Goal: Task Accomplishment & Management: Manage account settings

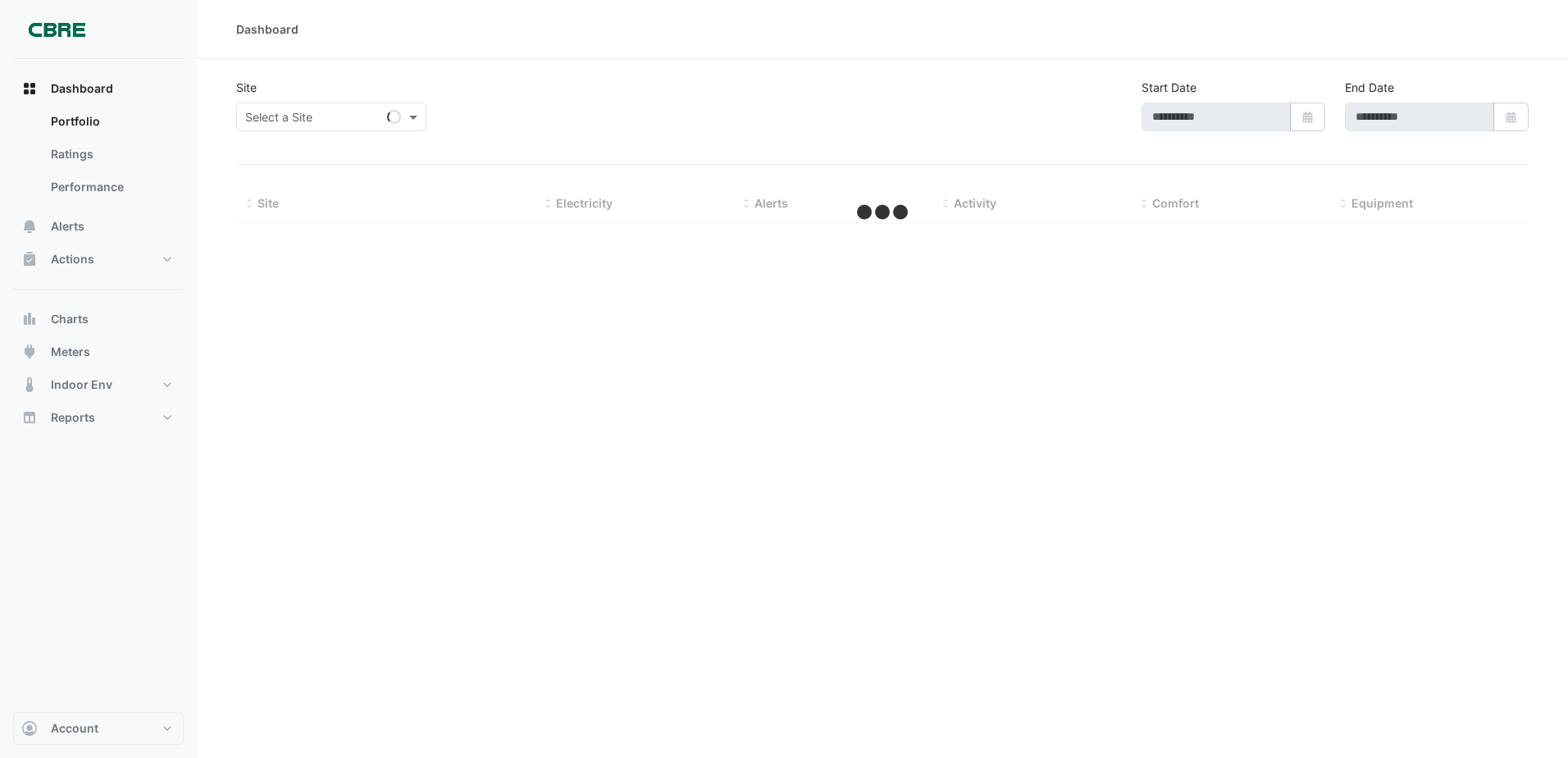
type input "**********"
select select "***"
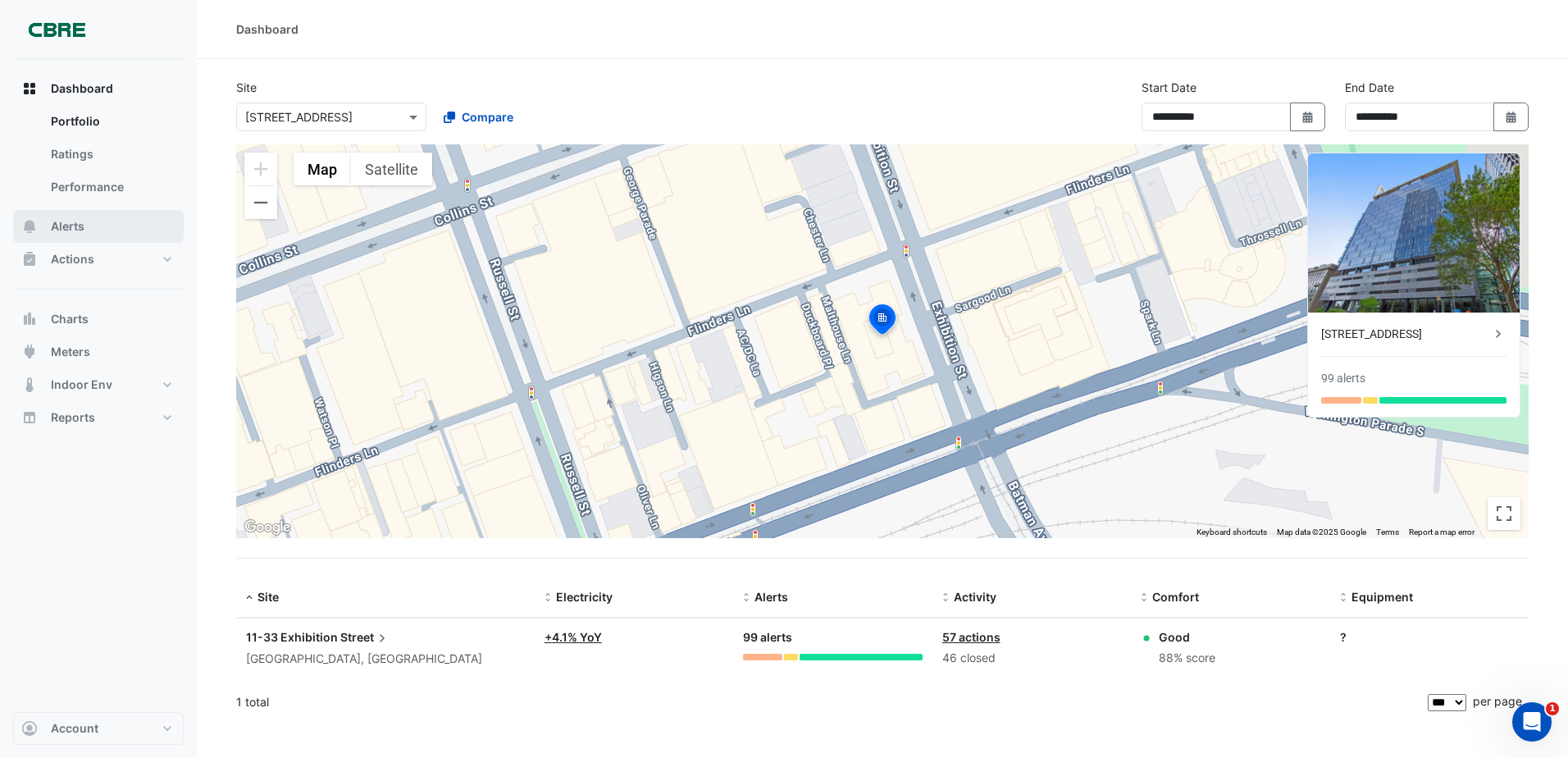
click at [89, 228] on button "Alerts" at bounding box center [98, 226] width 171 height 33
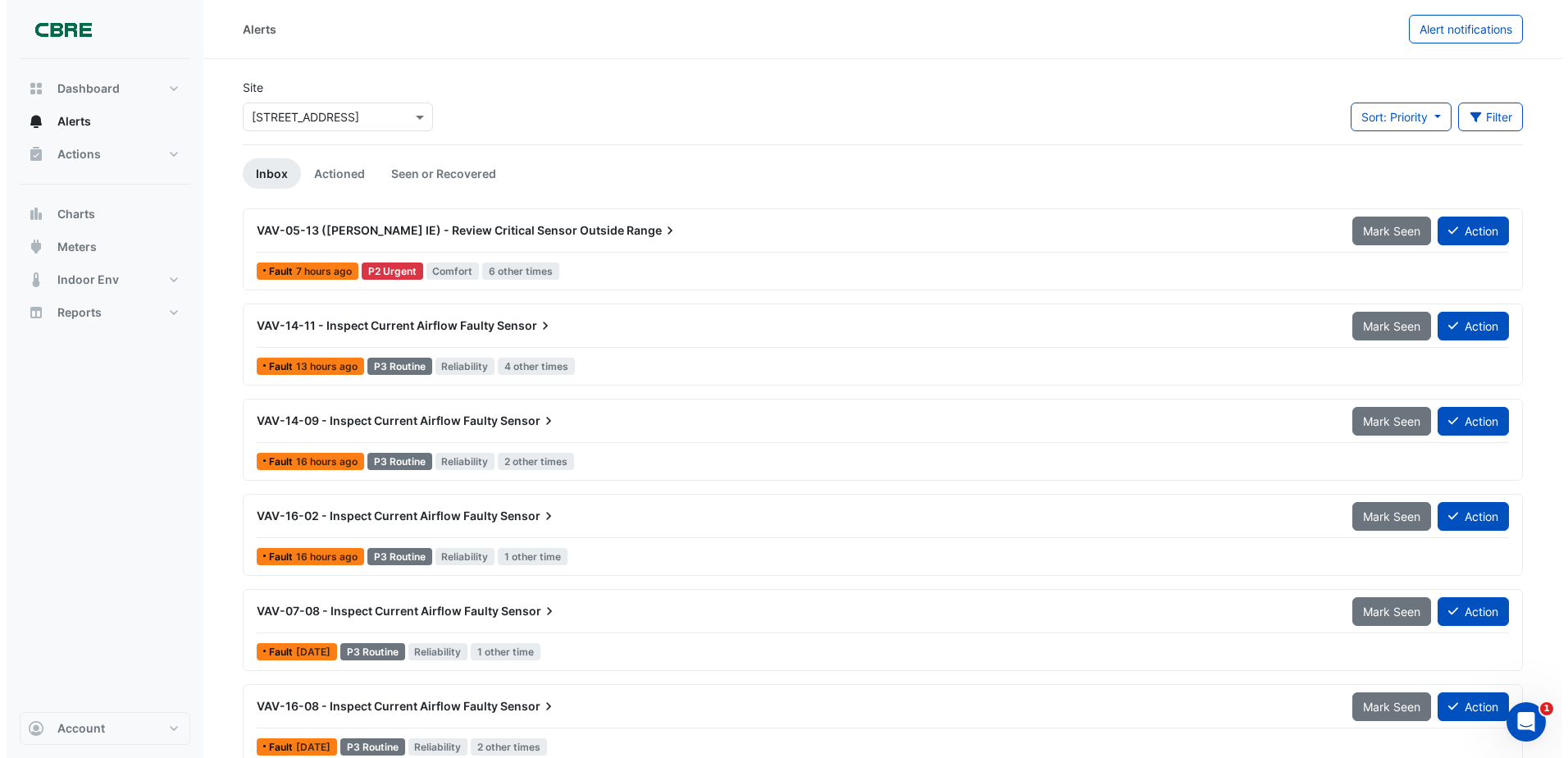
scroll to position [21, 0]
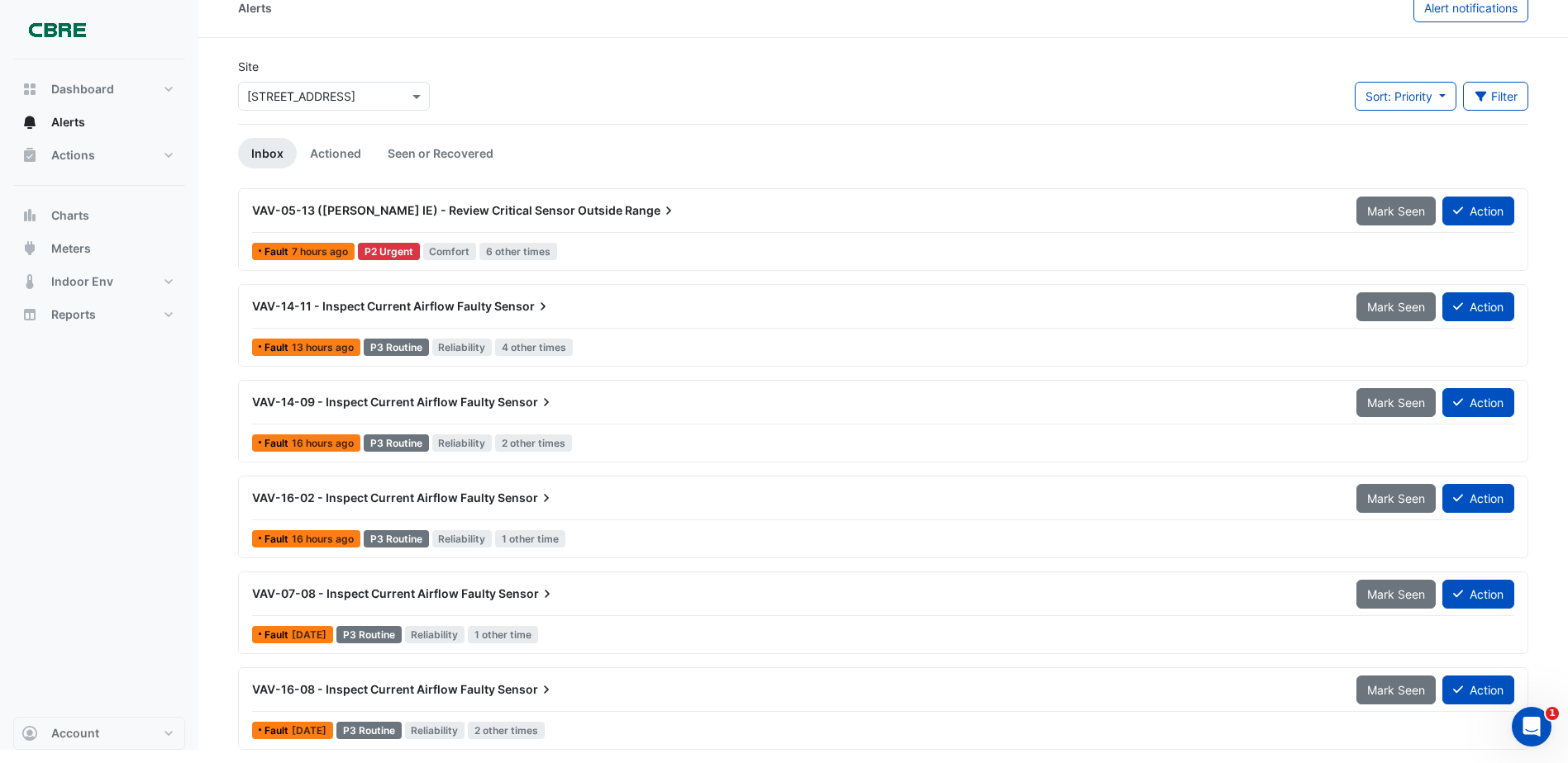
click at [526, 251] on span "6 other times" at bounding box center [518, 251] width 78 height 17
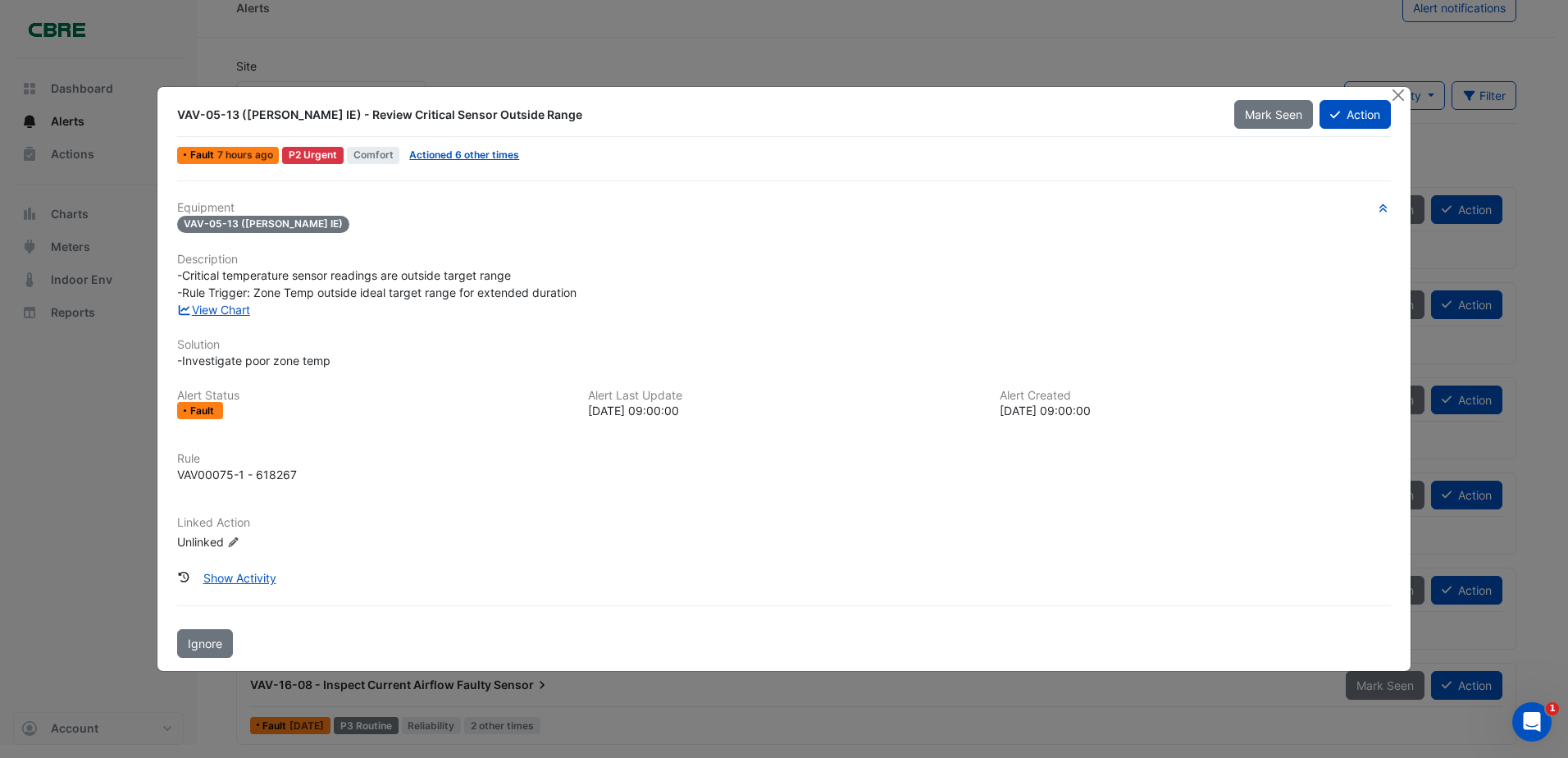
click at [678, 62] on ngb-modal-window "VAV-05-13 (NABERS IE) - Review Critical Sensor Outside Range Mark Seen Action F…" at bounding box center [784, 379] width 1568 height 758
click at [457, 154] on link "Actioned 6 other times" at bounding box center [464, 155] width 110 height 12
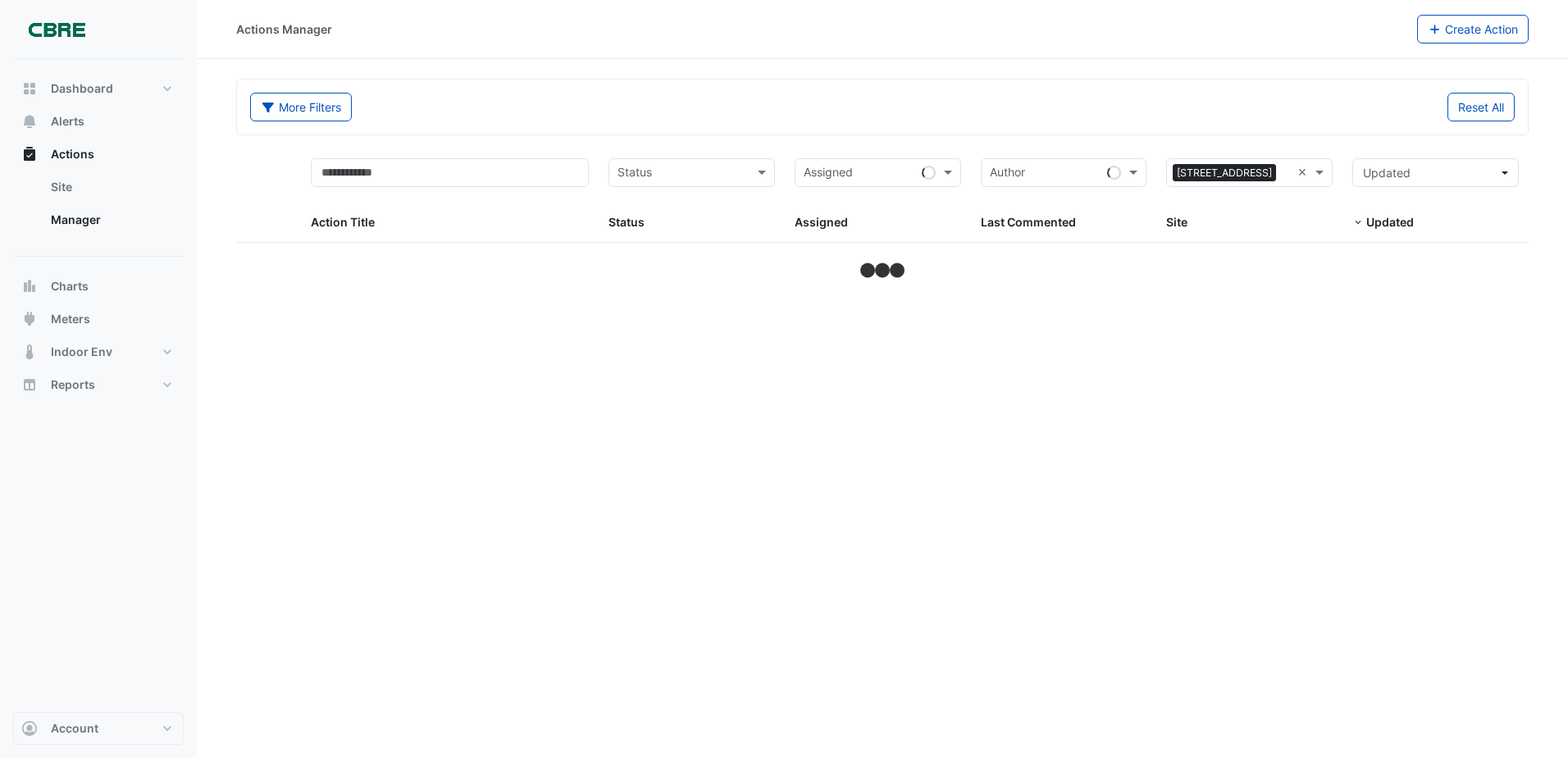
select select "***"
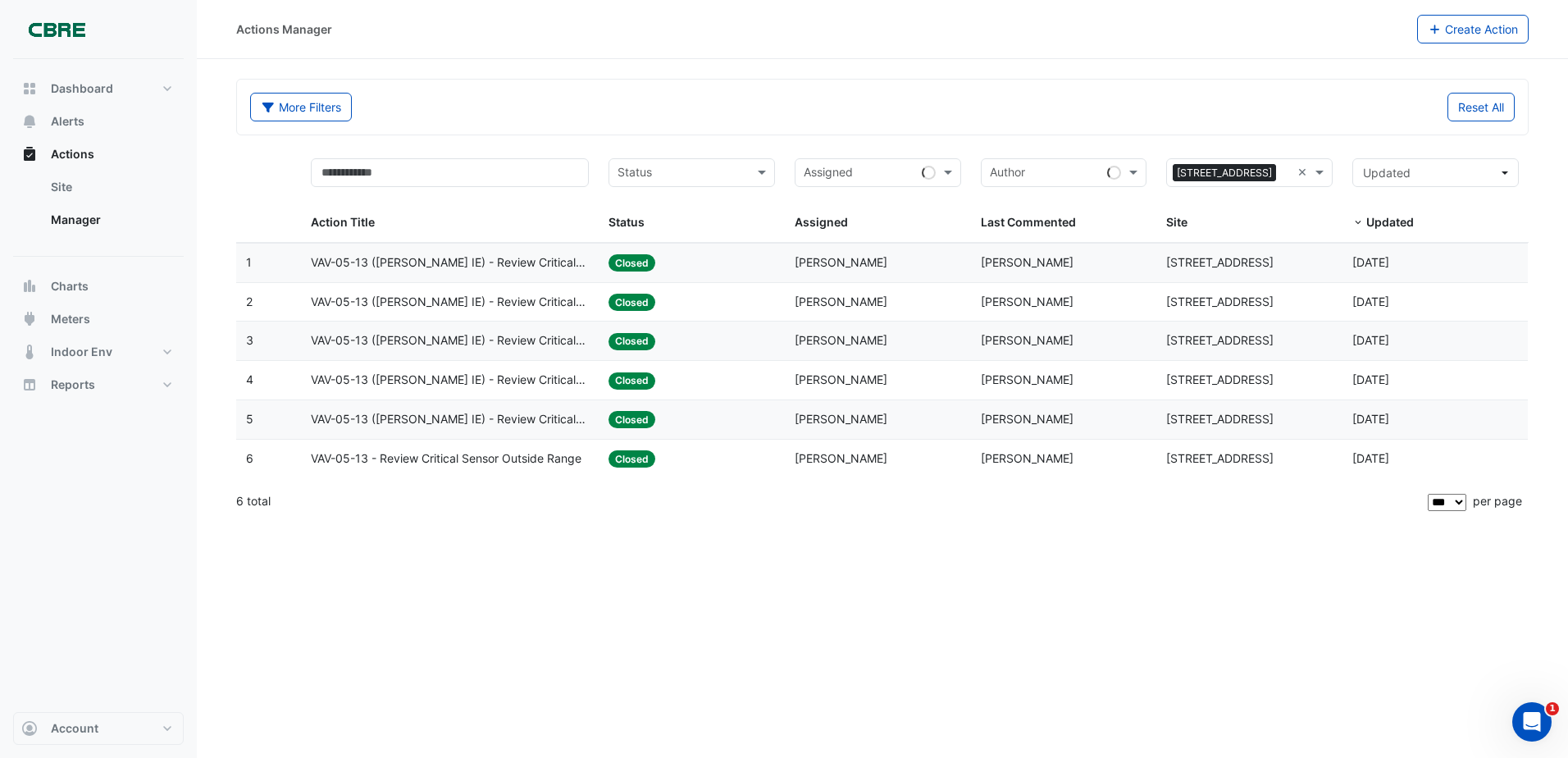
click at [522, 266] on span "VAV-05-13 (NABERS IE) - Review Critical Sensor Outside Range" at bounding box center [449, 263] width 278 height 19
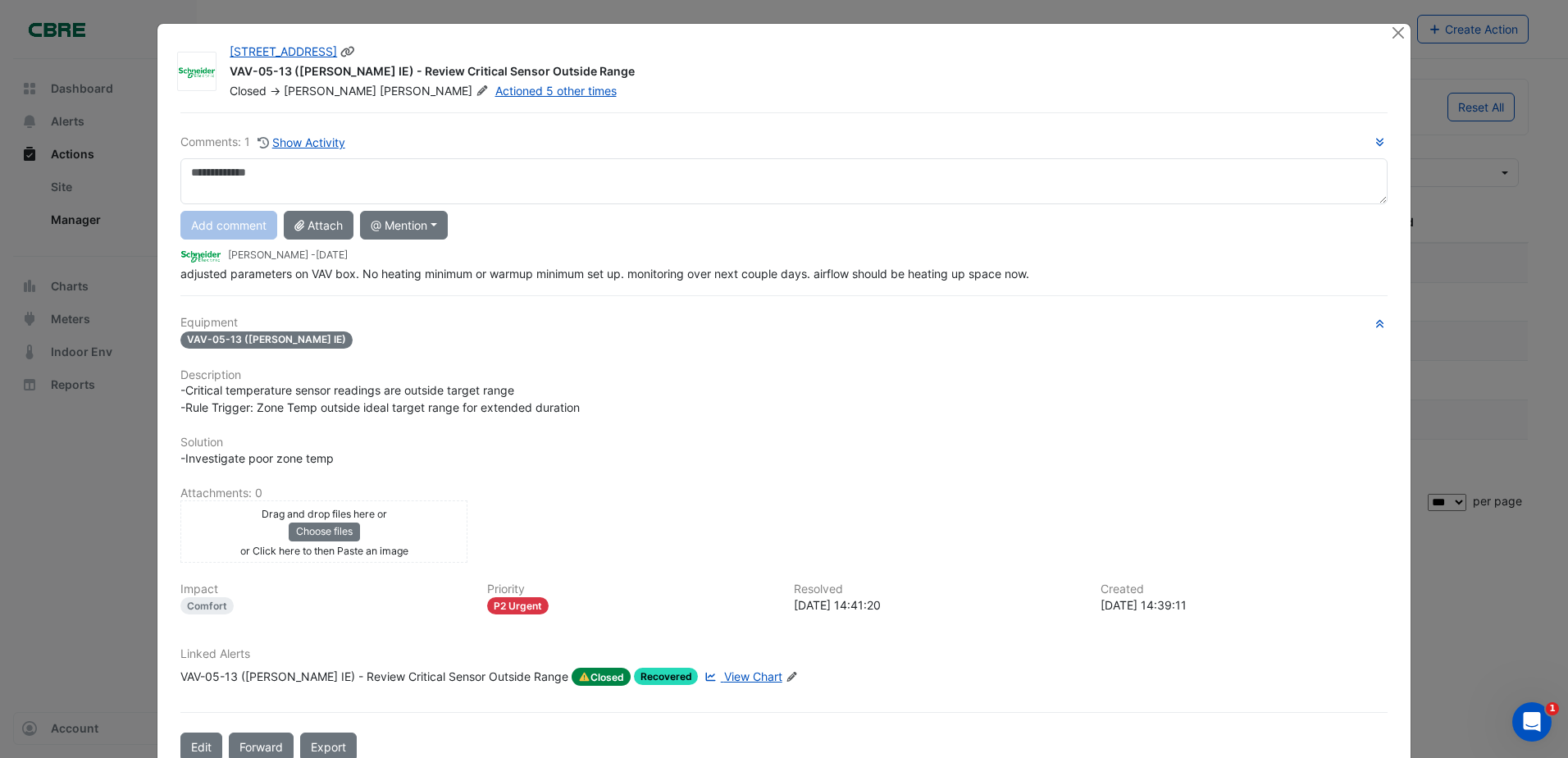
click at [1382, 39] on div "11-33 Exhibition Street VAV-05-13 (NABERS IE) - Review Critical Sensor Outside …" at bounding box center [810, 67] width 1181 height 62
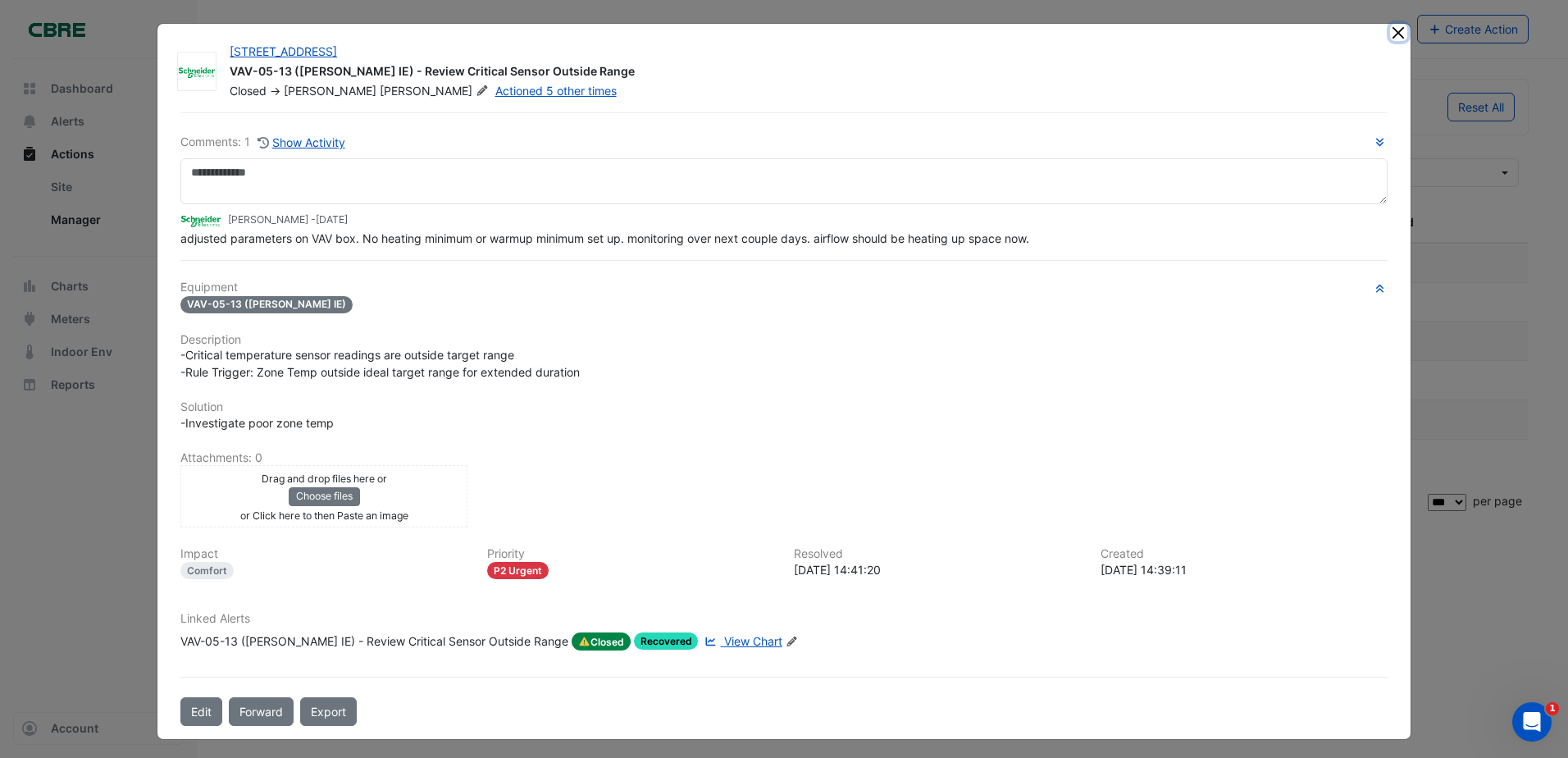
click at [1393, 36] on button "Close" at bounding box center [1398, 32] width 17 height 17
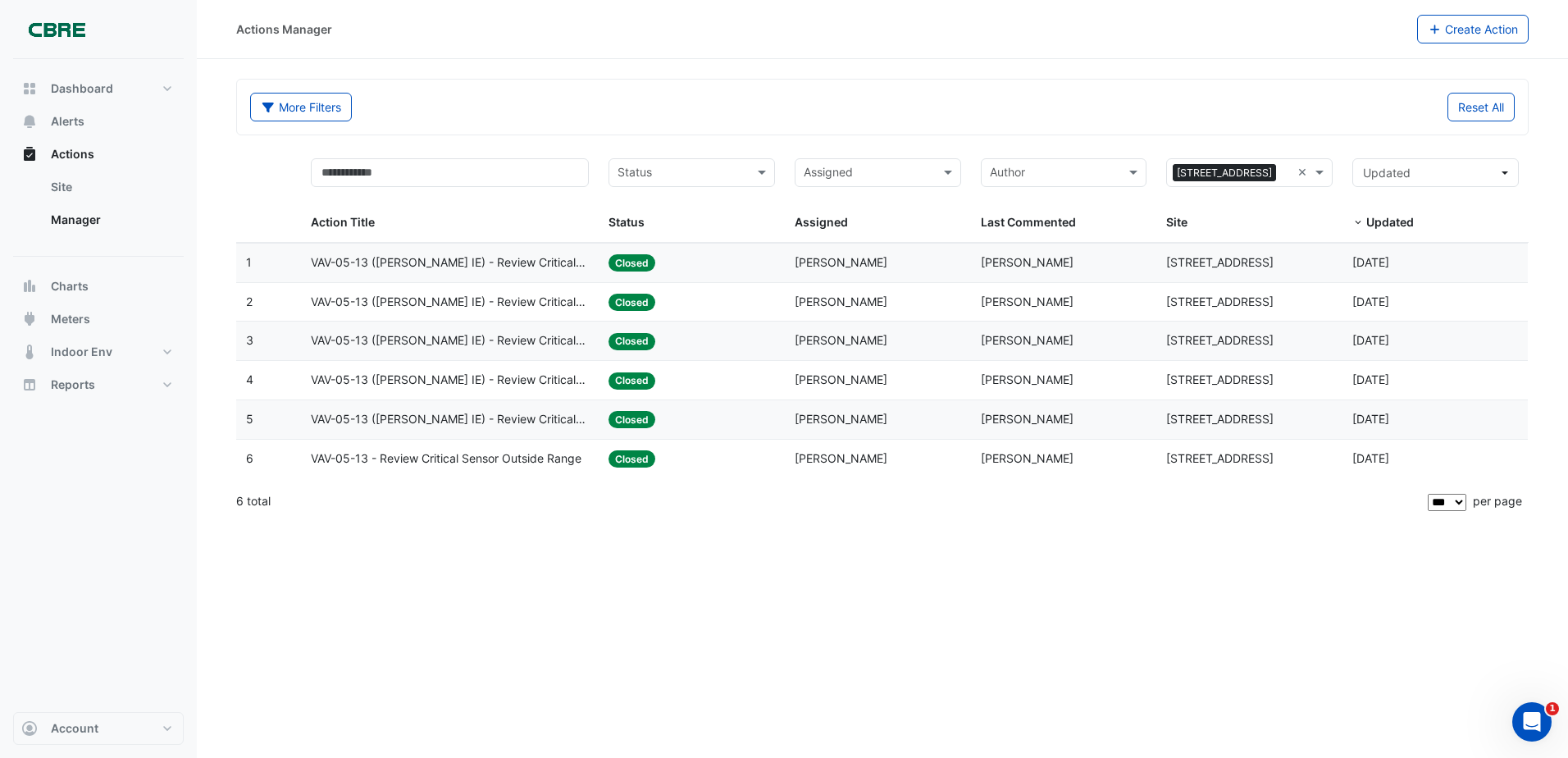
click at [395, 304] on span "VAV-05-13 (NABERS IE) - Review Critical Sensor Outside Range" at bounding box center [449, 303] width 278 height 19
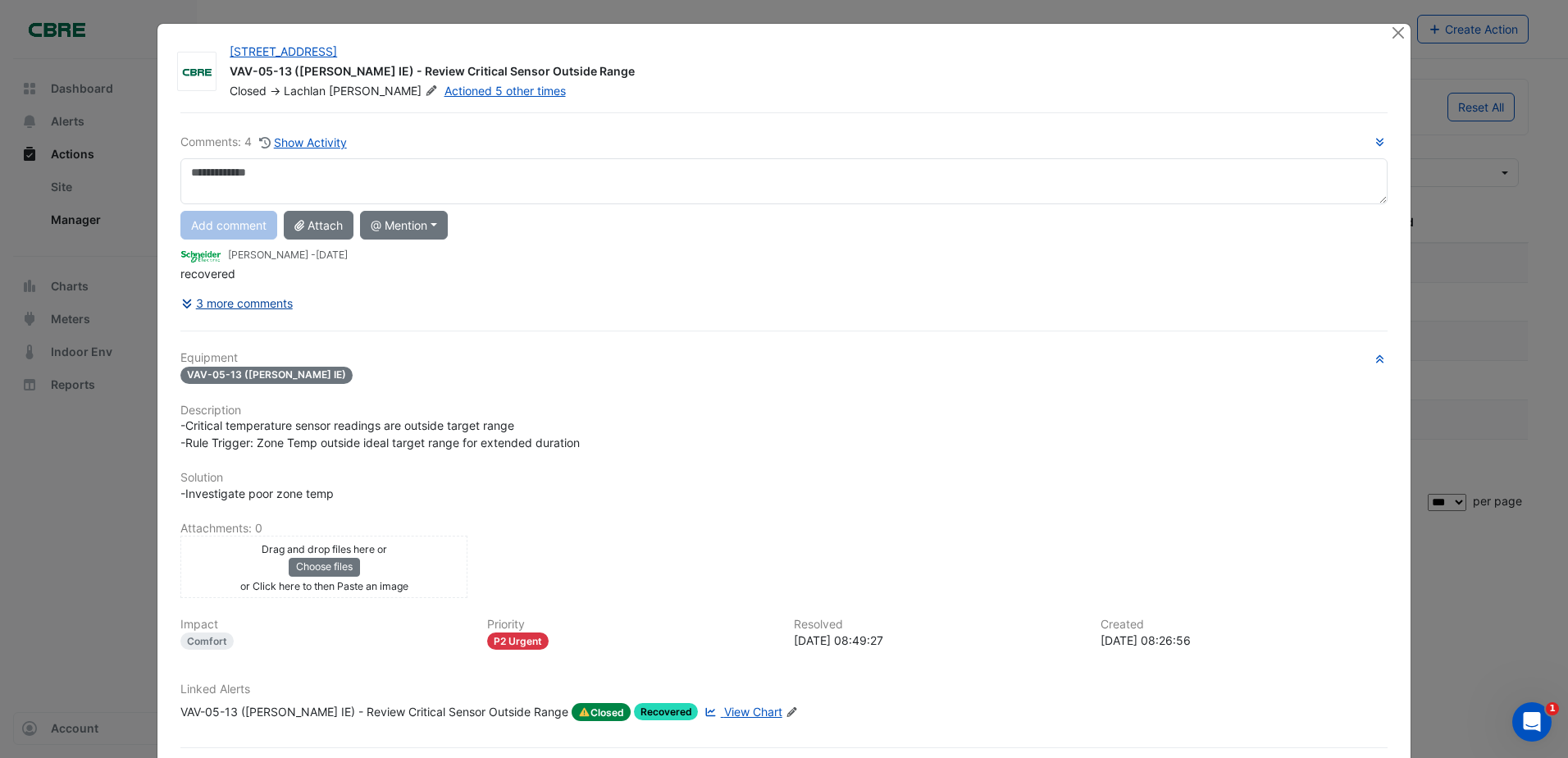
click at [251, 305] on button "3 more comments" at bounding box center [236, 303] width 113 height 29
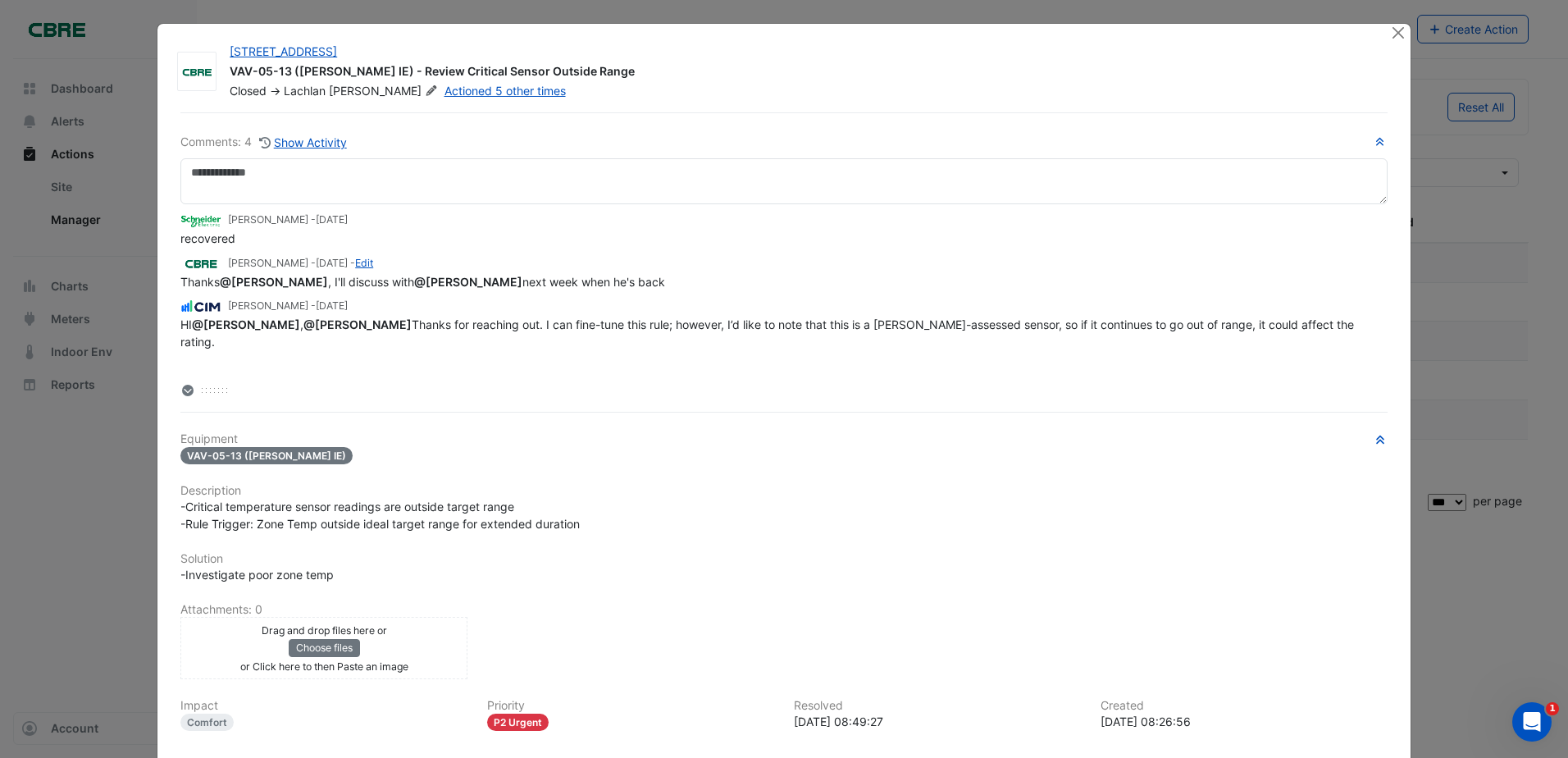
click at [821, 361] on span "HI @Lachlan Carr , @Claudio Campos Thanks for reaching out. I can fine-tune thi…" at bounding box center [768, 350] width 1176 height 65
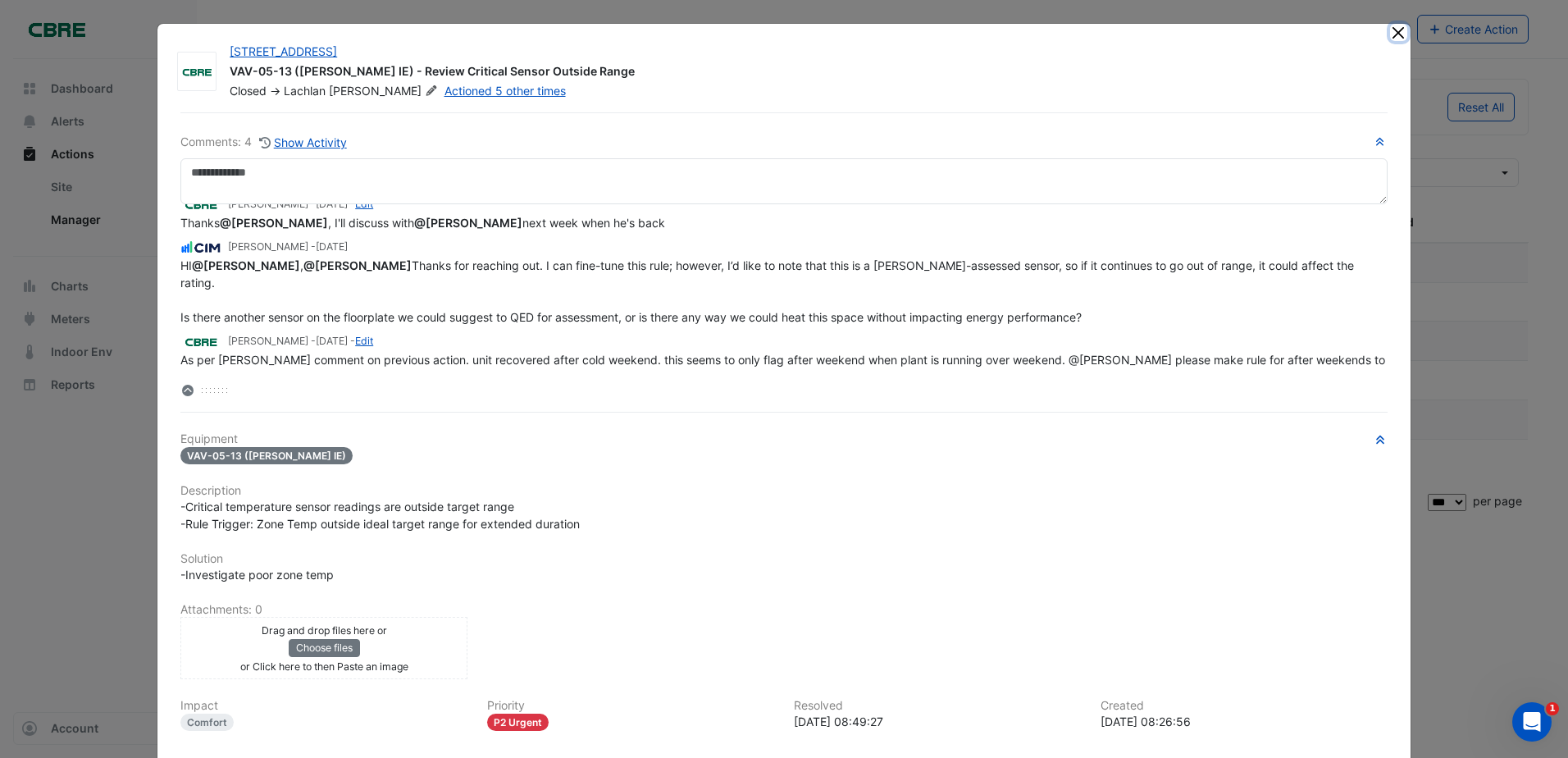
click at [1390, 30] on button "Close" at bounding box center [1398, 32] width 17 height 17
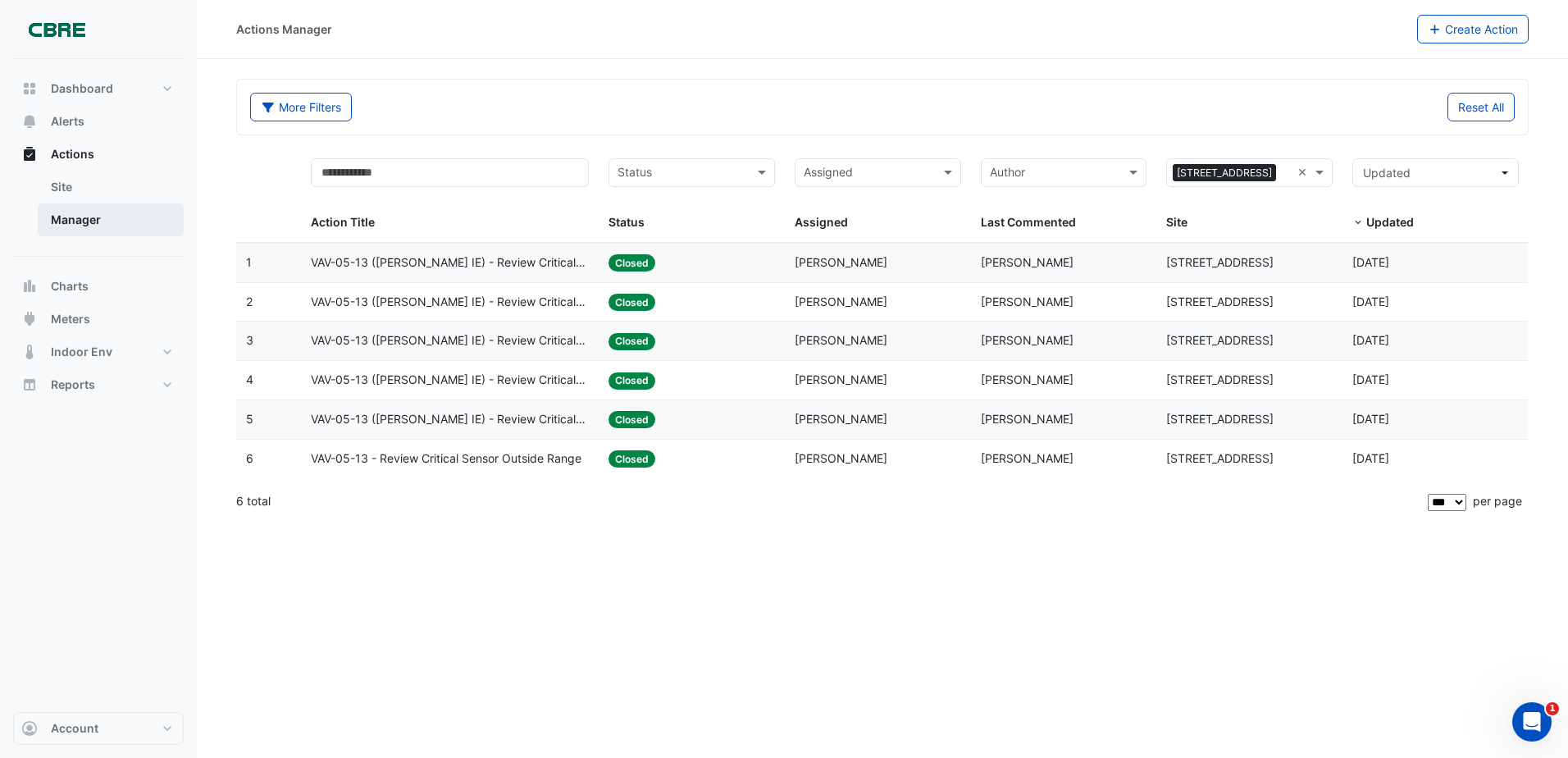
click at [76, 218] on link "Manager" at bounding box center [110, 219] width 146 height 33
drag, startPoint x: 43, startPoint y: 186, endPoint x: 53, endPoint y: 190, distance: 10.8
click at [44, 186] on link "Site" at bounding box center [110, 187] width 146 height 33
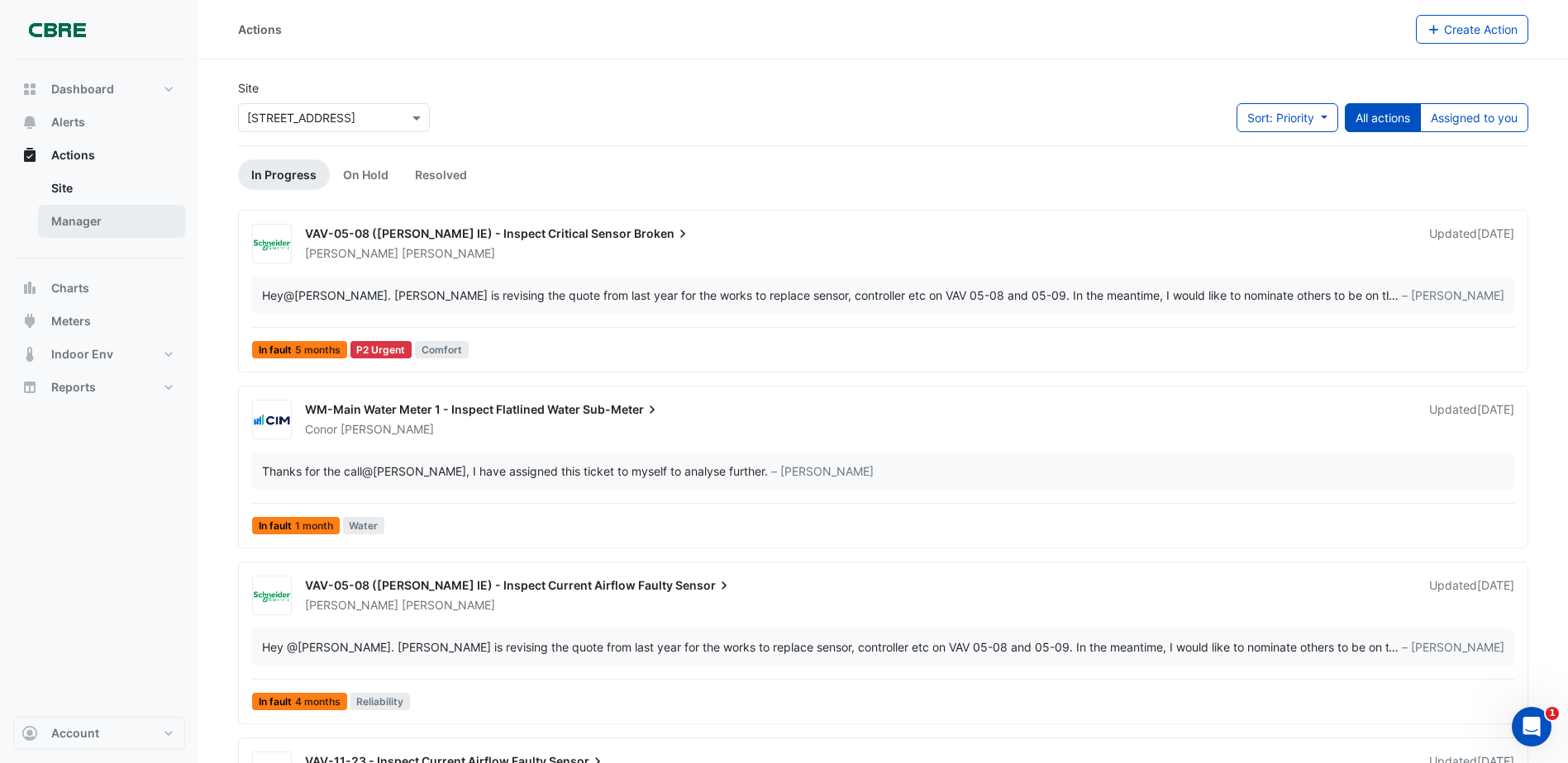
click at [88, 231] on link "Manager" at bounding box center [111, 221] width 147 height 33
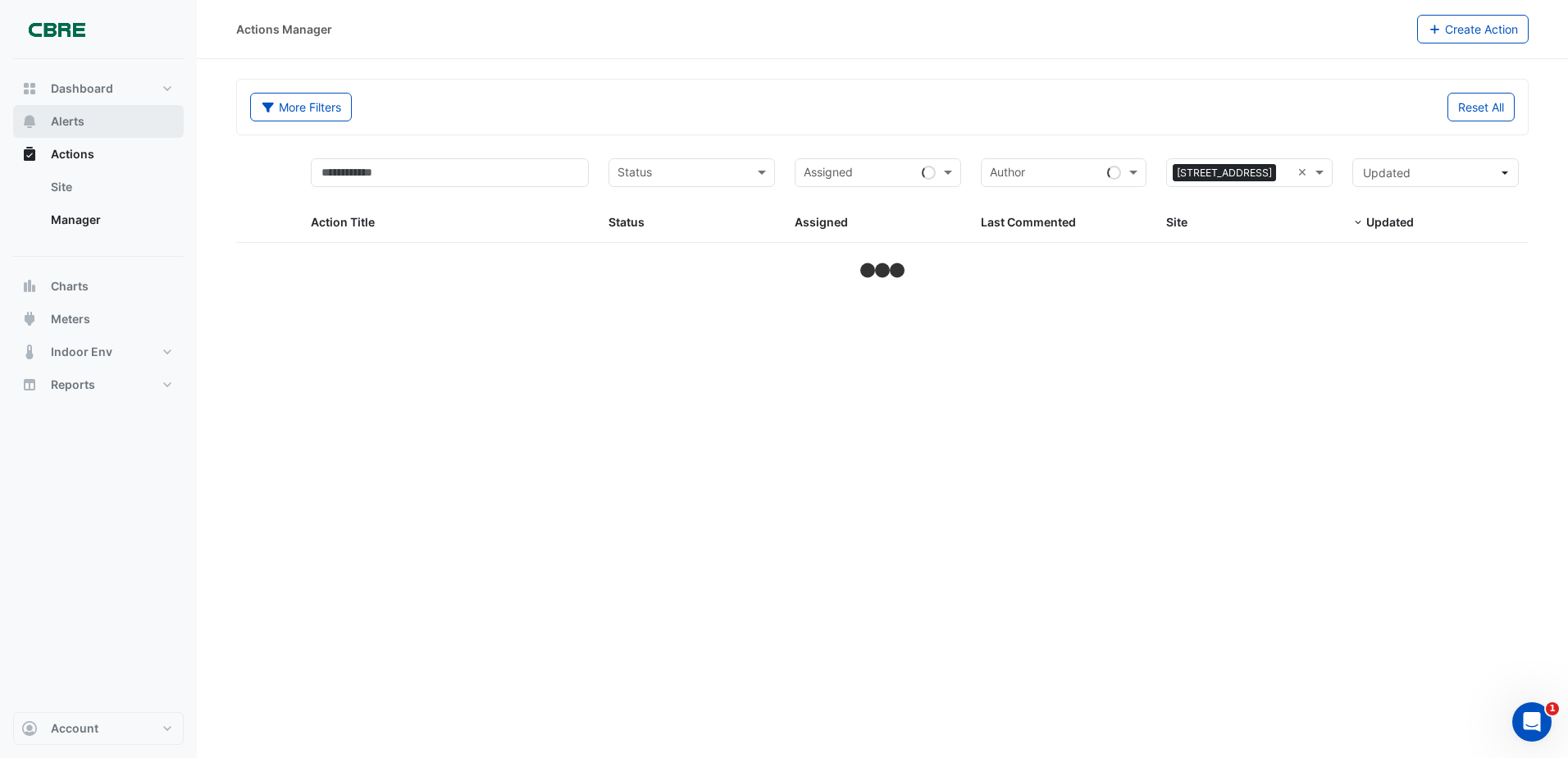
click at [83, 124] on span "Alerts" at bounding box center [68, 121] width 34 height 16
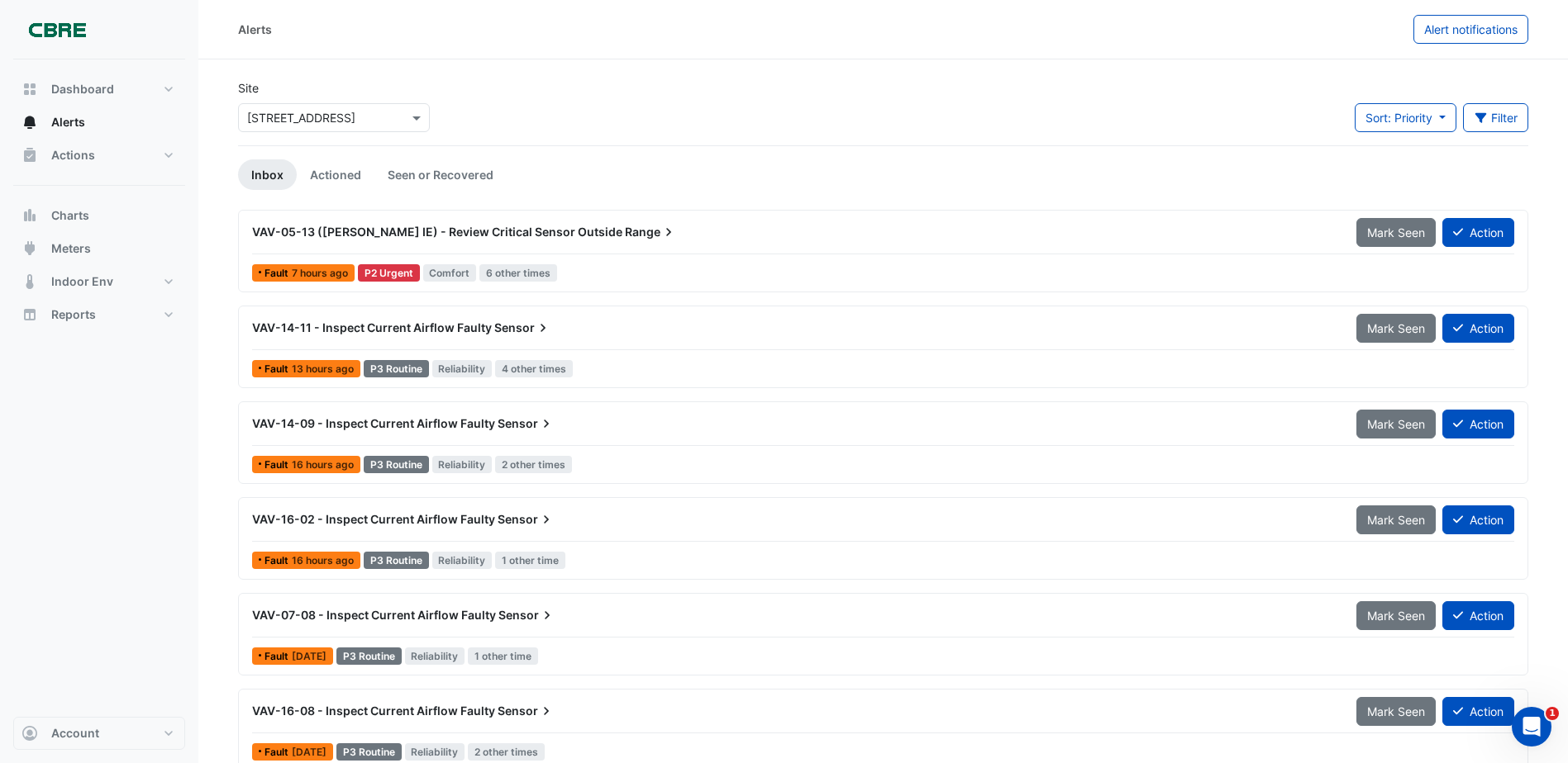
click at [550, 225] on span "VAV-05-13 (NABERS IE) - Review Critical Sensor Outside" at bounding box center [437, 232] width 371 height 14
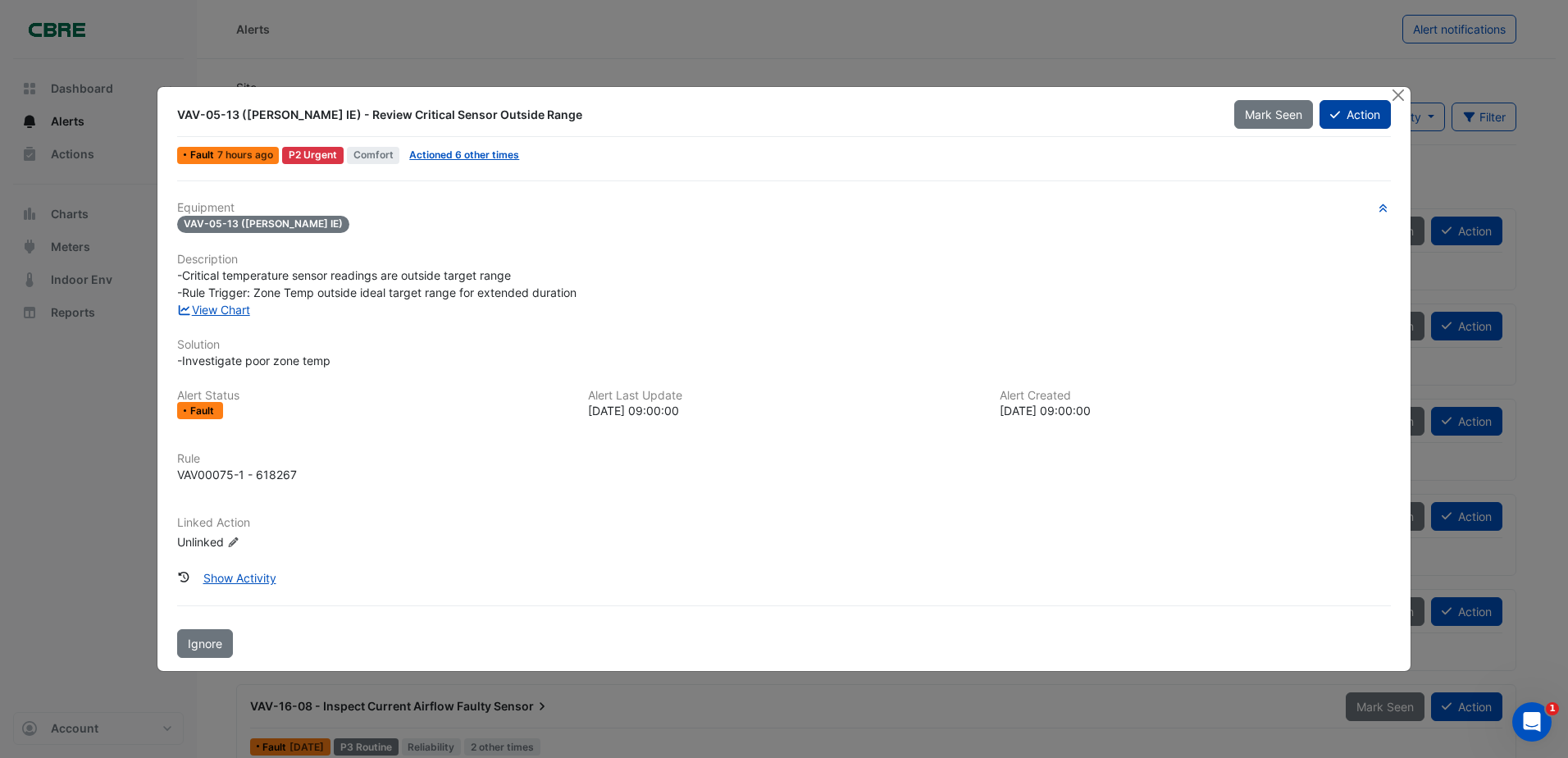
click at [1364, 120] on button "Action" at bounding box center [1355, 115] width 71 height 29
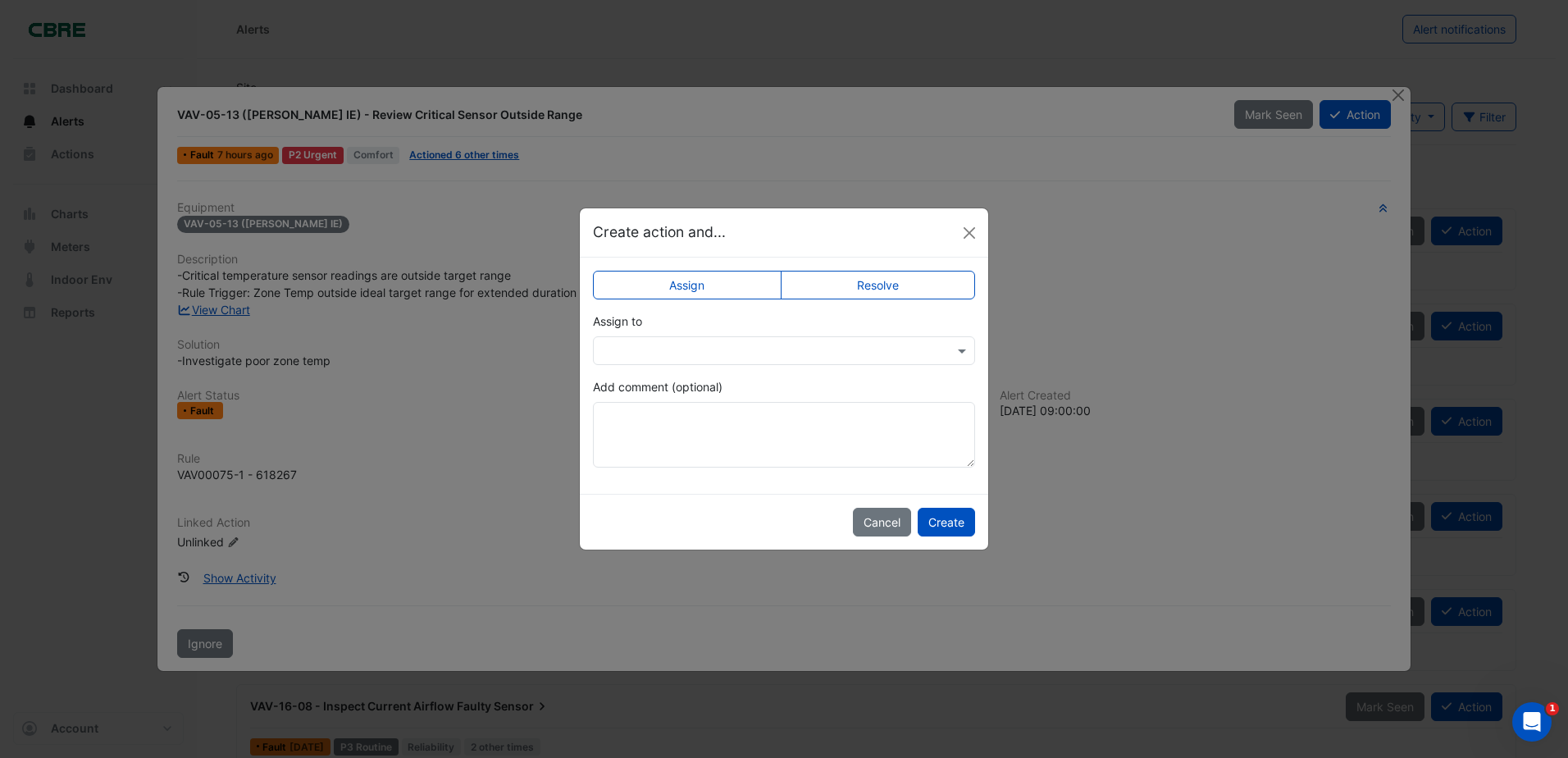
click at [842, 274] on label "Resolve" at bounding box center [878, 286] width 195 height 29
click at [712, 356] on input "text" at bounding box center [768, 352] width 331 height 17
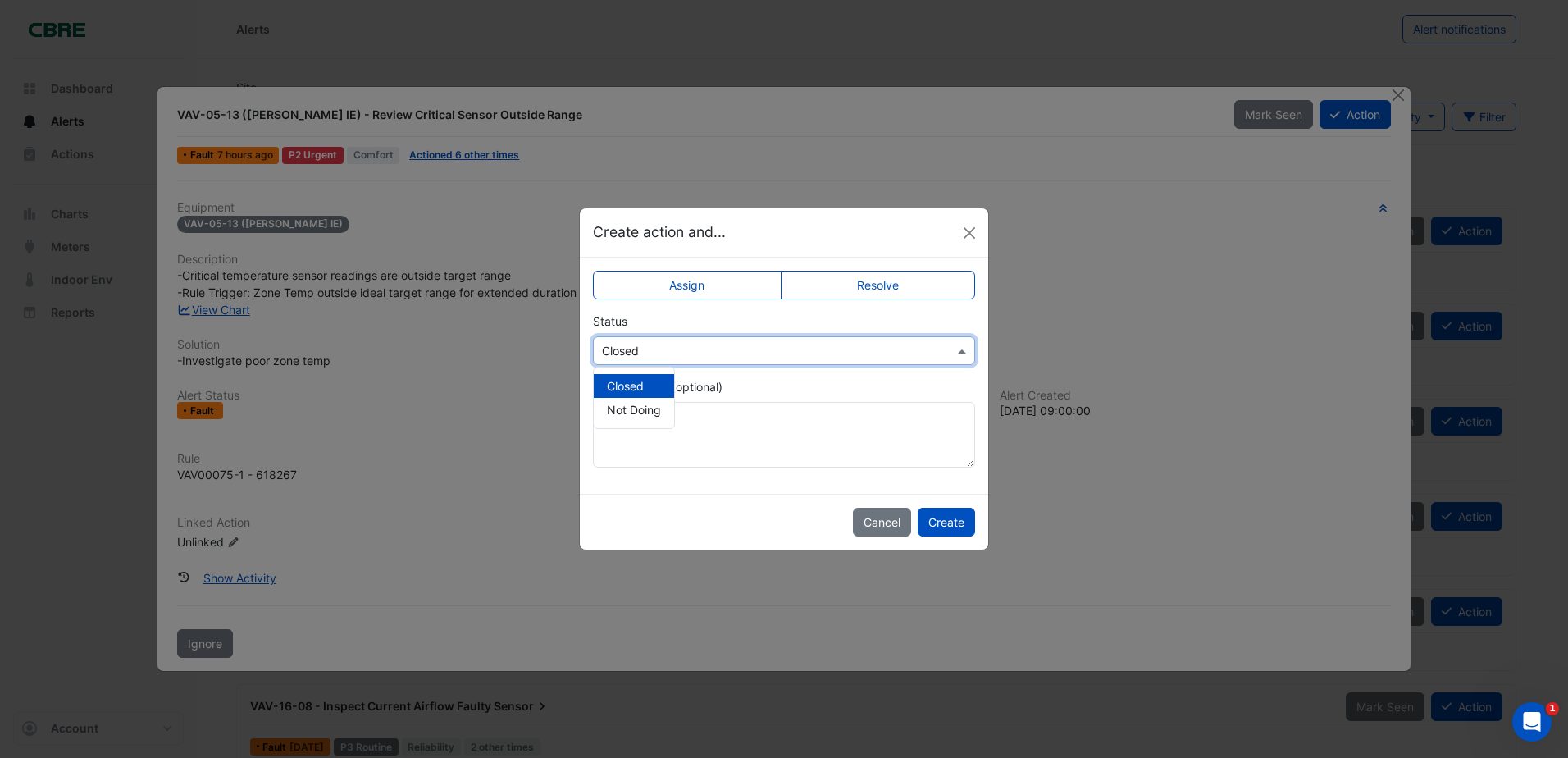
click at [644, 385] on span "Closed" at bounding box center [624, 386] width 37 height 14
drag, startPoint x: 733, startPoint y: 257, endPoint x: 726, endPoint y: 285, distance: 28.9
click at [733, 258] on div "Assign Resolve Status Select Status × Closed Add comment (optional)" at bounding box center [784, 376] width 409 height 236
click at [726, 285] on label "Assign" at bounding box center [687, 286] width 189 height 29
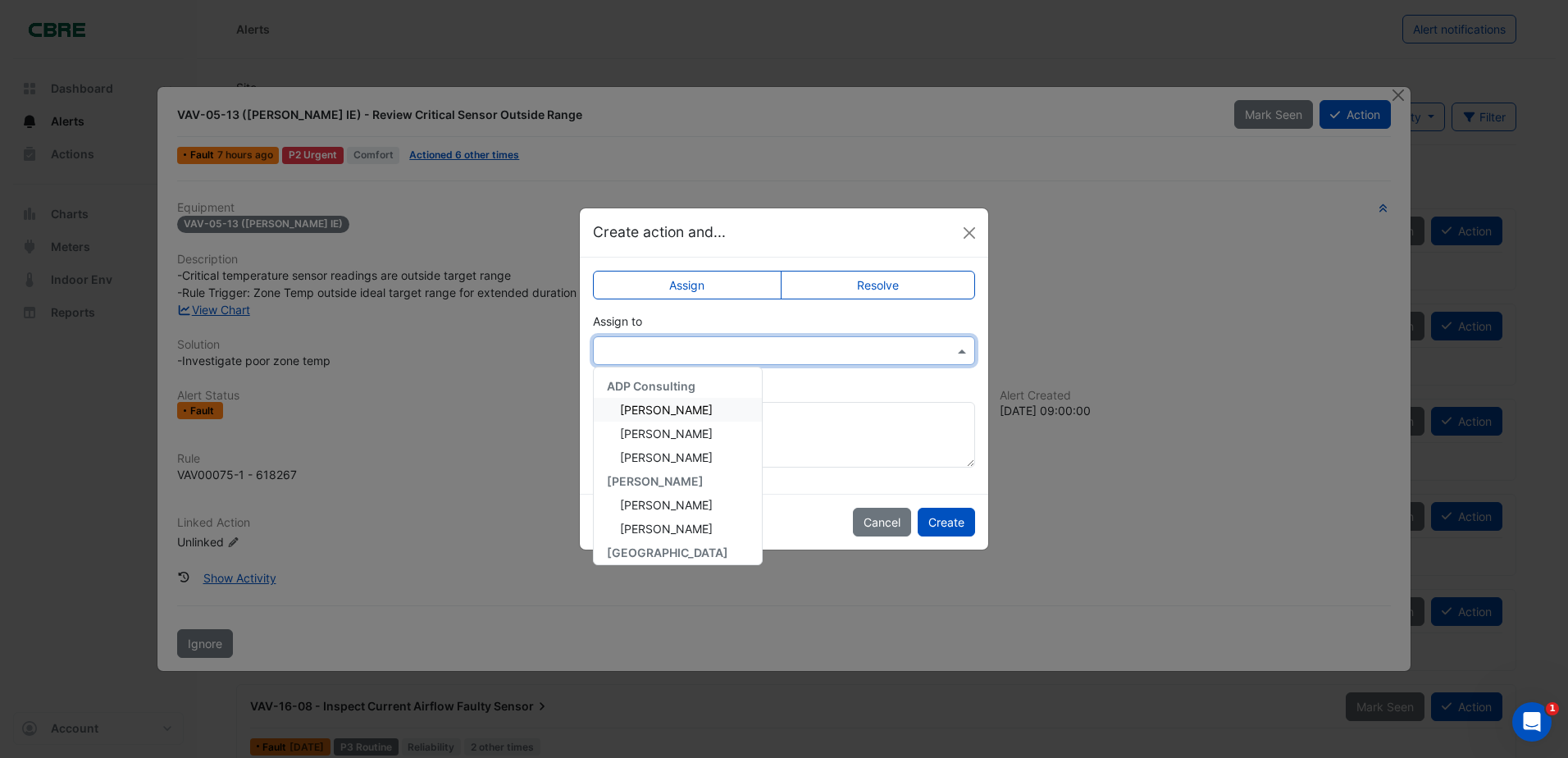
click at [707, 355] on input "text" at bounding box center [768, 352] width 331 height 17
drag, startPoint x: 928, startPoint y: 330, endPoint x: 704, endPoint y: 303, distance: 225.6
click at [928, 329] on div "Assign to ADP Consulting Ajjanthan Kathirgamanathan Alex Sear David Woodman AG …" at bounding box center [784, 339] width 382 height 53
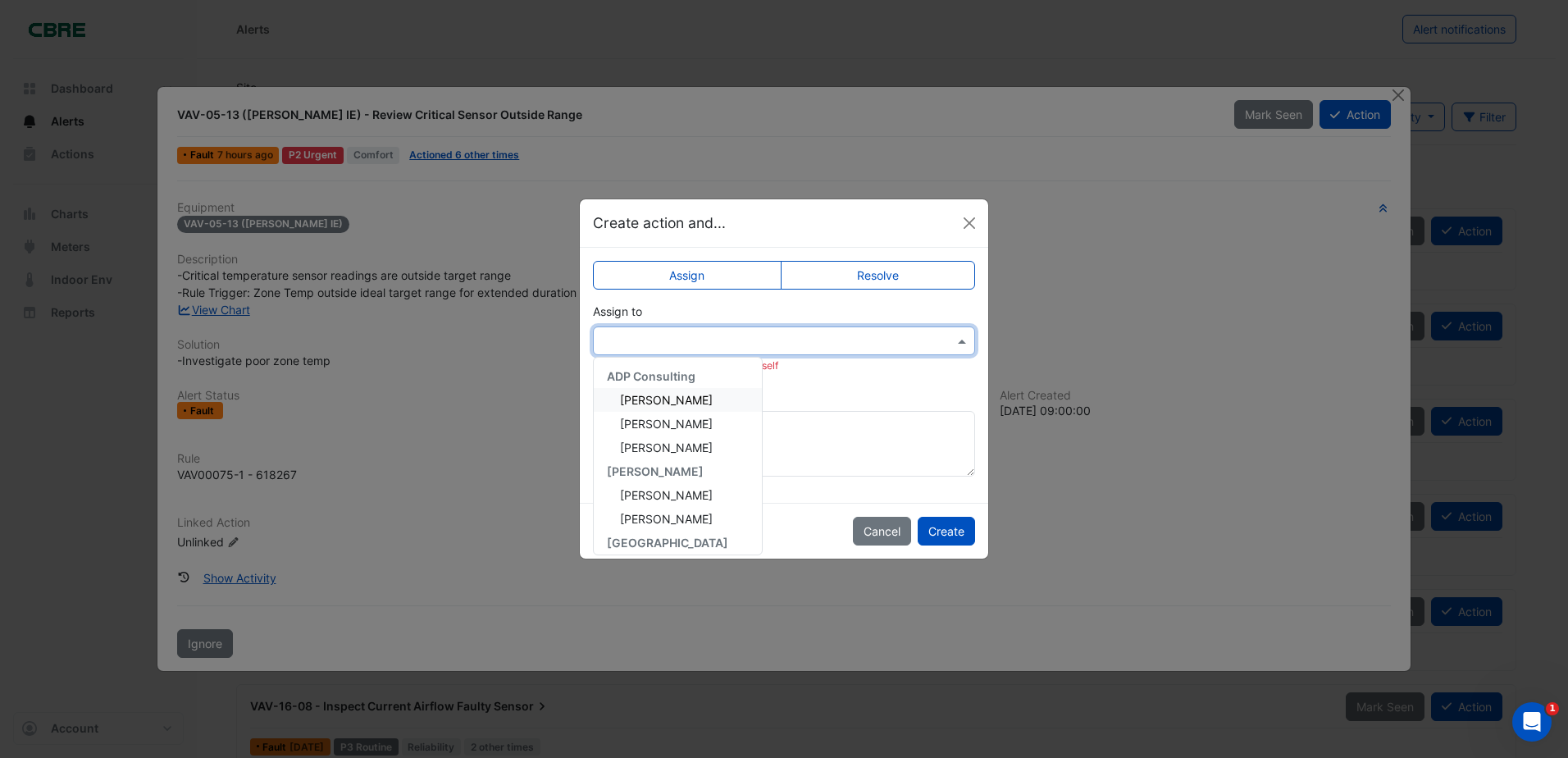
click at [727, 351] on div at bounding box center [784, 341] width 382 height 29
type input "***"
click at [665, 401] on span "Lachlan Carr" at bounding box center [666, 399] width 93 height 14
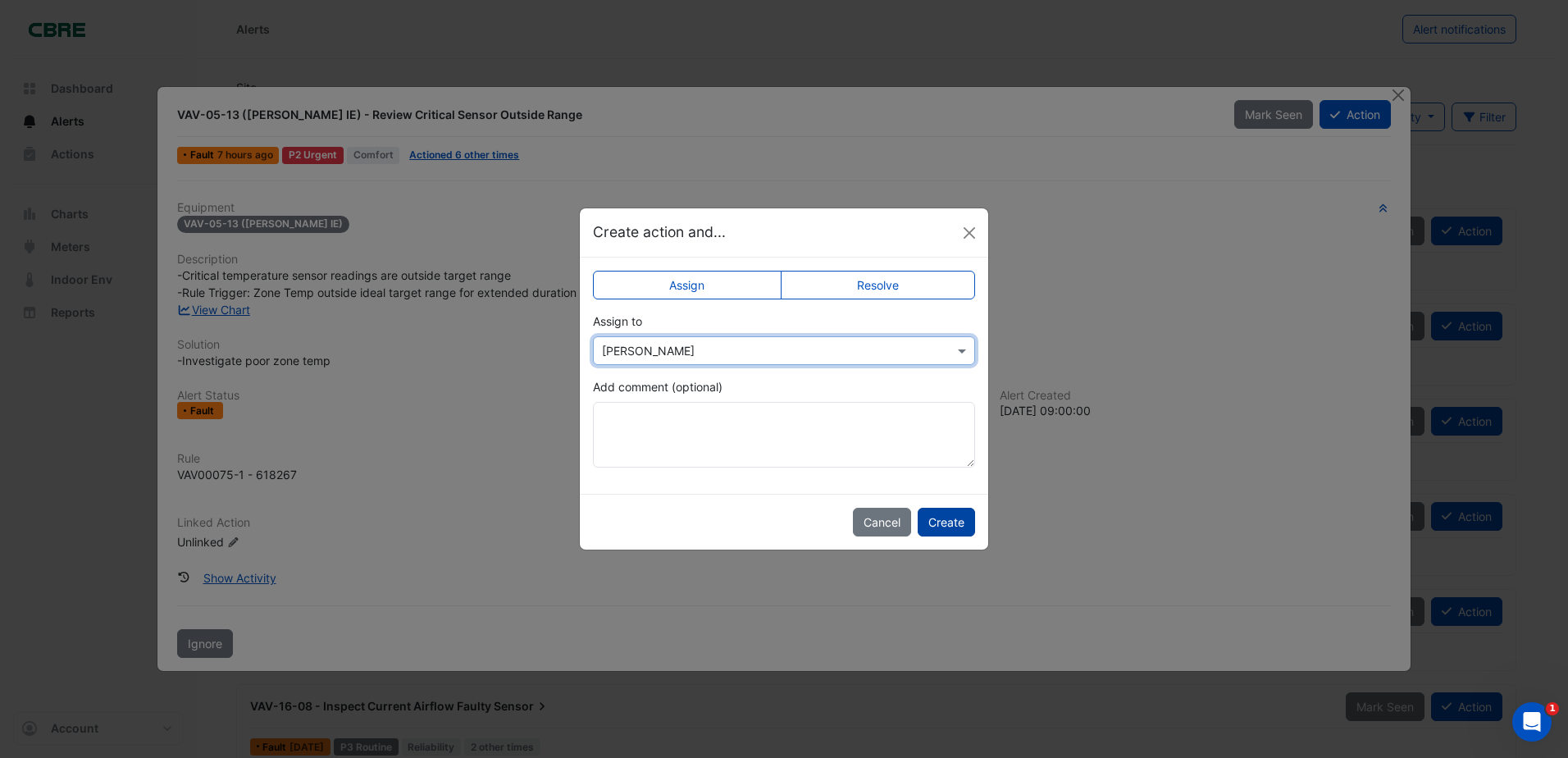
click at [947, 529] on button "Create" at bounding box center [946, 523] width 58 height 29
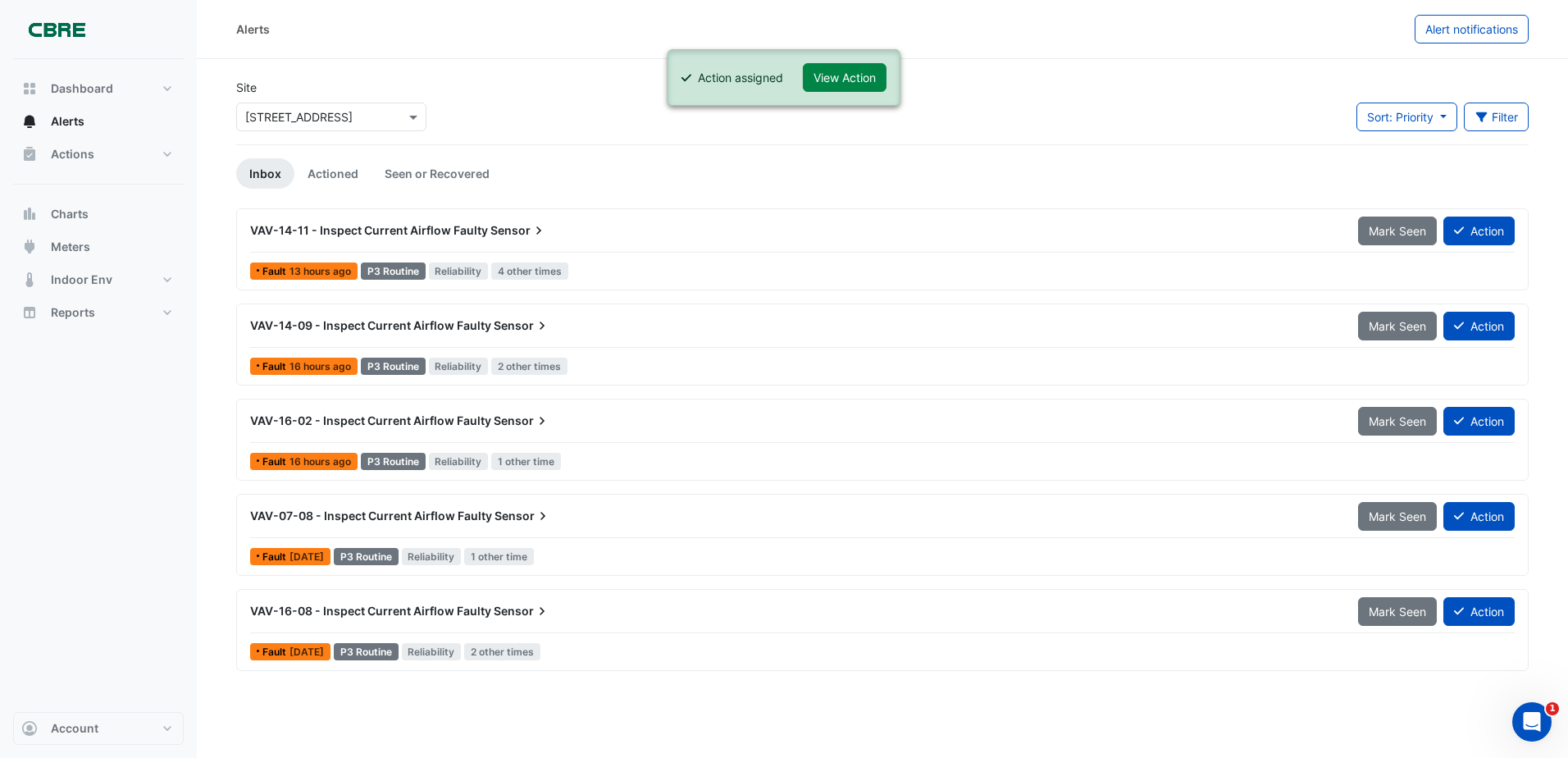
click at [364, 236] on span "VAV-14-11 - Inspect Current Airflow Faulty" at bounding box center [369, 230] width 238 height 14
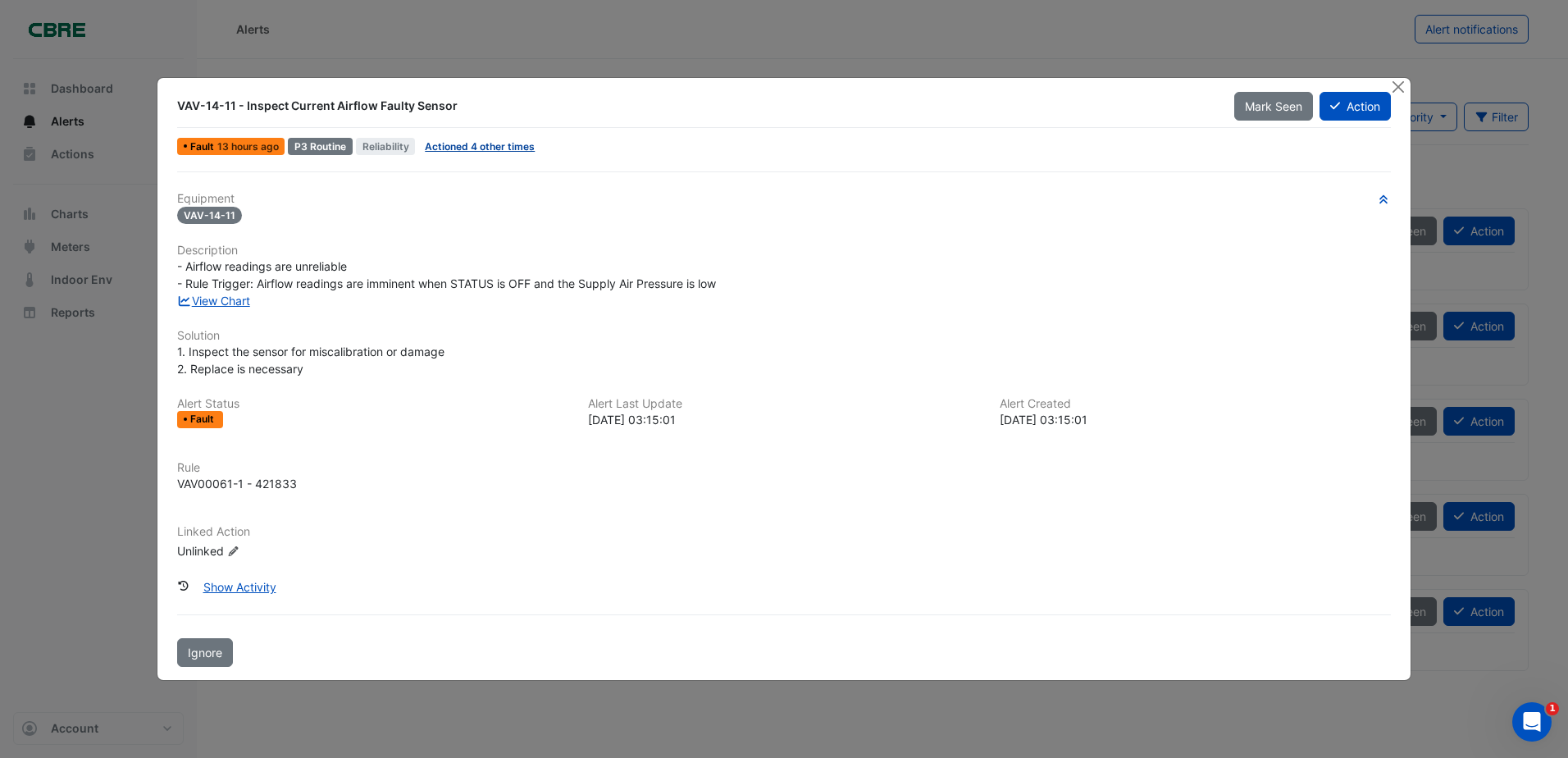
click at [454, 144] on link "Actioned 4 other times" at bounding box center [479, 146] width 110 height 12
click at [462, 146] on link "Actioned 4 other times" at bounding box center [479, 146] width 110 height 12
click at [1379, 96] on button "Action" at bounding box center [1355, 106] width 71 height 29
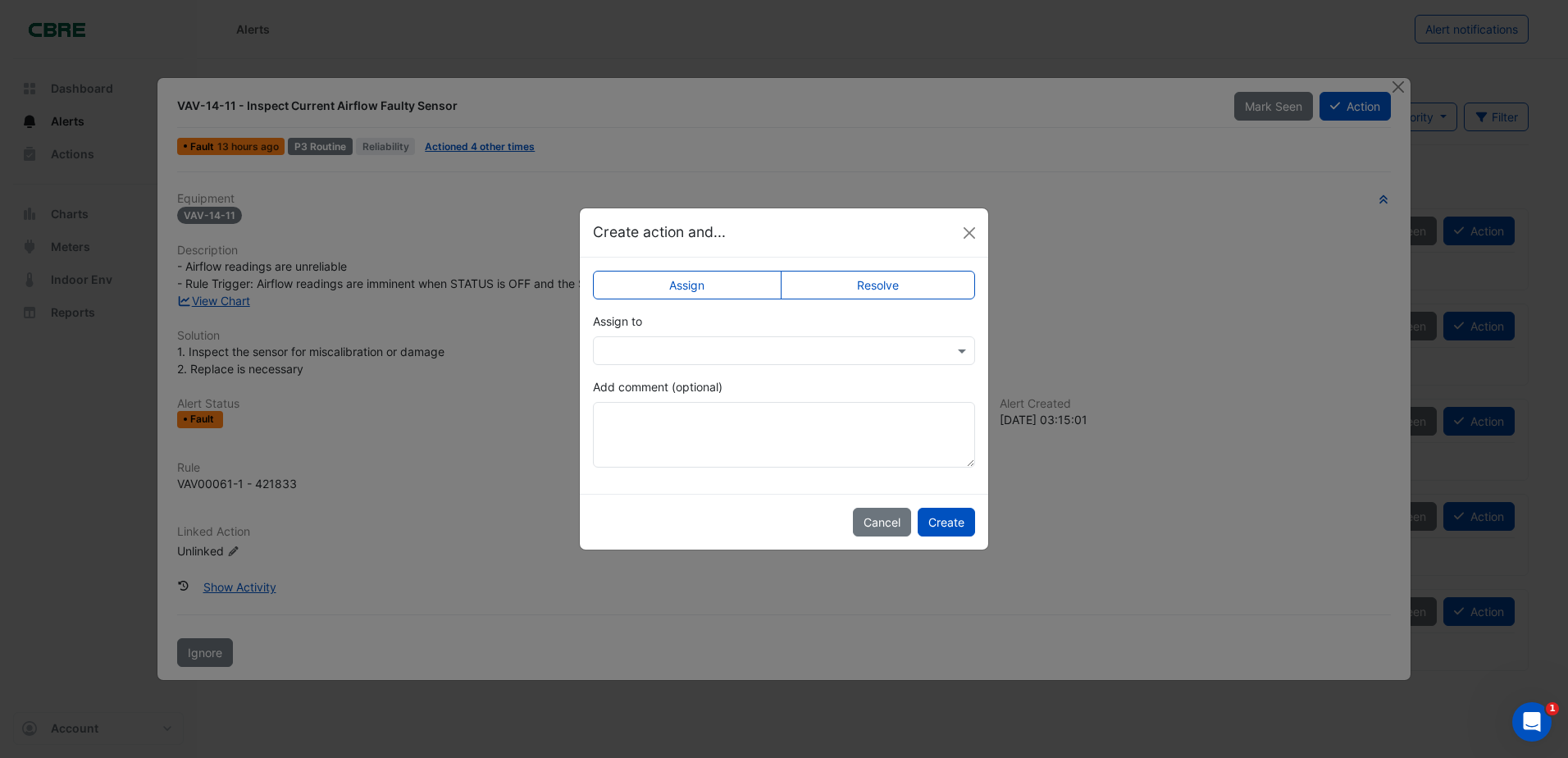
click at [841, 285] on label "Resolve" at bounding box center [878, 286] width 195 height 29
click at [720, 348] on input "text" at bounding box center [768, 352] width 331 height 17
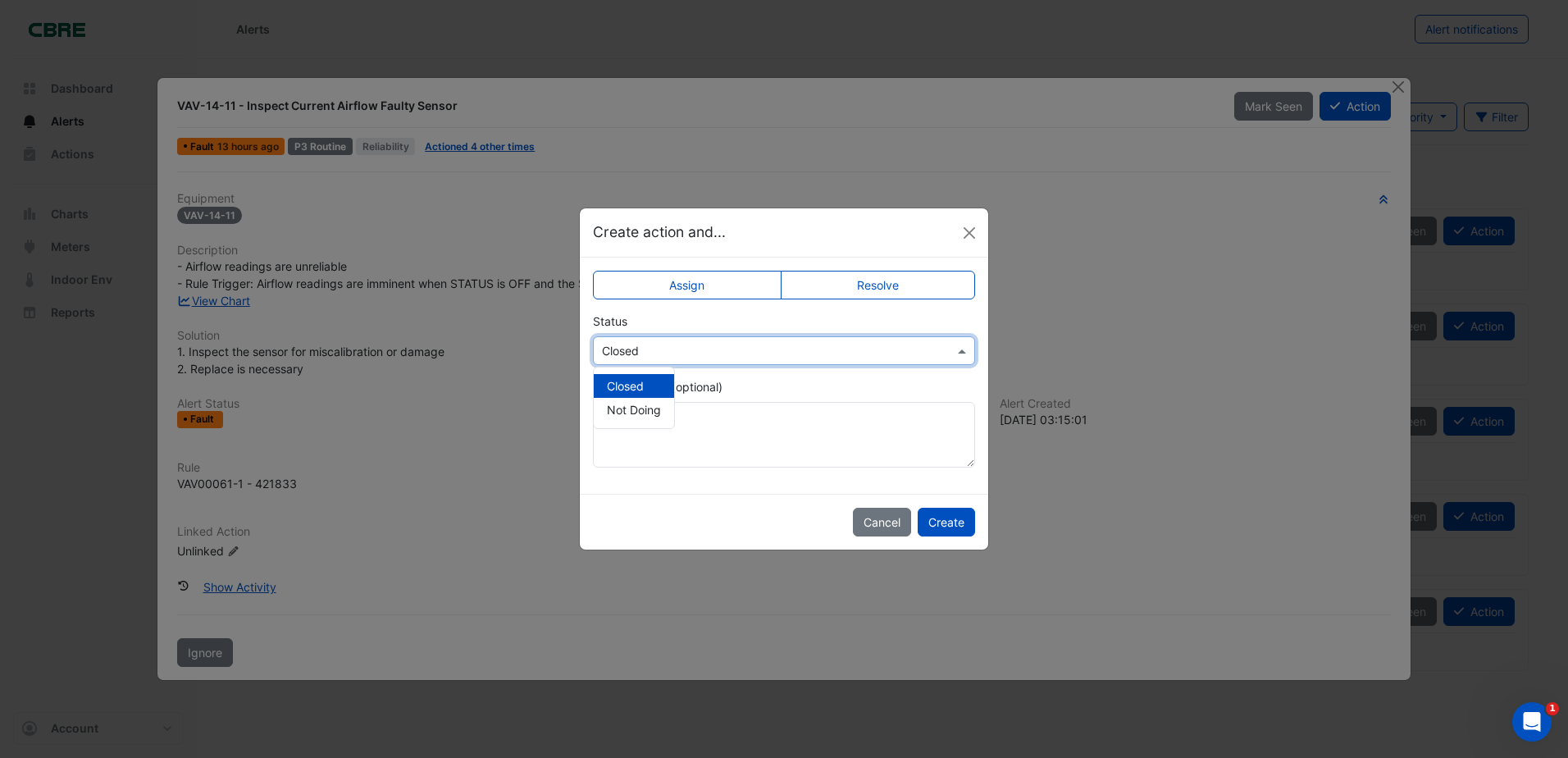
click at [720, 328] on div "Status Select Status × Closed Closed Not Doing" at bounding box center [784, 339] width 382 height 53
click at [695, 296] on label "Assign" at bounding box center [687, 286] width 189 height 29
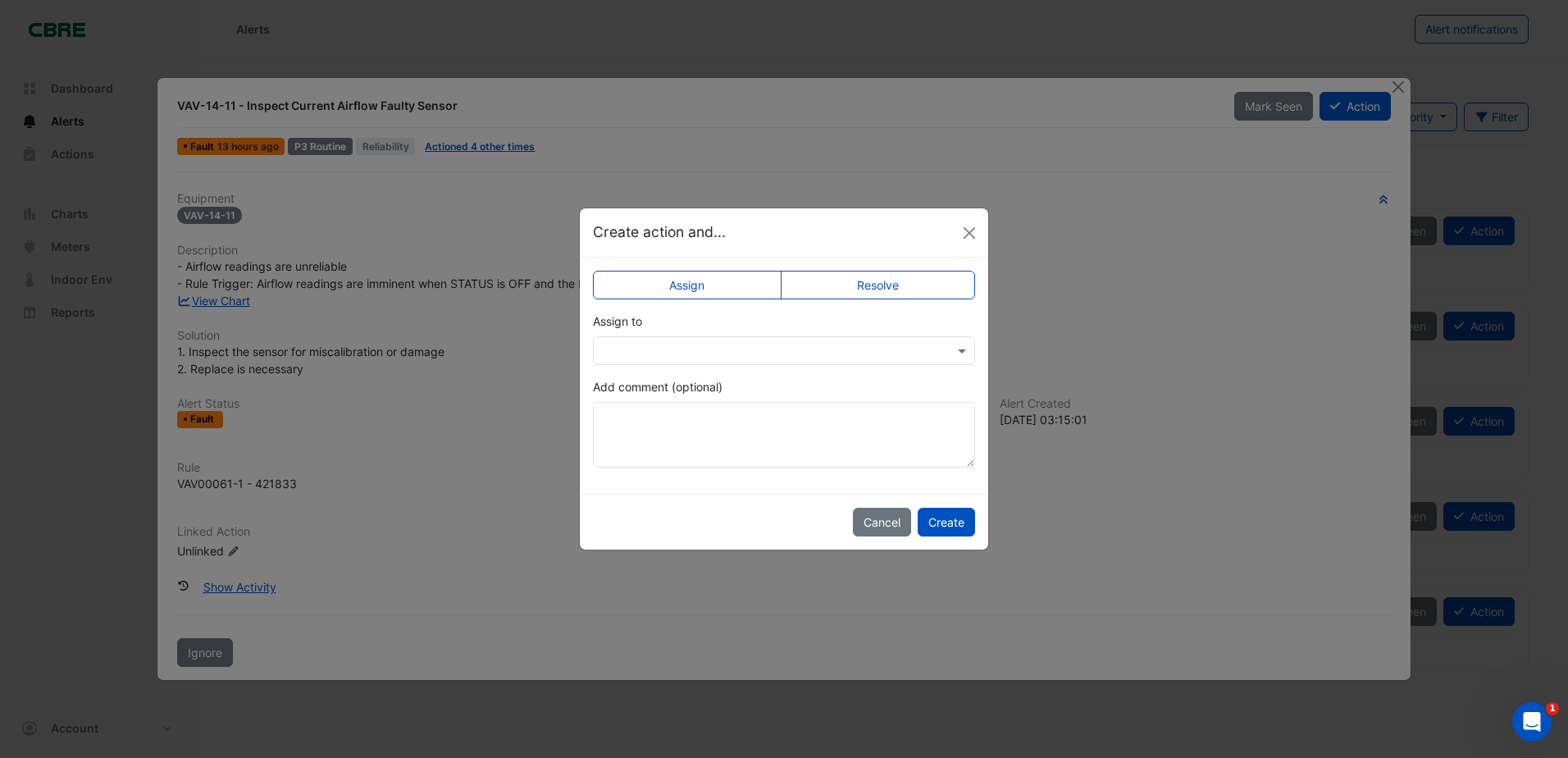
click at [680, 350] on input "text" at bounding box center [768, 352] width 331 height 17
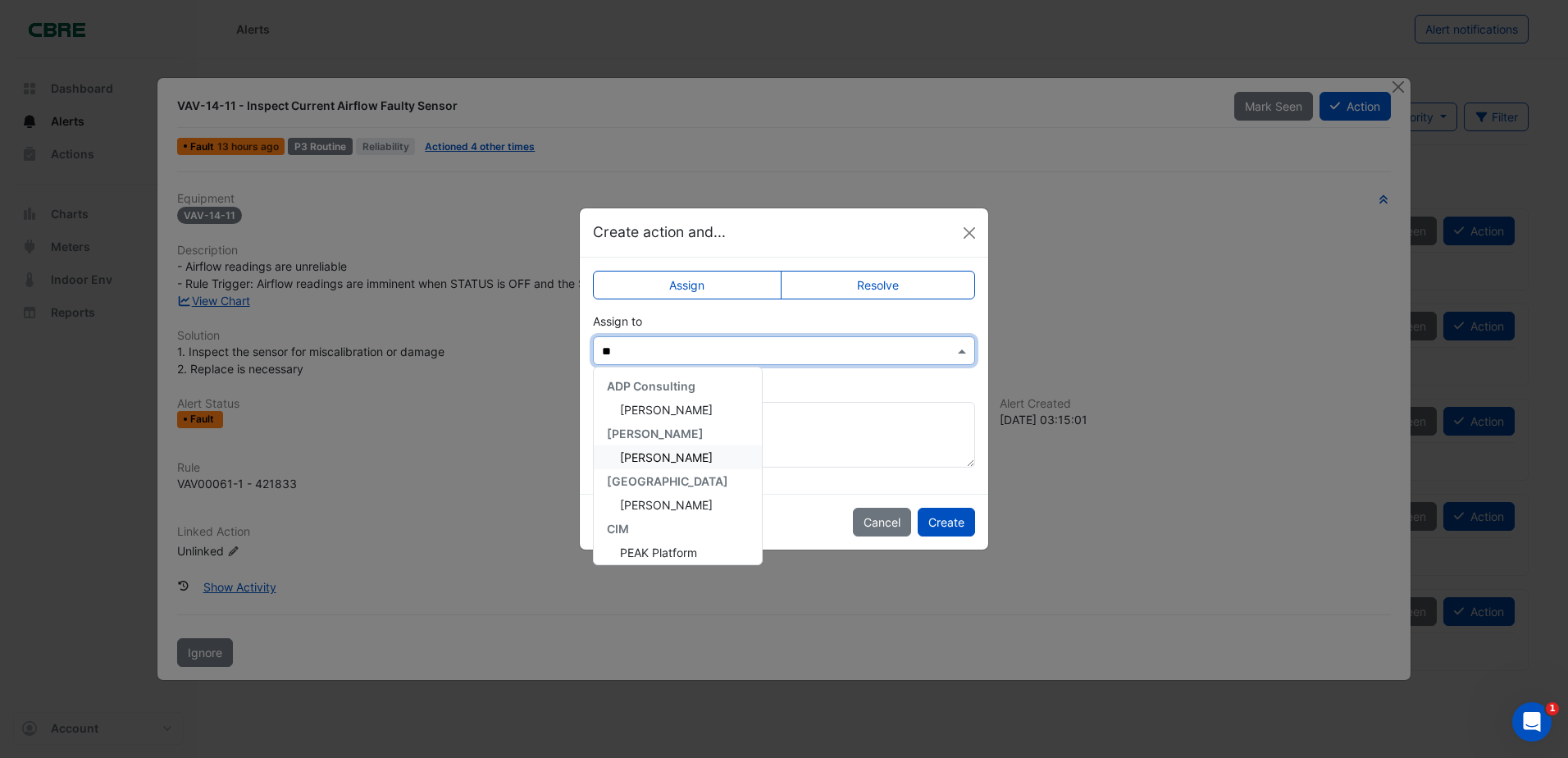
type input "***"
click at [664, 404] on span "Lachlan Carr" at bounding box center [666, 410] width 93 height 14
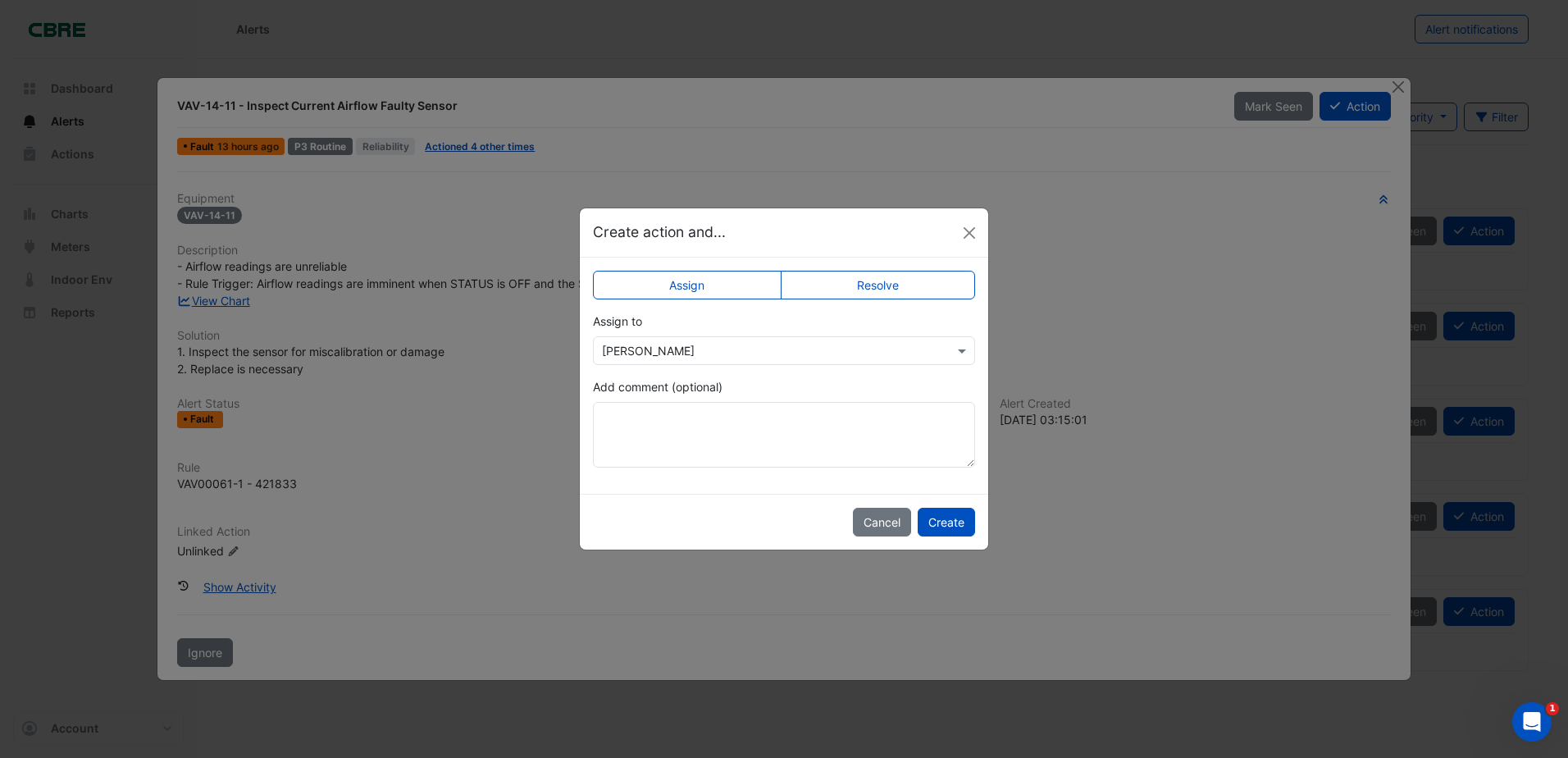
drag, startPoint x: 248, startPoint y: 498, endPoint x: 261, endPoint y: 498, distance: 13.0
click at [249, 498] on ngb-modal-window "Create action and... Assign Resolve Assign to × Lachlan Carr Add comment (optio…" at bounding box center [784, 379] width 1568 height 758
click at [945, 526] on button "Create" at bounding box center [946, 523] width 58 height 29
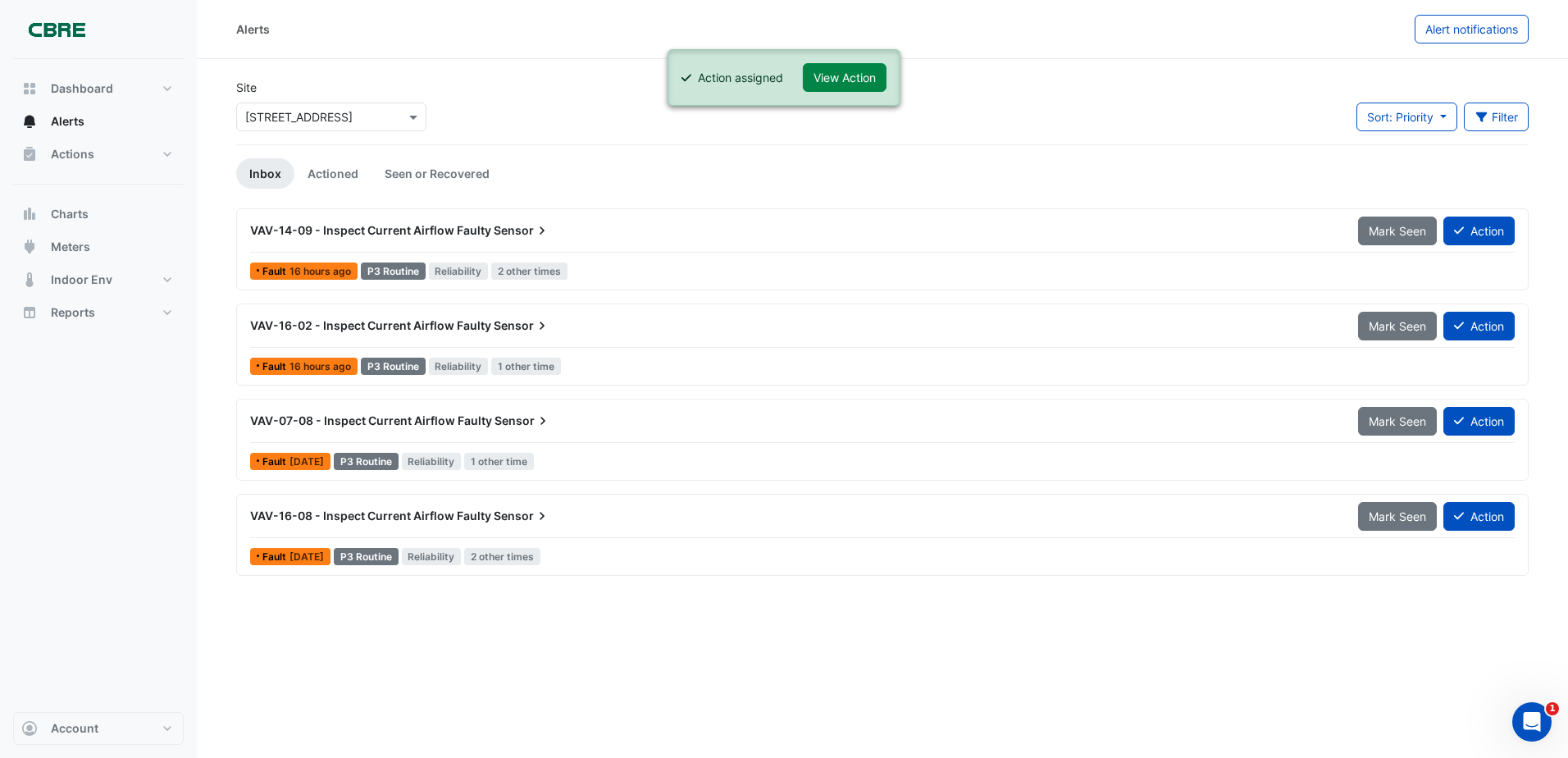
click at [607, 687] on div "Alerts Alert notifications Site Select a Site × 11-33 Exhibition Street Sort: P…" at bounding box center [883, 379] width 1371 height 758
click at [1033, 120] on div "Site Select a Site × 11-33 Exhibition Street Sort: Priority Priority Updated Fi…" at bounding box center [882, 111] width 1312 height 65
click at [670, 426] on div "VAV-07-08 - Inspect Current Airflow Faulty Sensor" at bounding box center [793, 421] width 1088 height 16
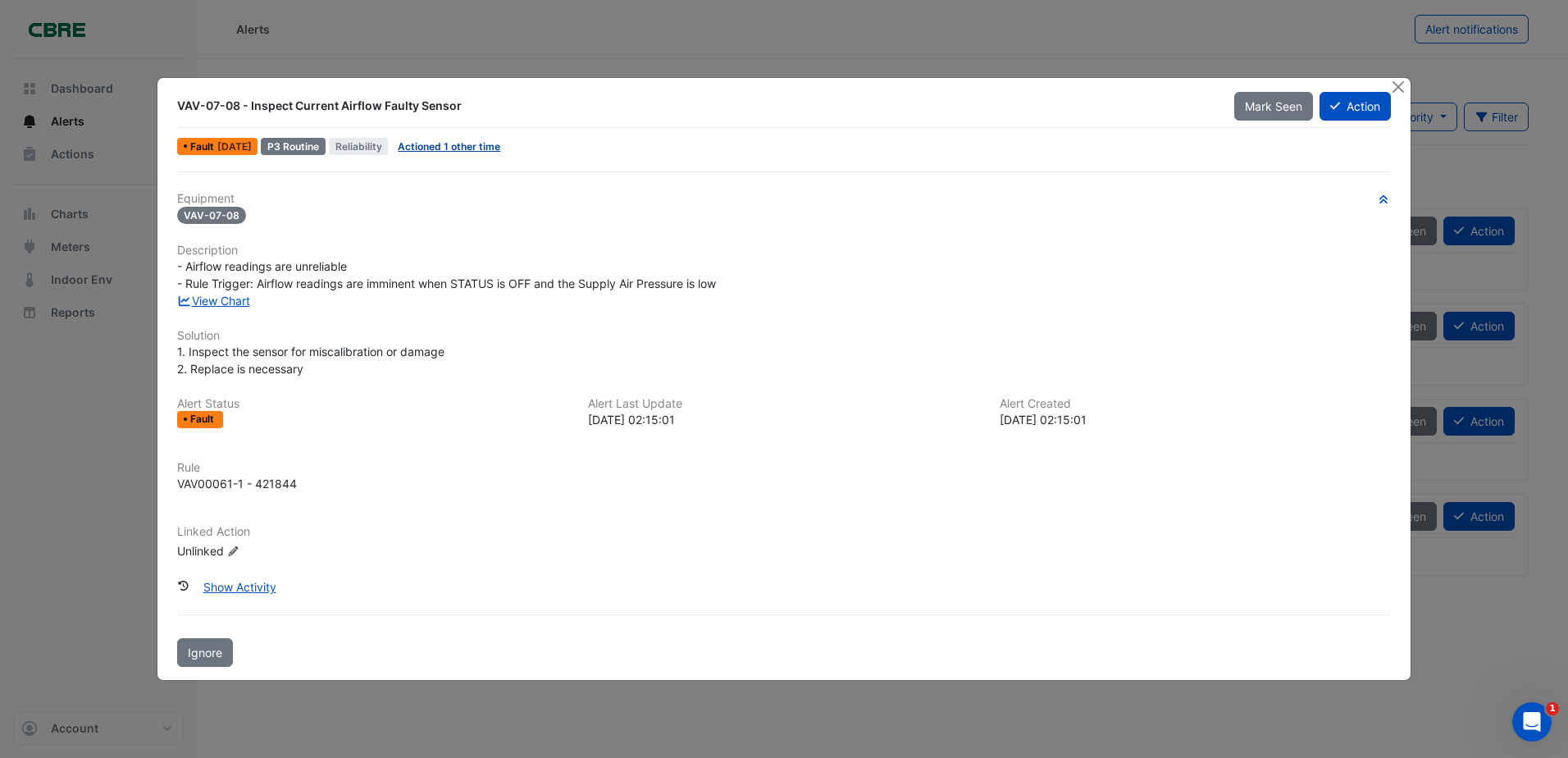
click at [495, 151] on link "Actioned 1 other time" at bounding box center [448, 146] width 103 height 12
click at [225, 552] on div "Unlinked Edit Linked Action" at bounding box center [276, 550] width 197 height 17
click at [236, 552] on icon "Edit Linked Action" at bounding box center [233, 552] width 12 height 10
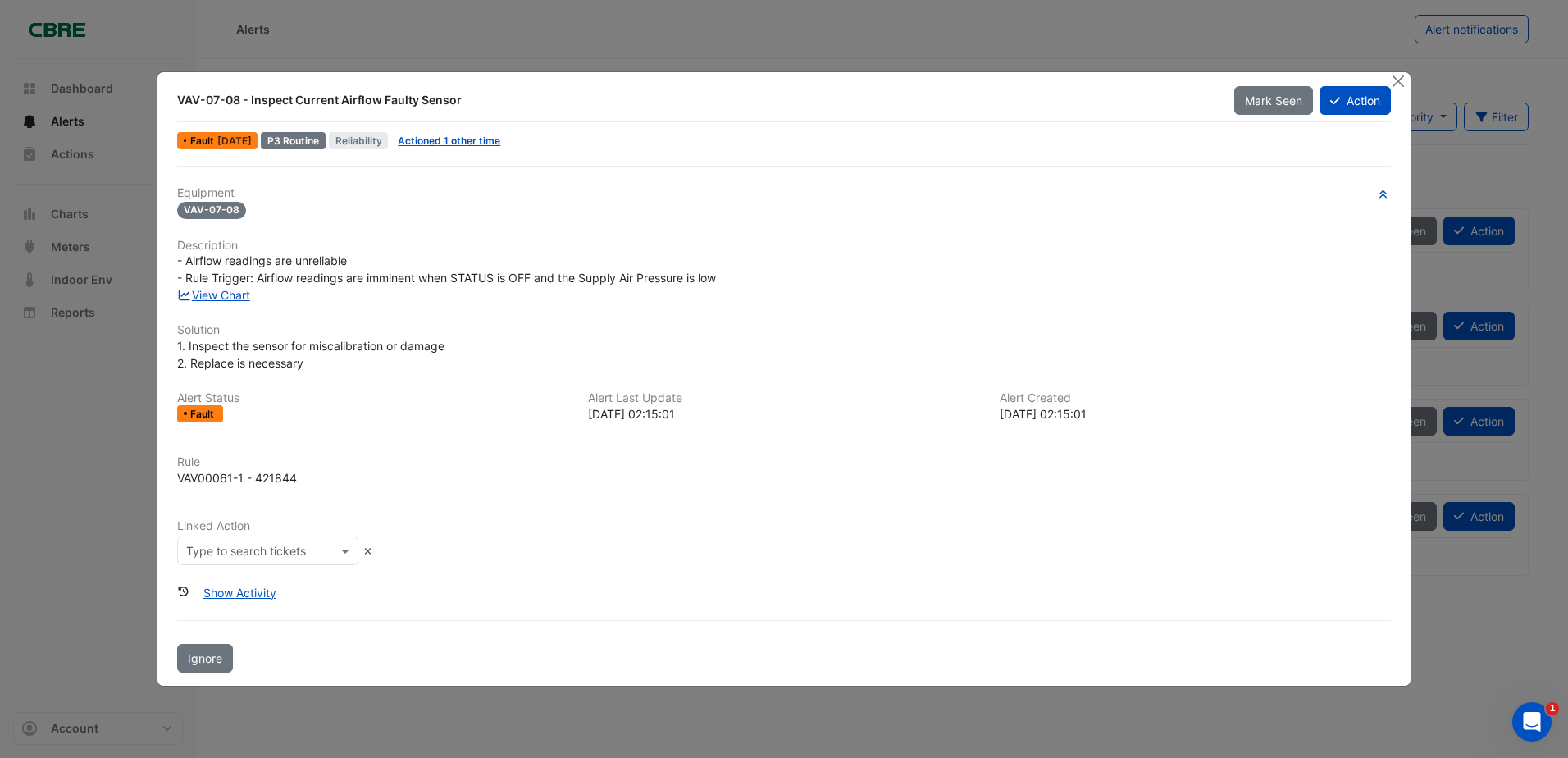
click at [238, 552] on input "text" at bounding box center [251, 552] width 131 height 17
click at [439, 579] on div "Show Activity" at bounding box center [784, 593] width 1214 height 29
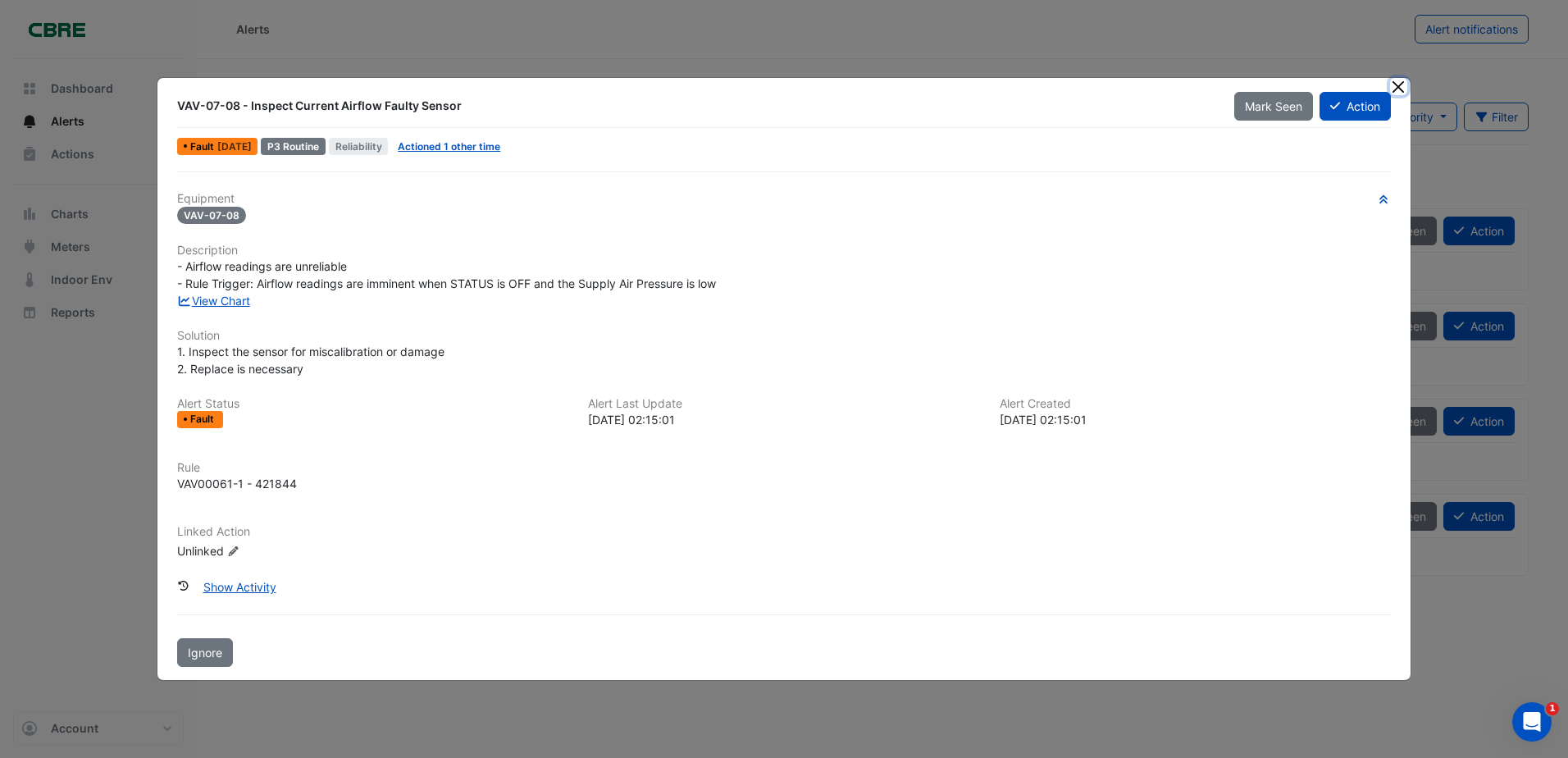
click at [1390, 79] on button "Close" at bounding box center [1398, 87] width 17 height 17
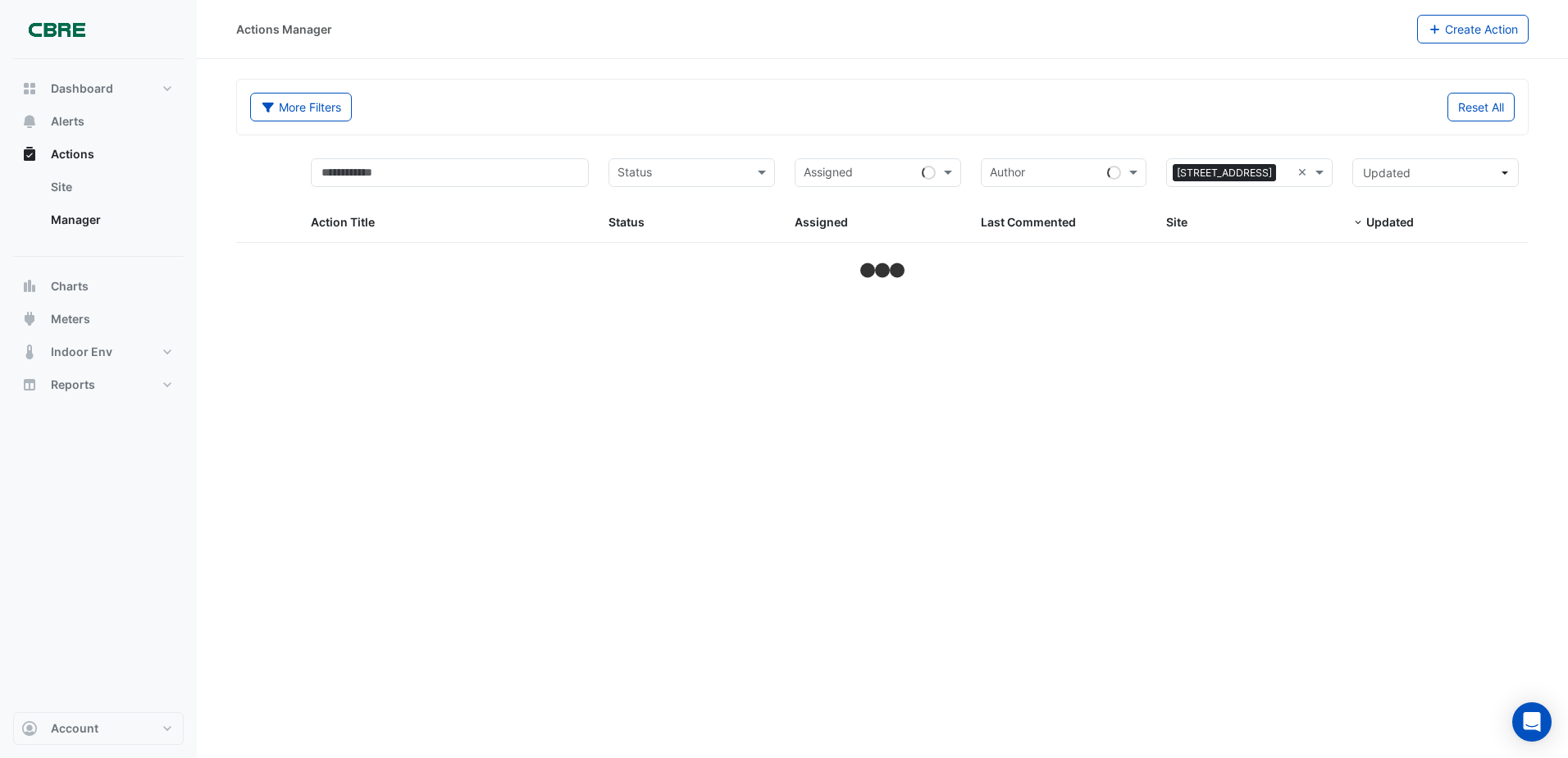
select select "***"
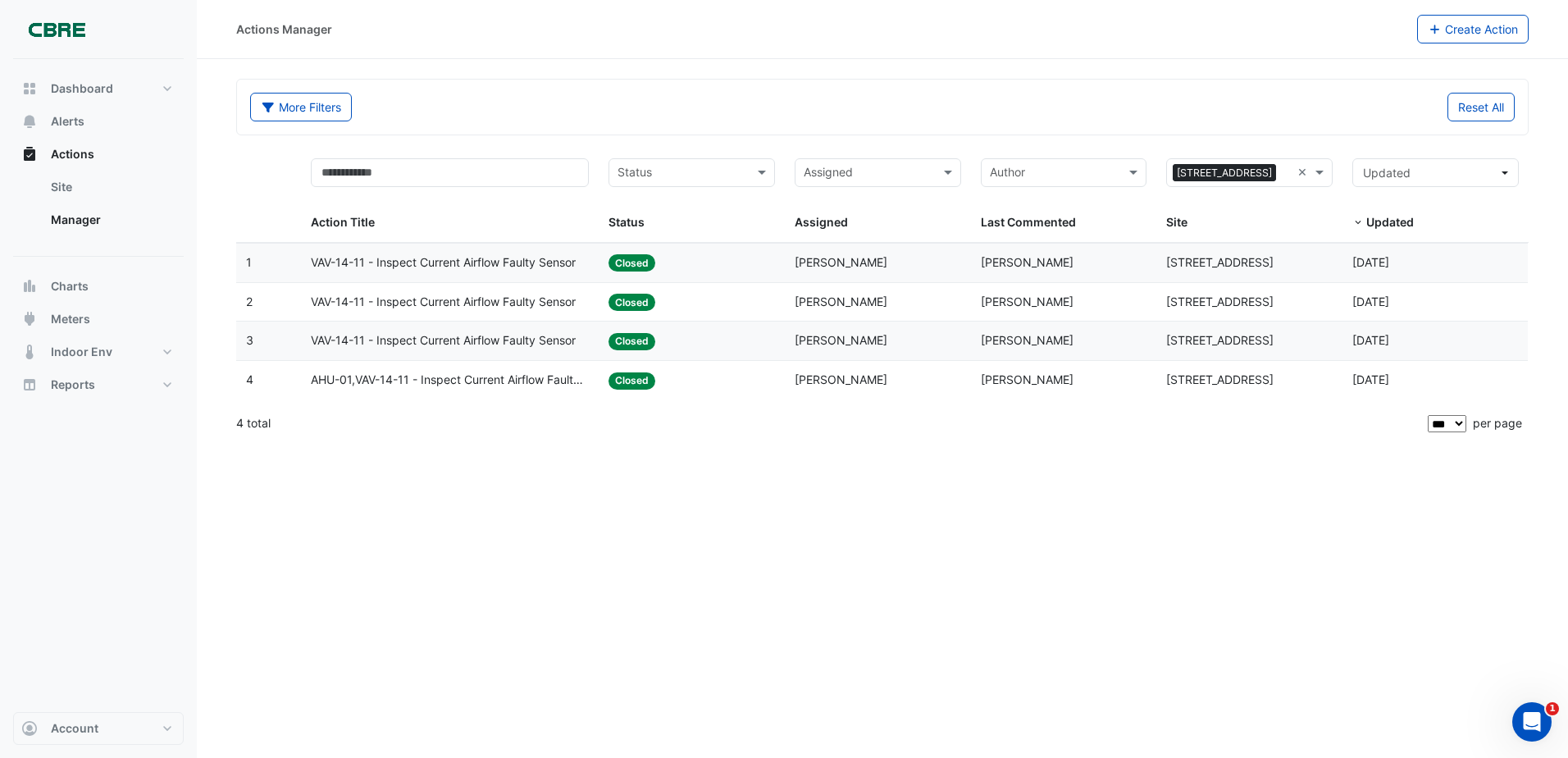
click at [763, 274] on datatable-body-cell "Status: Closed" at bounding box center [691, 263] width 186 height 38
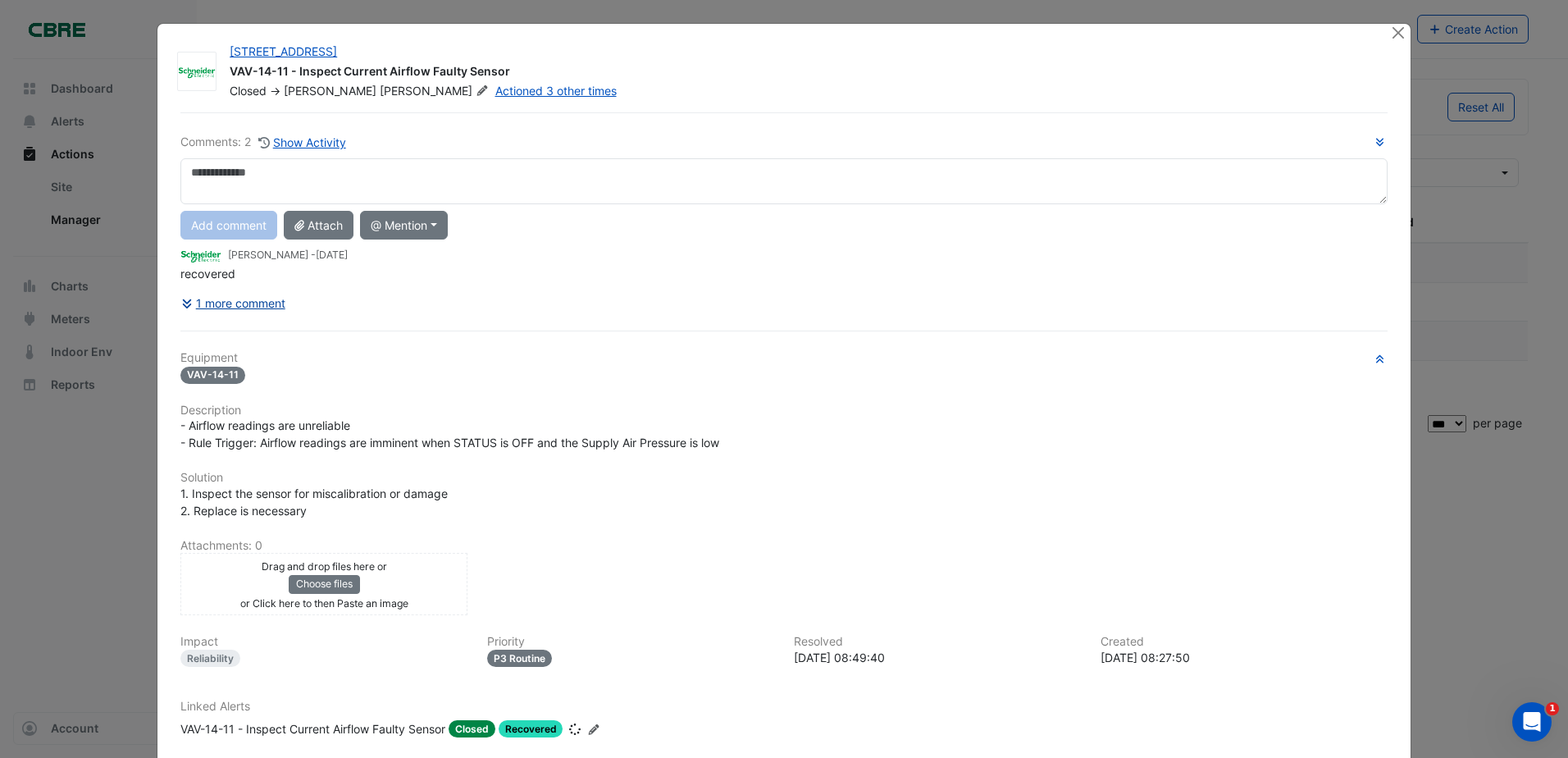
click at [260, 307] on button "1 more comment" at bounding box center [233, 303] width 106 height 29
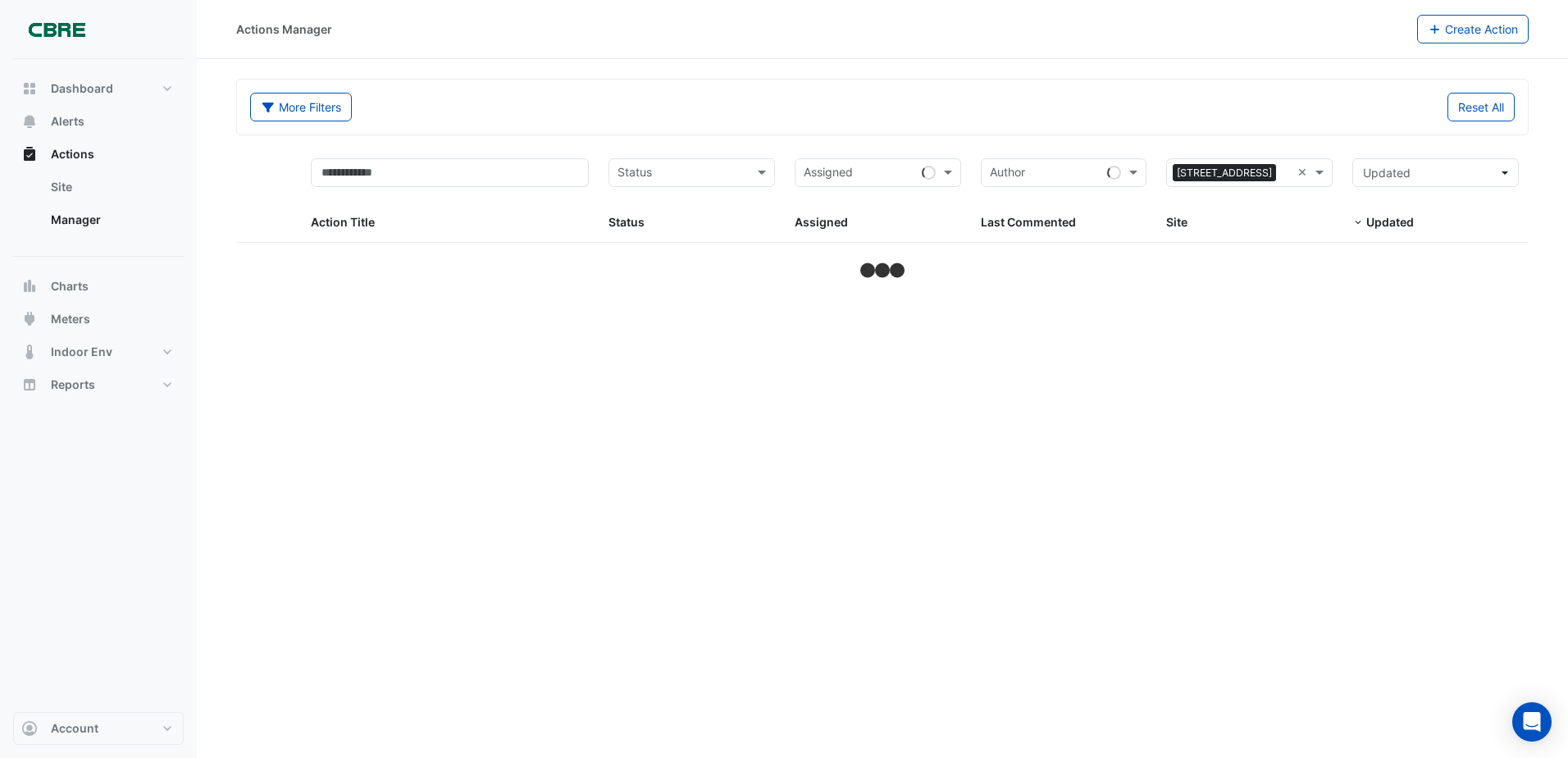
select select "***"
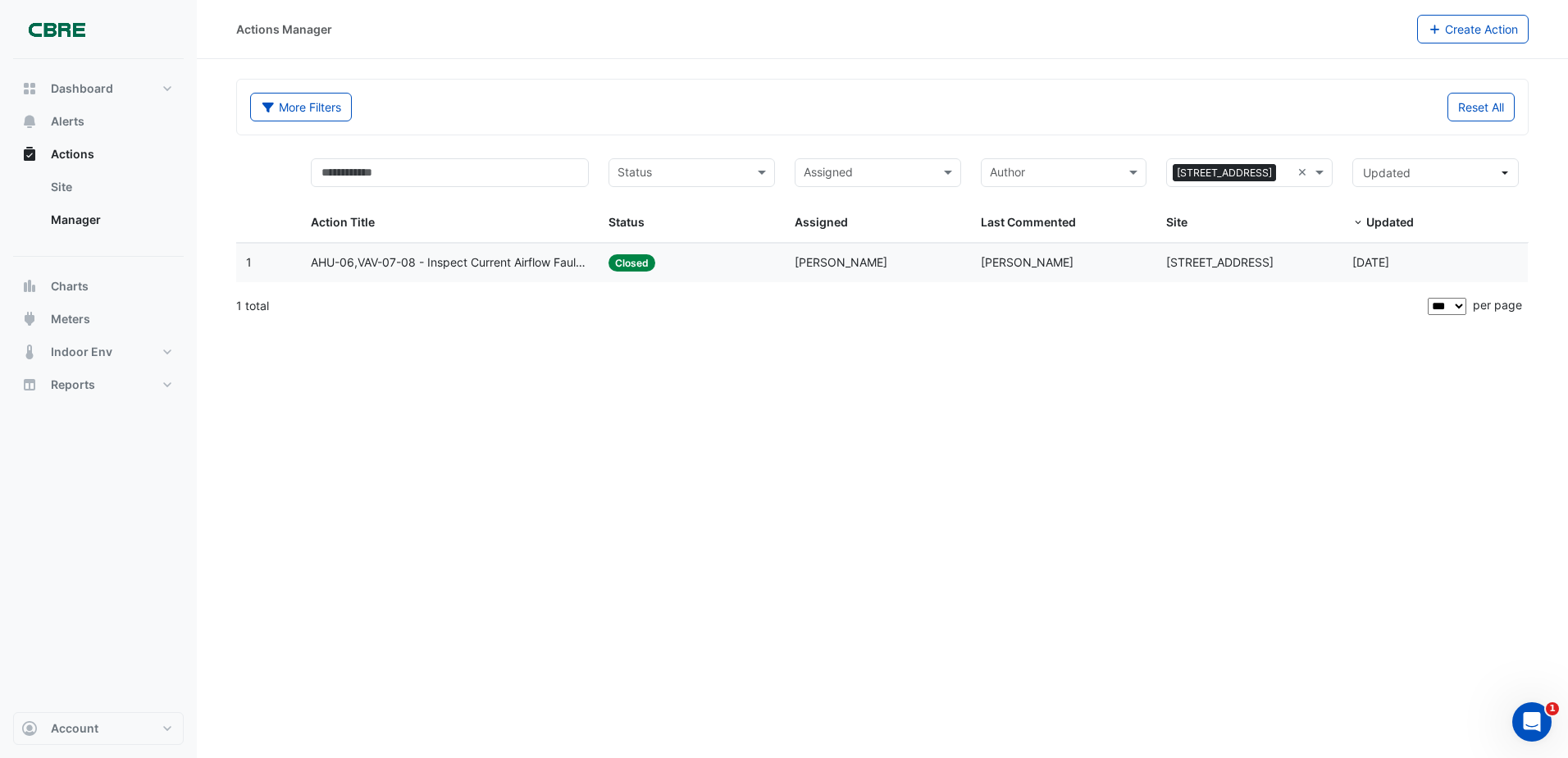
click at [773, 269] on div "Status: Closed" at bounding box center [691, 263] width 166 height 19
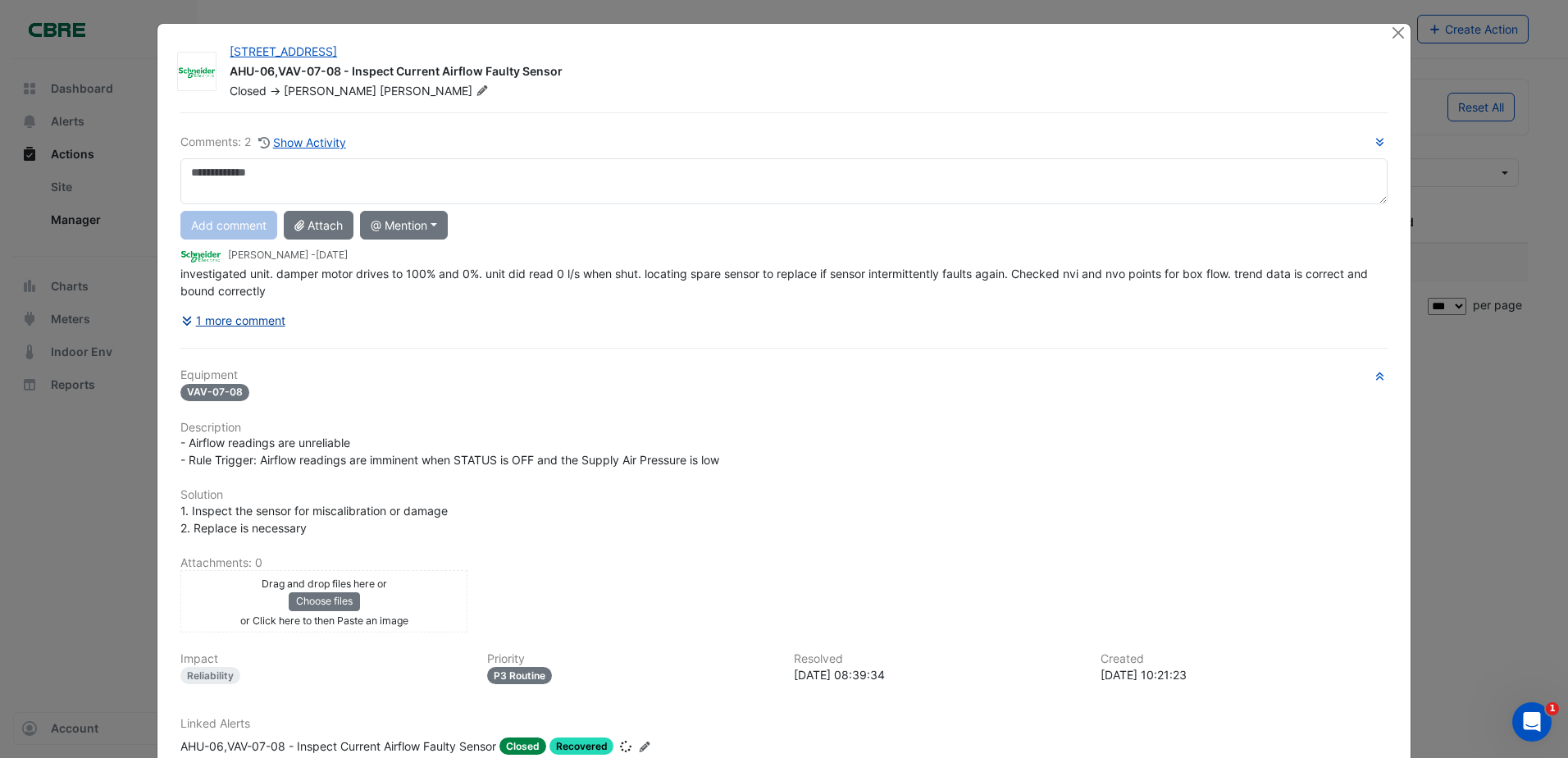
click at [230, 308] on button "1 more comment" at bounding box center [233, 320] width 106 height 29
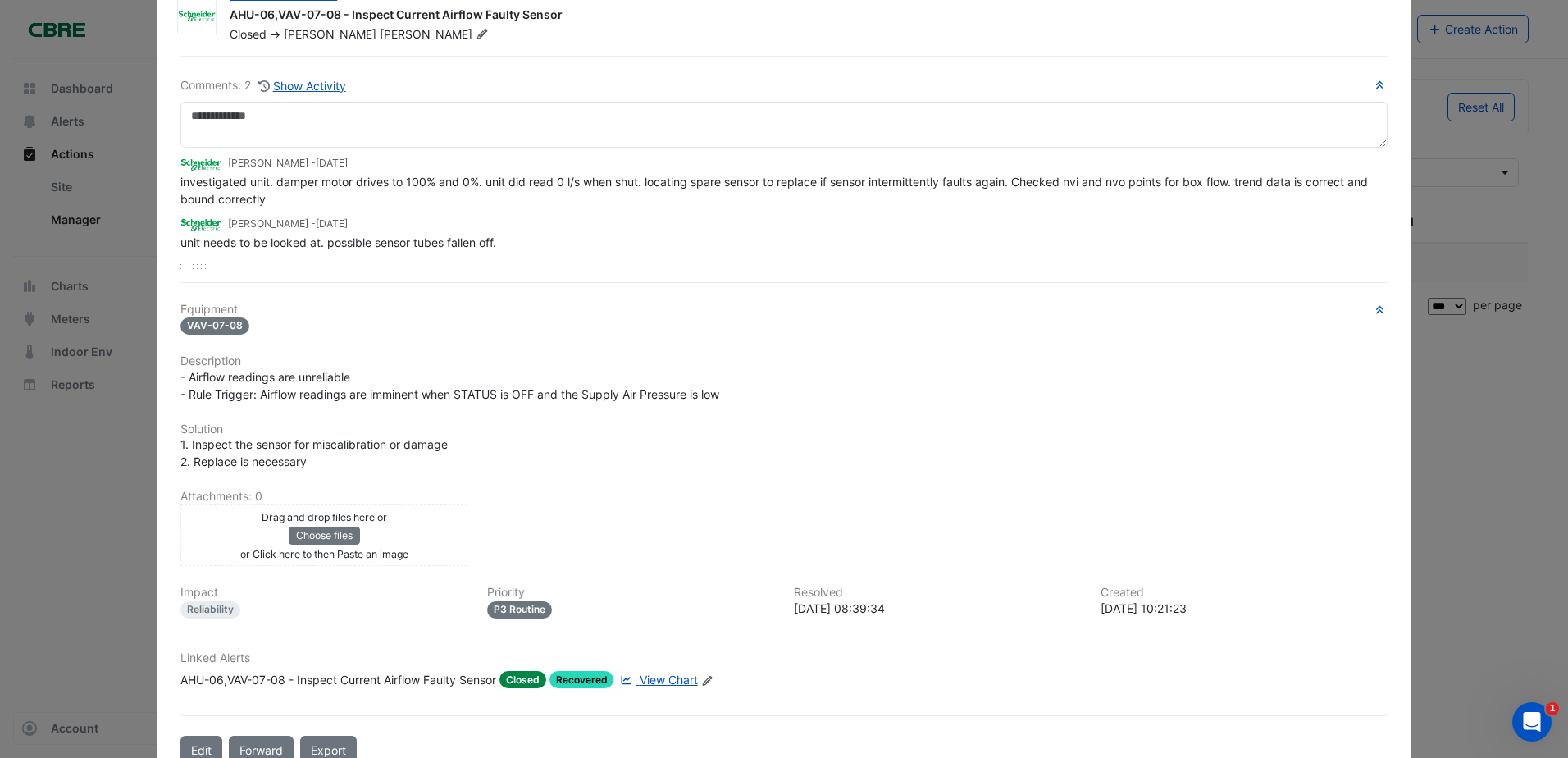
scroll to position [82, 0]
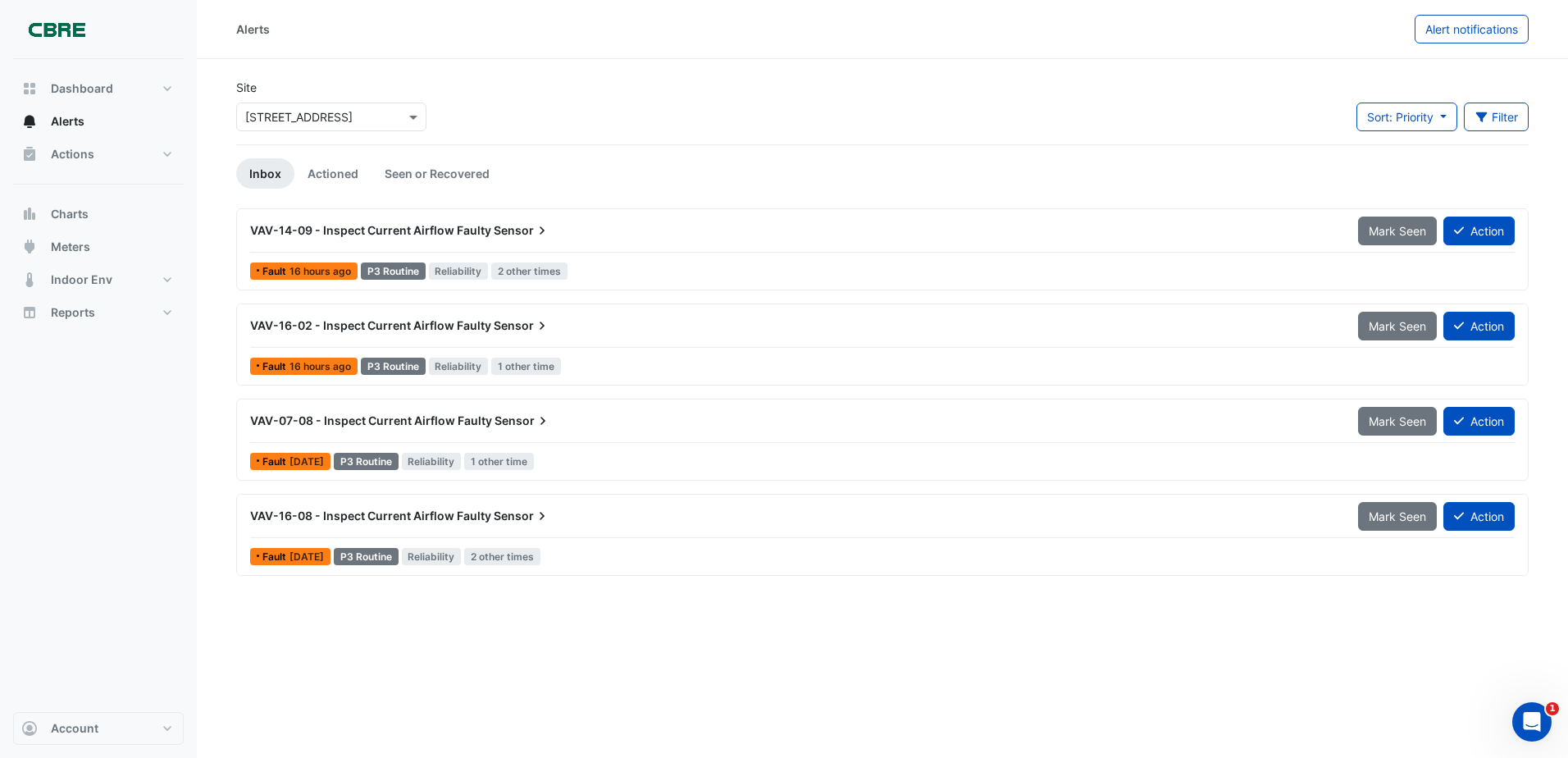
click at [500, 325] on span "Sensor" at bounding box center [522, 325] width 57 height 16
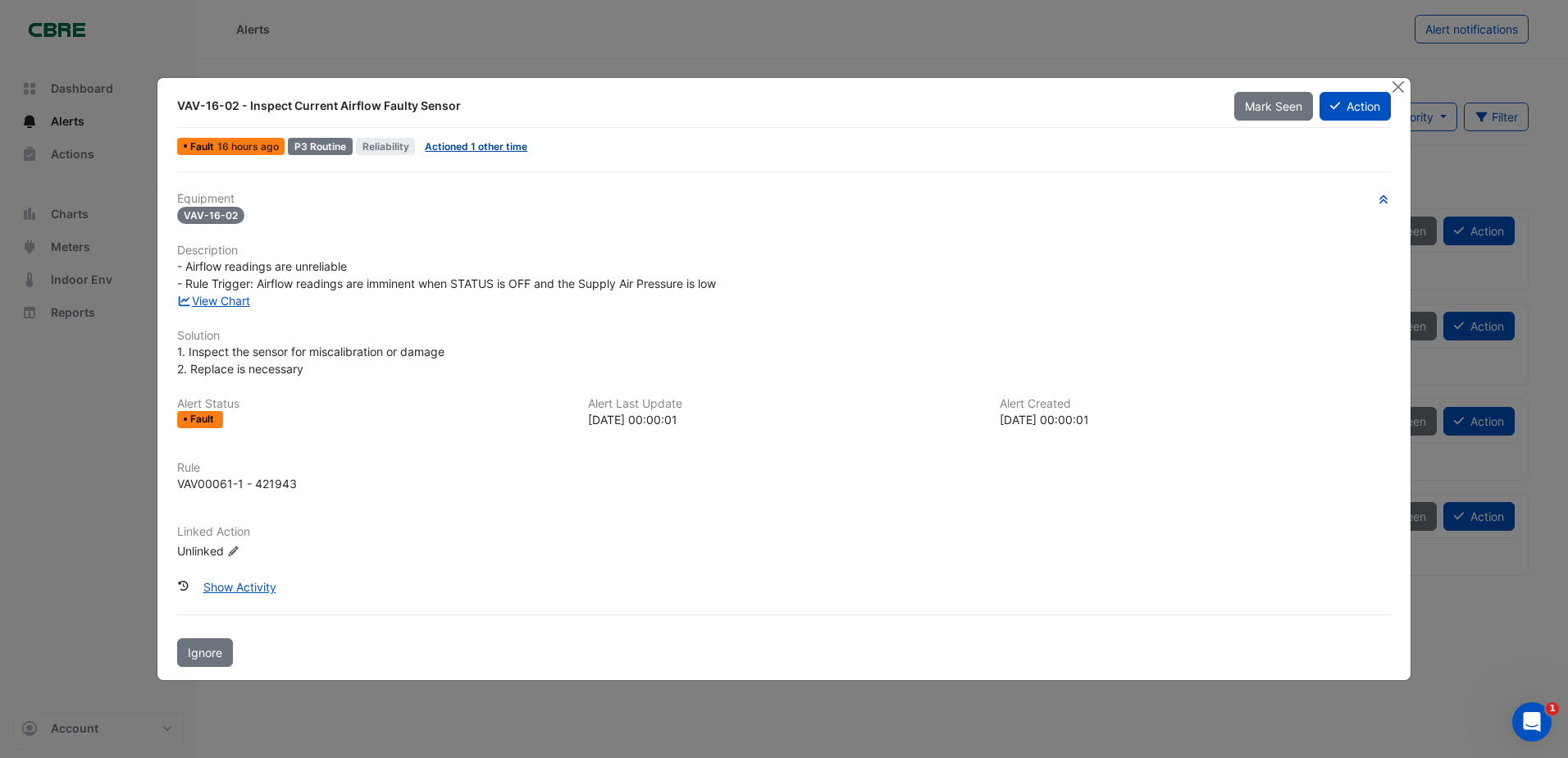
click at [479, 149] on link "Actioned 1 other time" at bounding box center [476, 146] width 103 height 12
click at [820, 133] on div "VAV-16-02 - Inspect Current Airflow Faulty Sensor Mark Seen Action Fault 16 hou…" at bounding box center [784, 124] width 1227 height 67
click at [1350, 118] on button "Action" at bounding box center [1355, 106] width 71 height 29
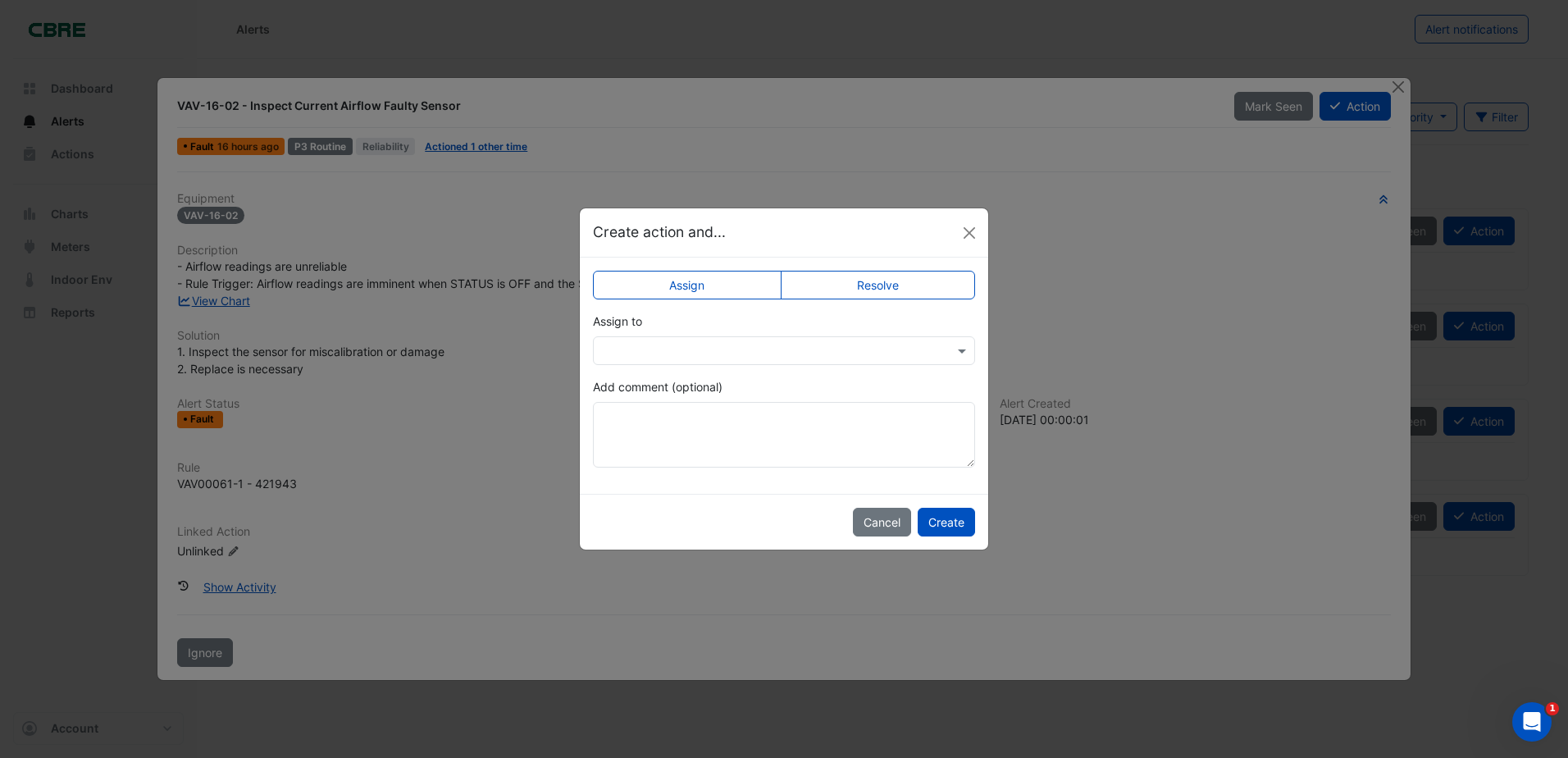
click at [685, 388] on label "Add comment (optional)" at bounding box center [657, 387] width 130 height 17
click at [685, 402] on textarea "Add comment (optional)" at bounding box center [784, 434] width 382 height 65
click at [691, 359] on div at bounding box center [784, 351] width 382 height 29
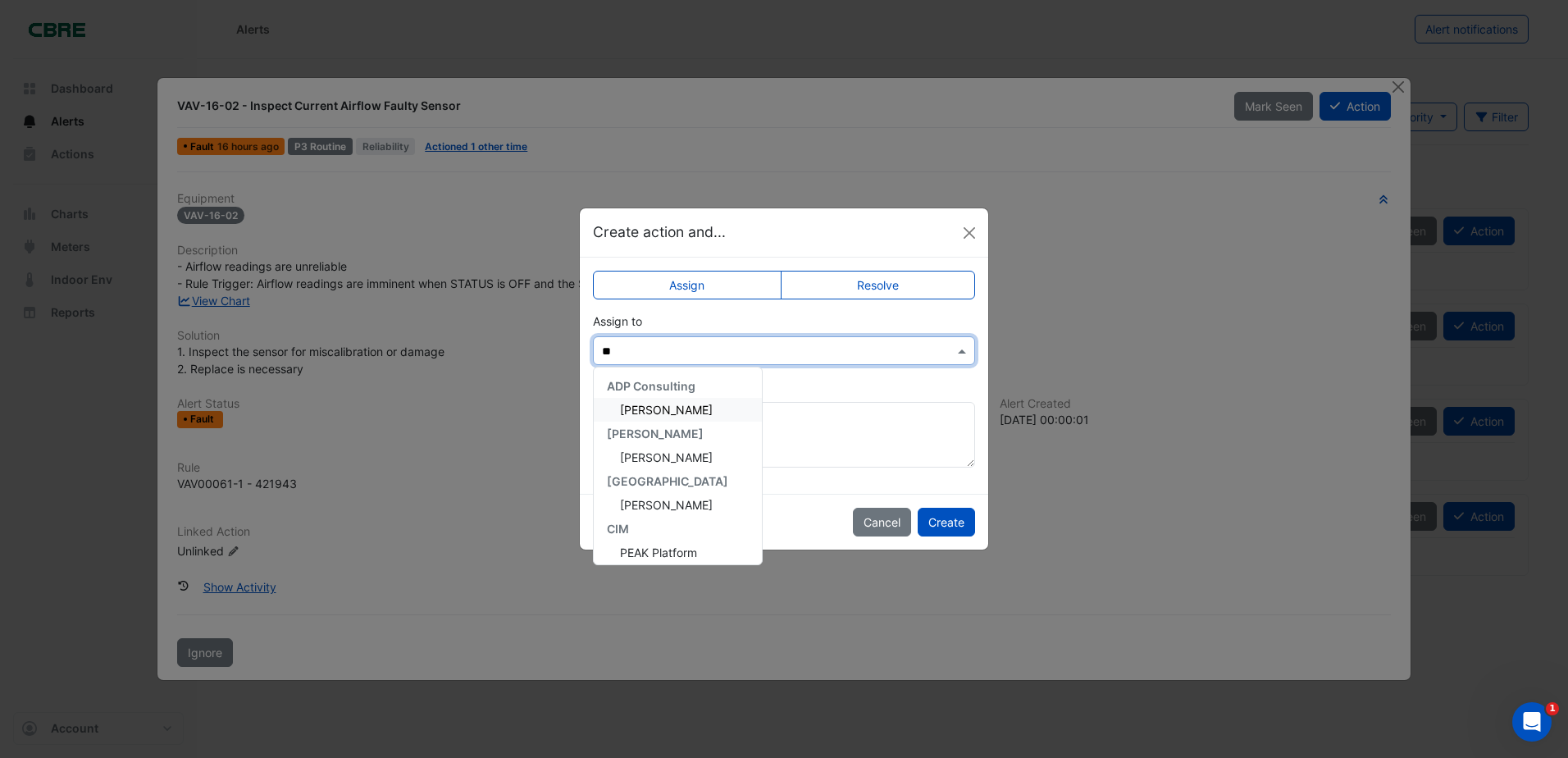
type input "***"
drag, startPoint x: 660, startPoint y: 405, endPoint x: 679, endPoint y: 407, distance: 19.1
click at [664, 405] on span "[PERSON_NAME]" at bounding box center [666, 410] width 93 height 14
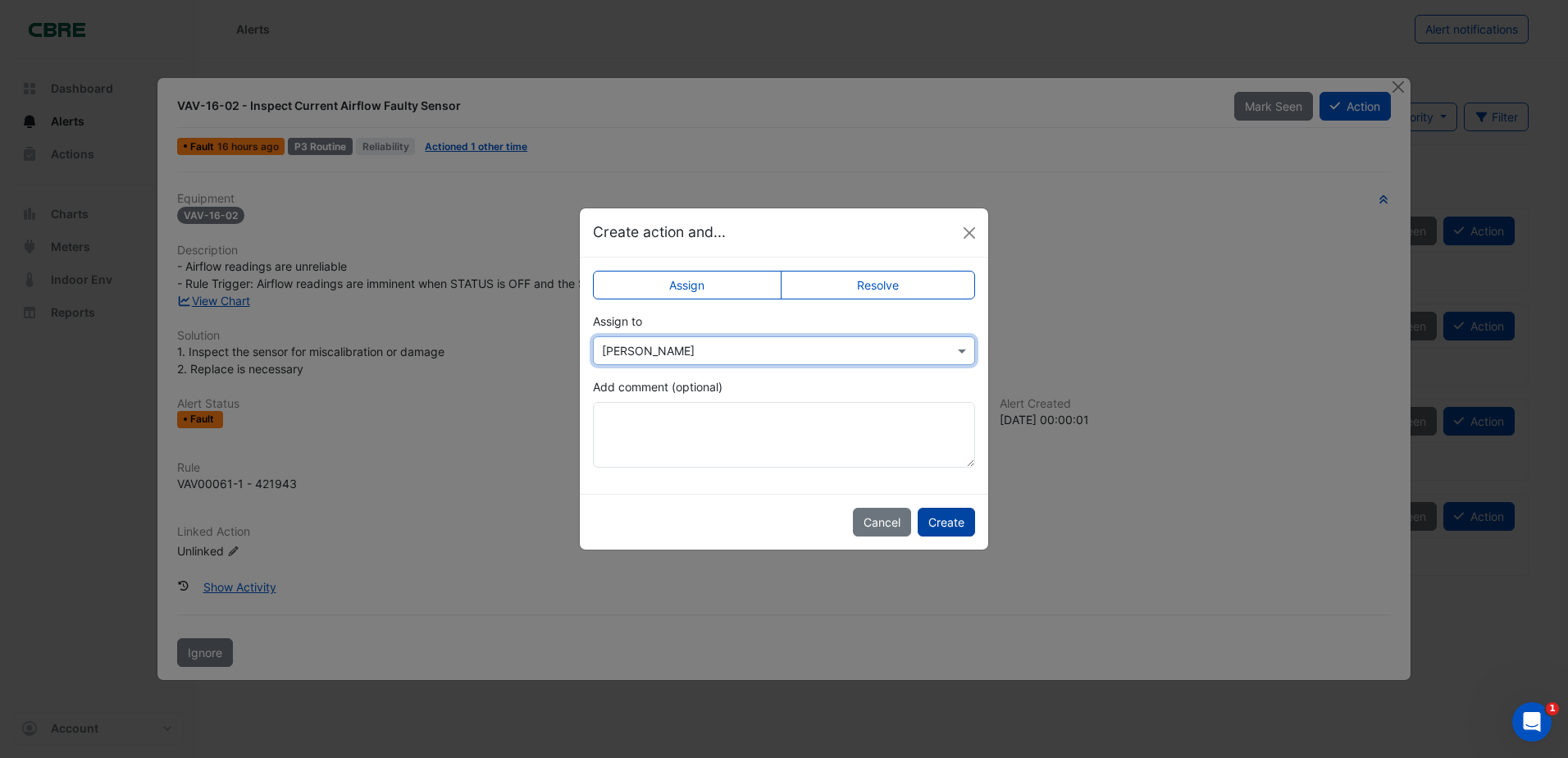
click at [933, 517] on button "Create" at bounding box center [946, 523] width 58 height 29
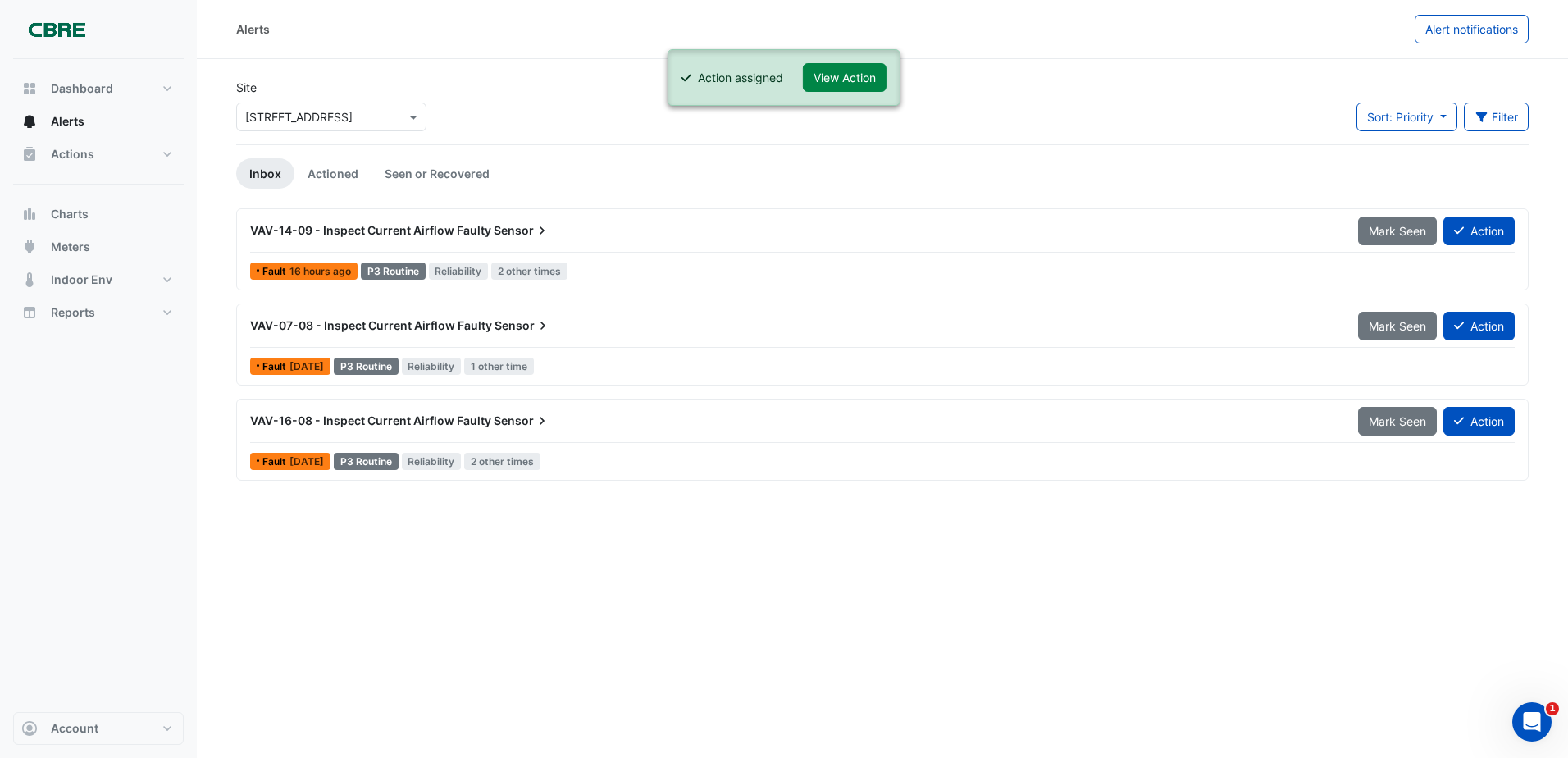
click at [392, 229] on span "VAV-14-09 - Inspect Current Airflow Faulty" at bounding box center [370, 230] width 241 height 14
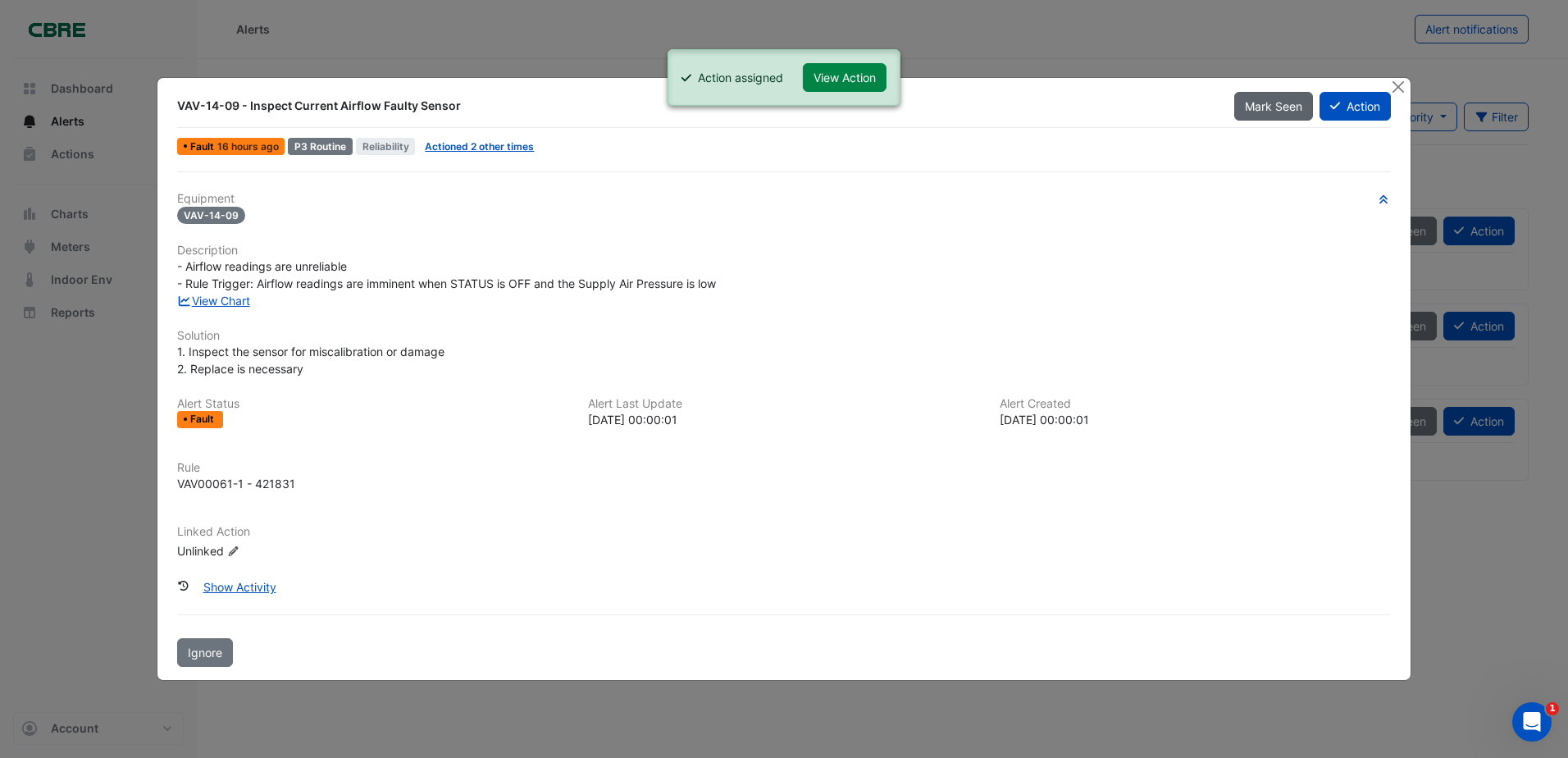
click at [1390, 89] on button "Close" at bounding box center [1398, 87] width 17 height 17
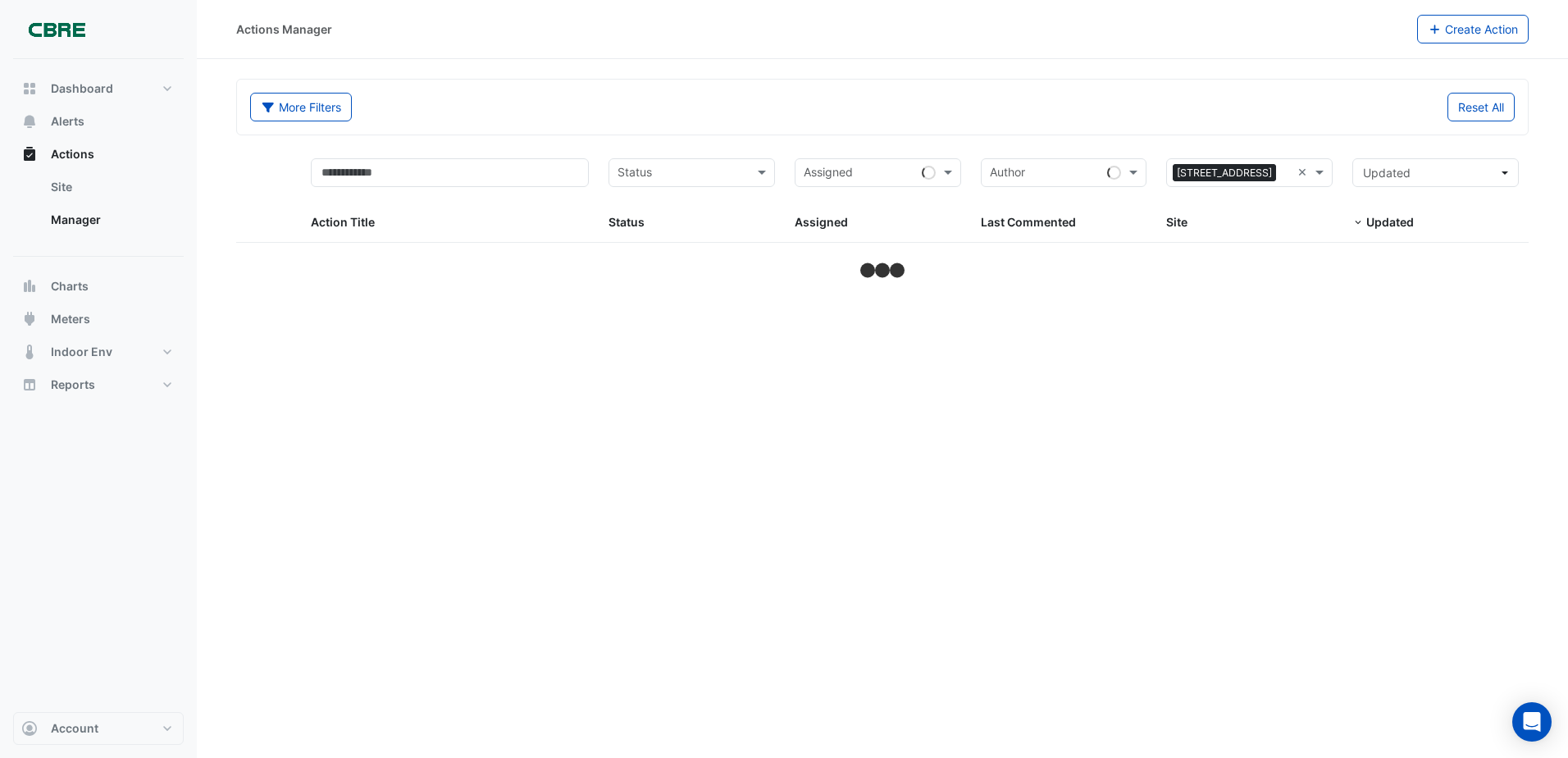
select select "***"
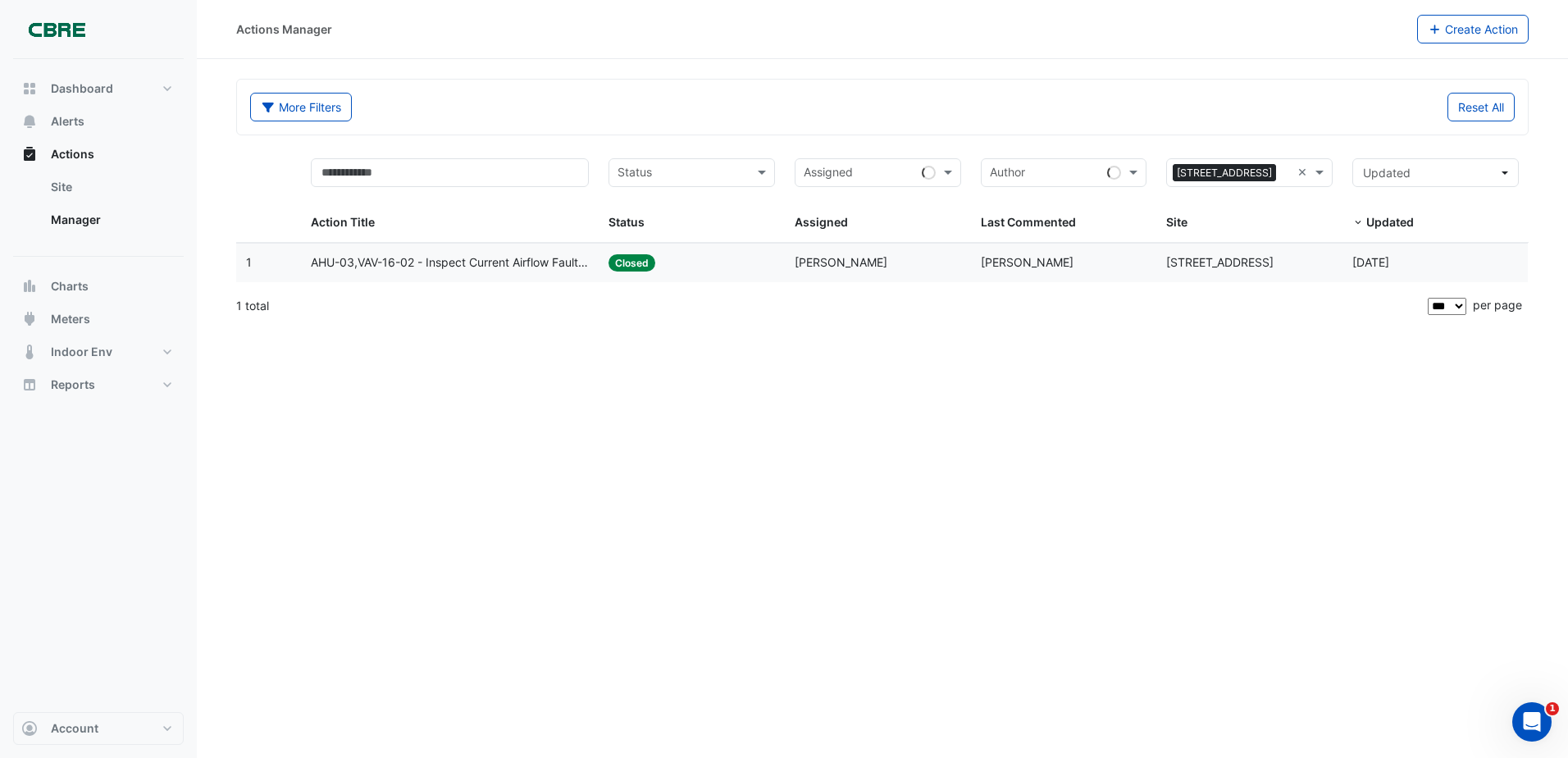
click at [470, 261] on span "AHU-03,VAV-16-02 - Inspect Current Airflow Faulty Sensor" at bounding box center [449, 263] width 278 height 19
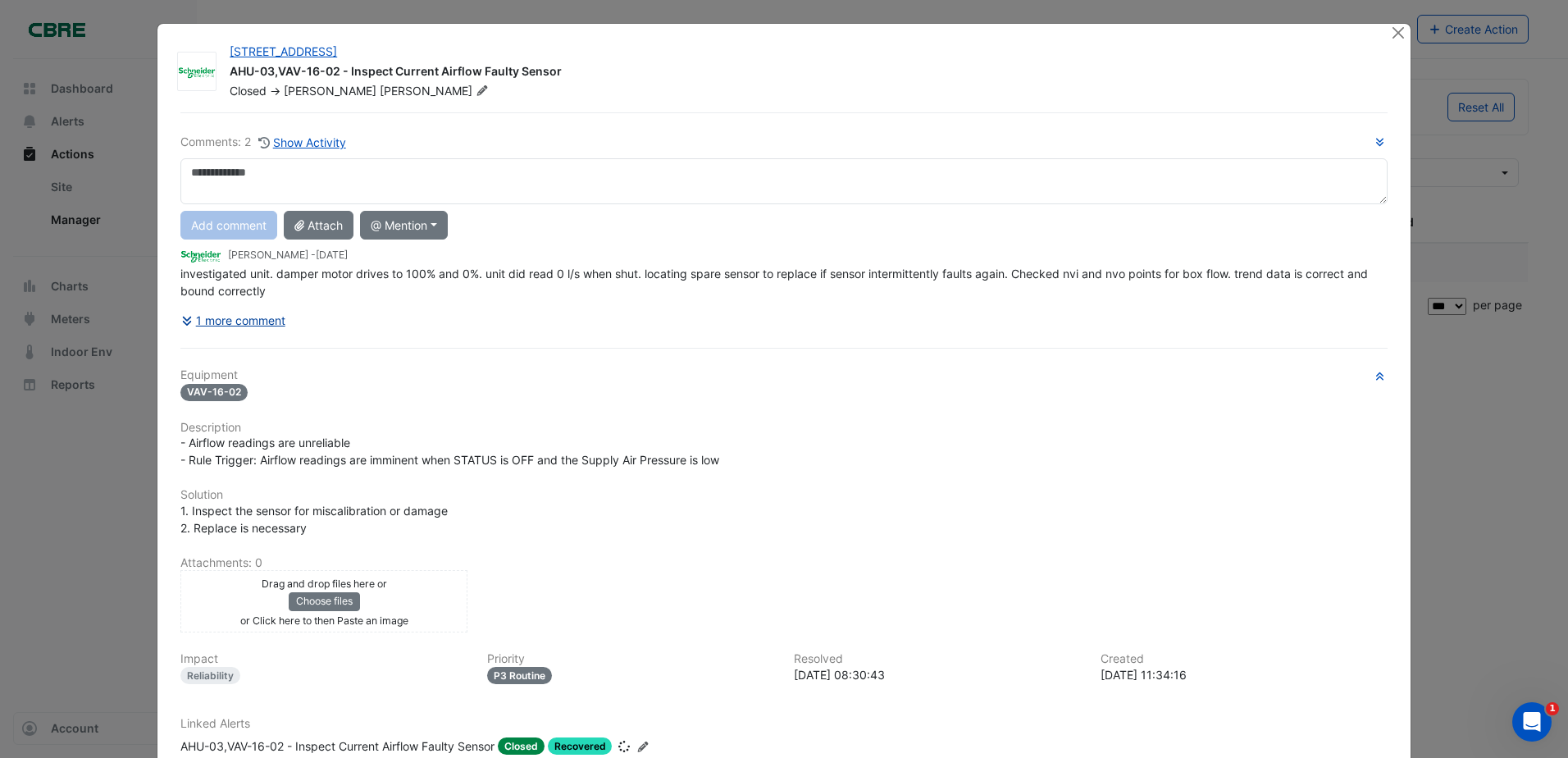
click at [261, 316] on button "1 more comment" at bounding box center [233, 320] width 106 height 29
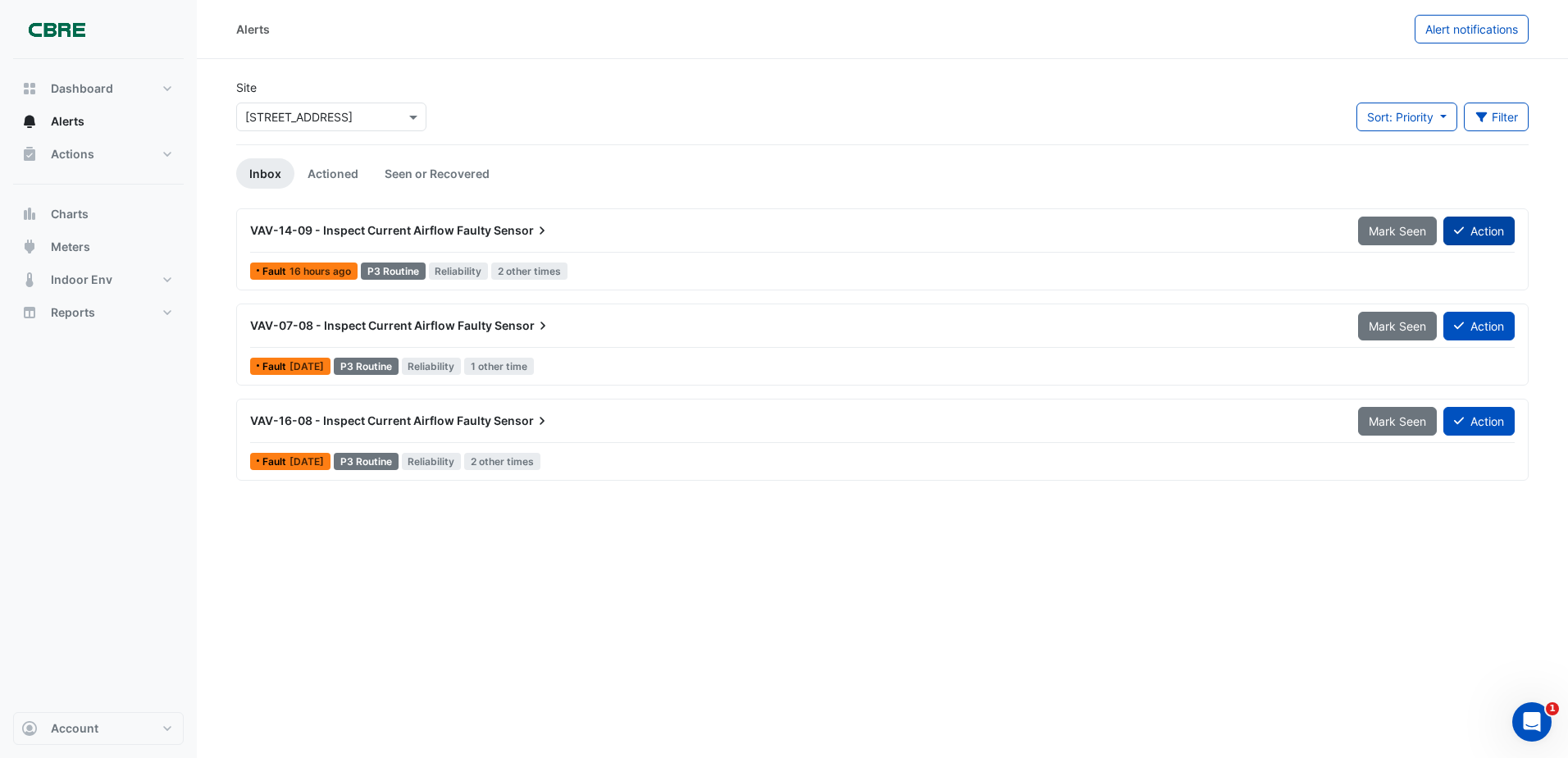
click at [1483, 235] on button "Action" at bounding box center [1479, 231] width 71 height 29
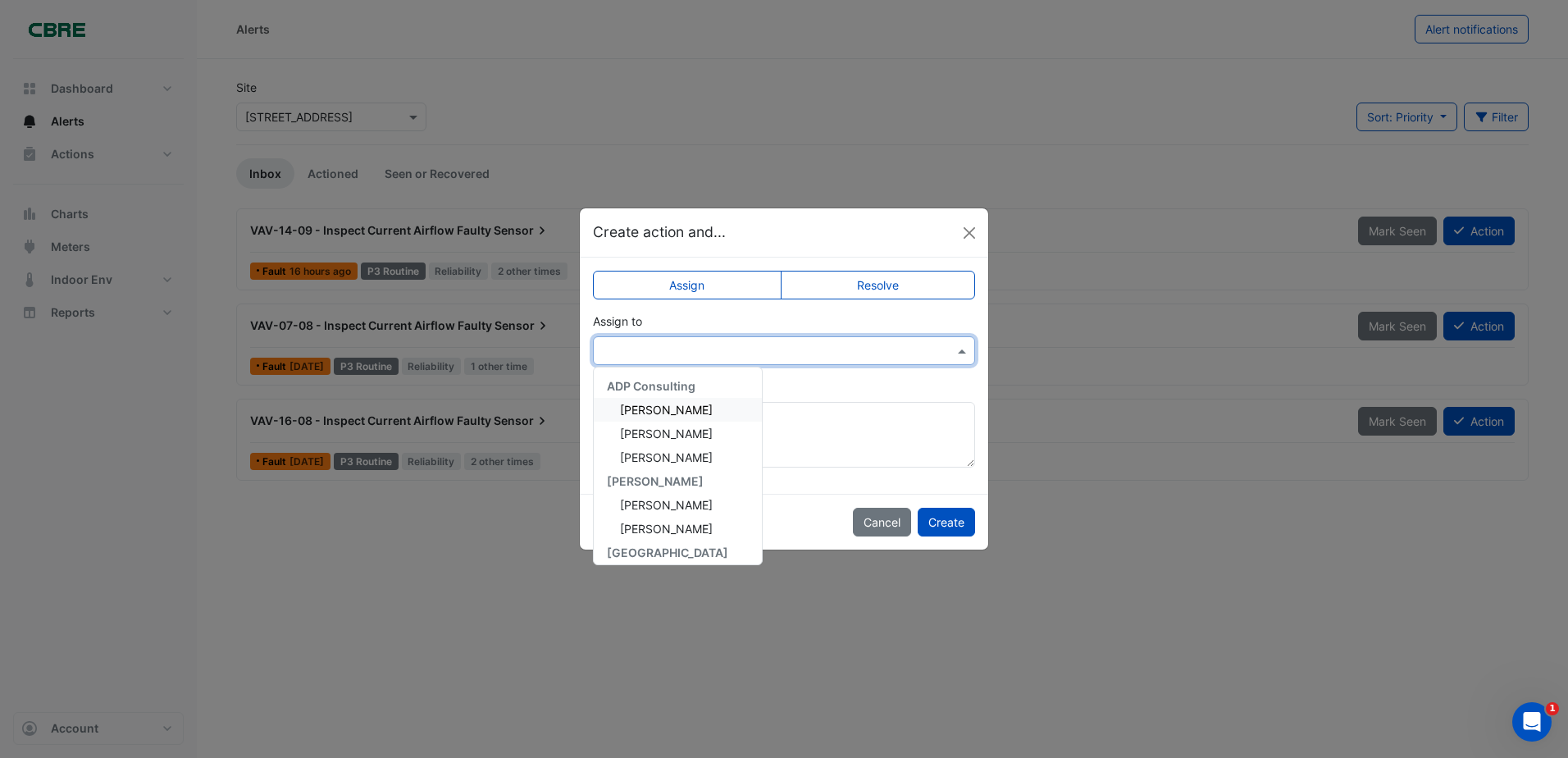
click at [730, 350] on input "text" at bounding box center [768, 352] width 331 height 17
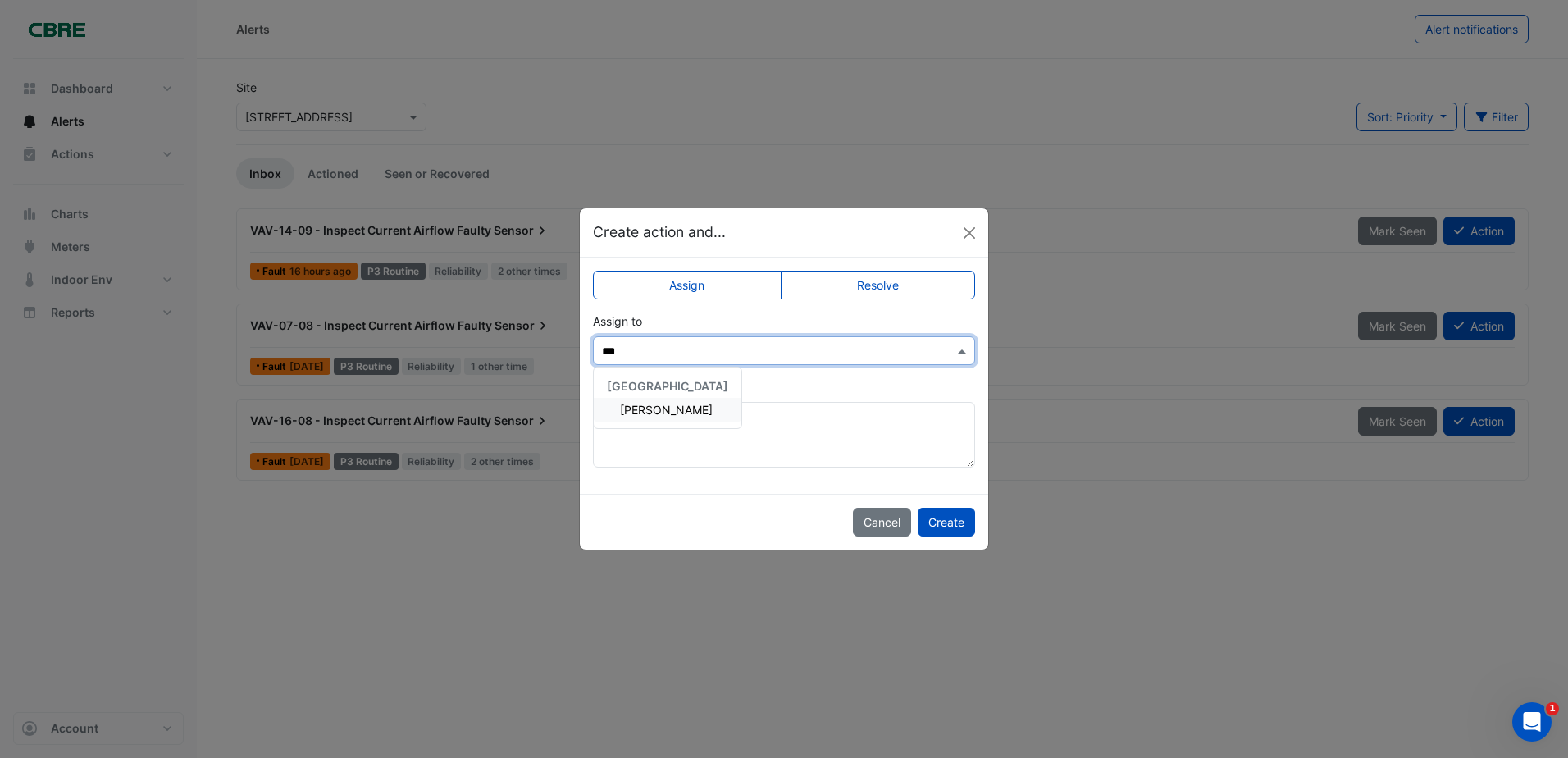
type input "****"
click at [697, 405] on div "[PERSON_NAME]" at bounding box center [668, 410] width 148 height 24
click at [949, 516] on button "Create" at bounding box center [946, 523] width 58 height 29
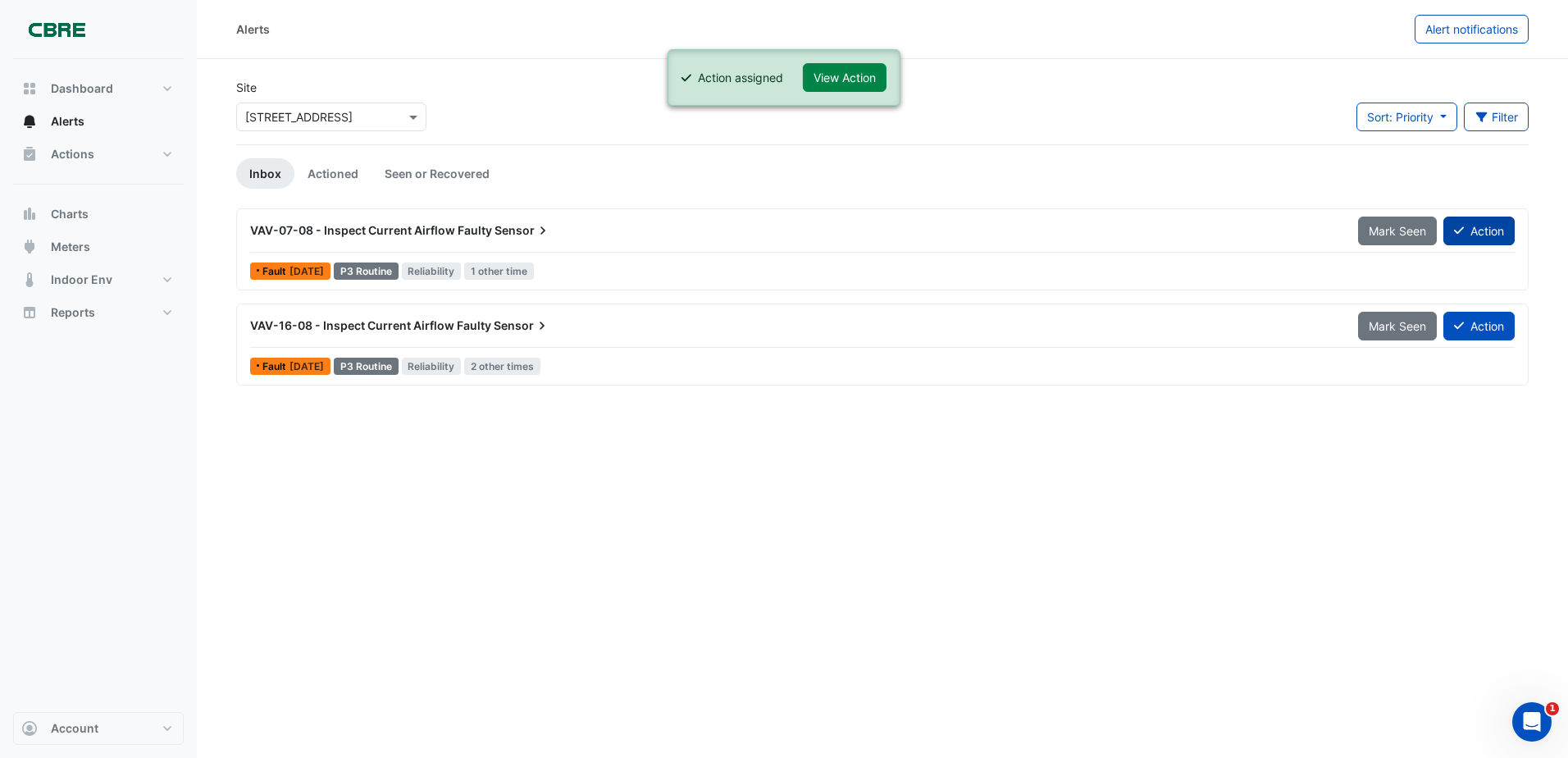
click at [1458, 227] on icon at bounding box center [1459, 231] width 10 height 12
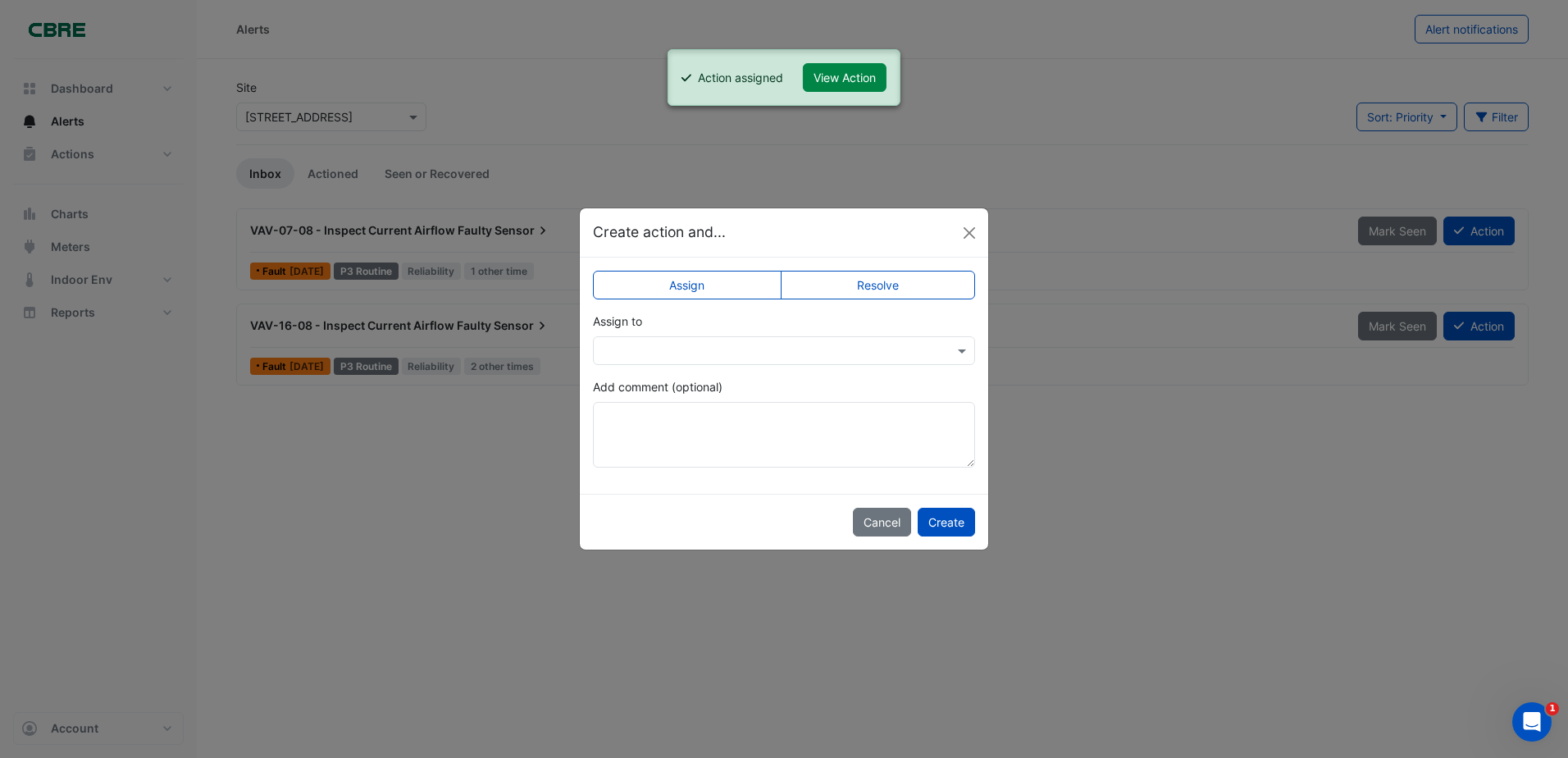
click at [789, 345] on input "text" at bounding box center [768, 352] width 331 height 17
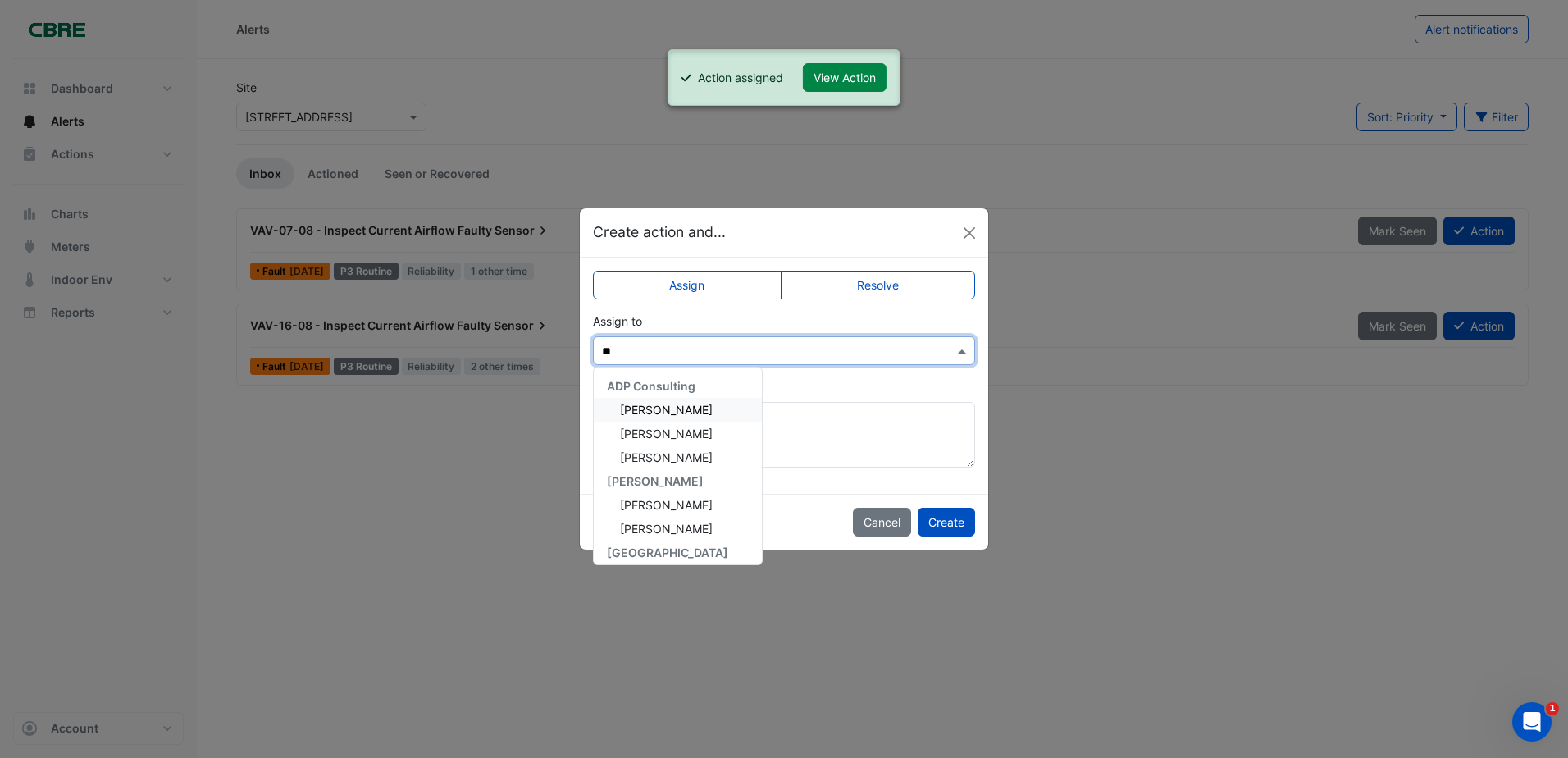
type input "***"
click at [630, 407] on span "[PERSON_NAME]" at bounding box center [666, 410] width 93 height 14
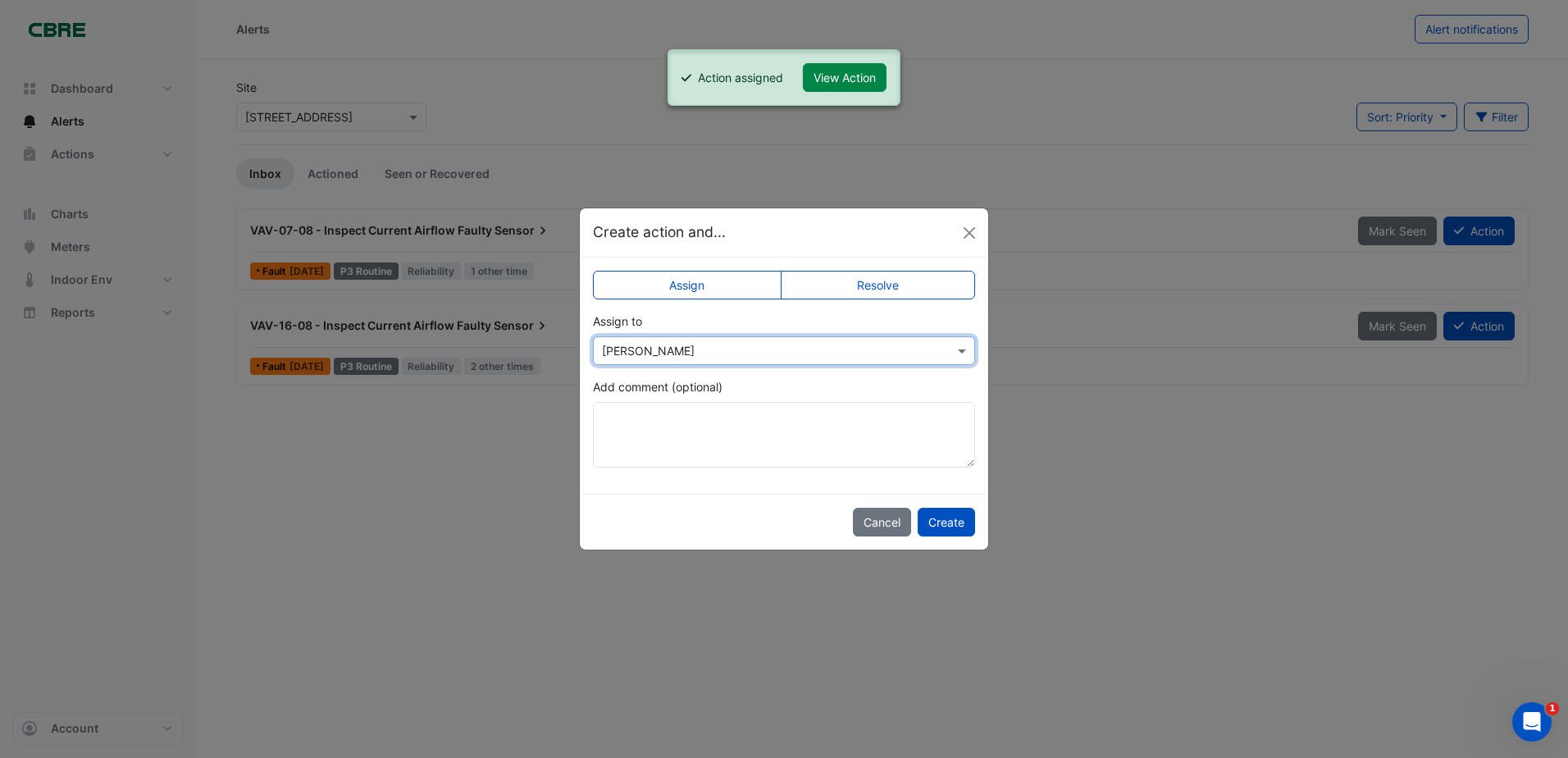
drag, startPoint x: 943, startPoint y: 521, endPoint x: 996, endPoint y: 506, distance: 55.1
click at [945, 522] on button "Create" at bounding box center [946, 523] width 58 height 29
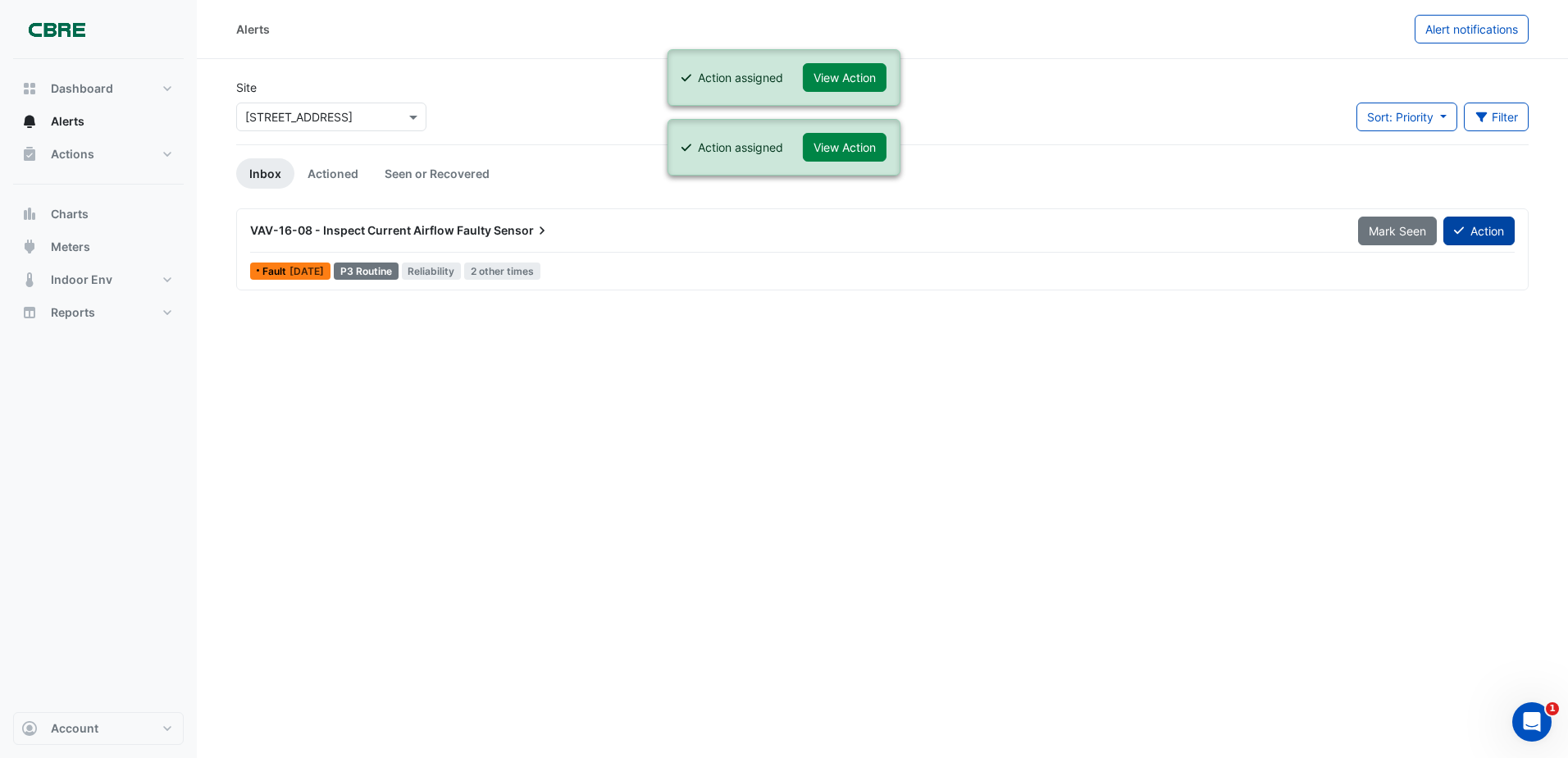
click at [1482, 229] on button "Action" at bounding box center [1479, 231] width 71 height 29
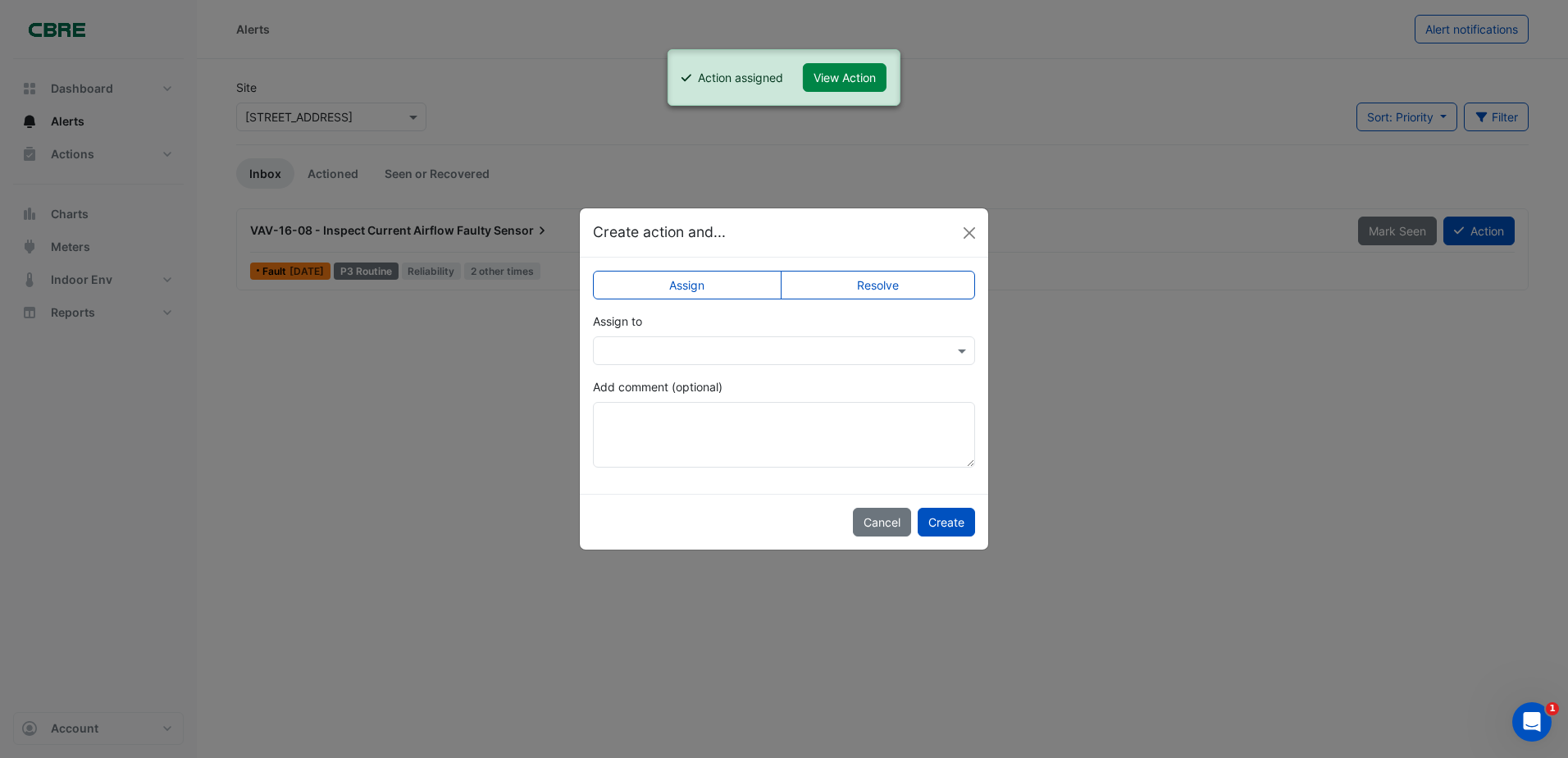
click at [783, 355] on input "text" at bounding box center [768, 352] width 331 height 17
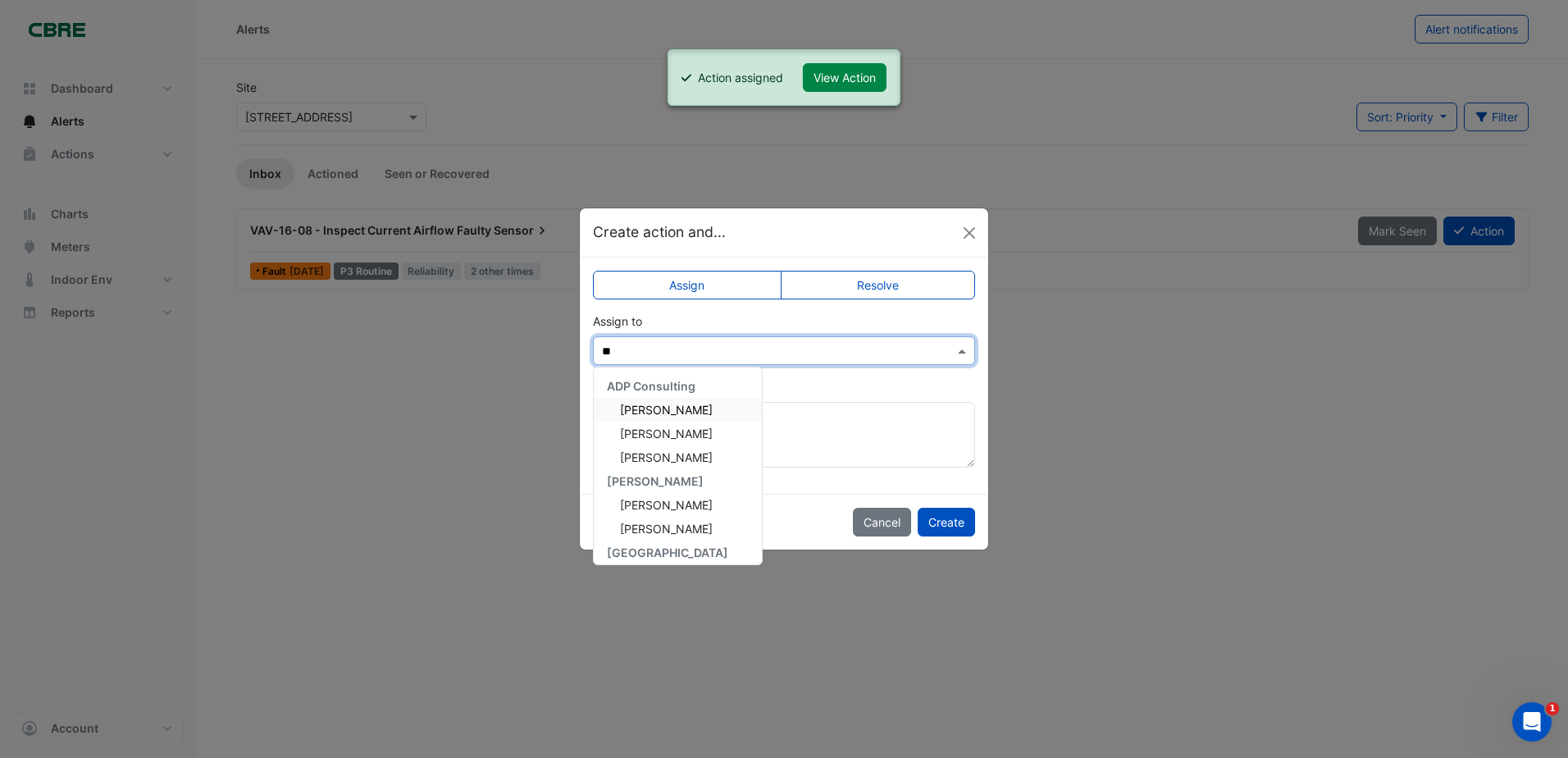
type input "***"
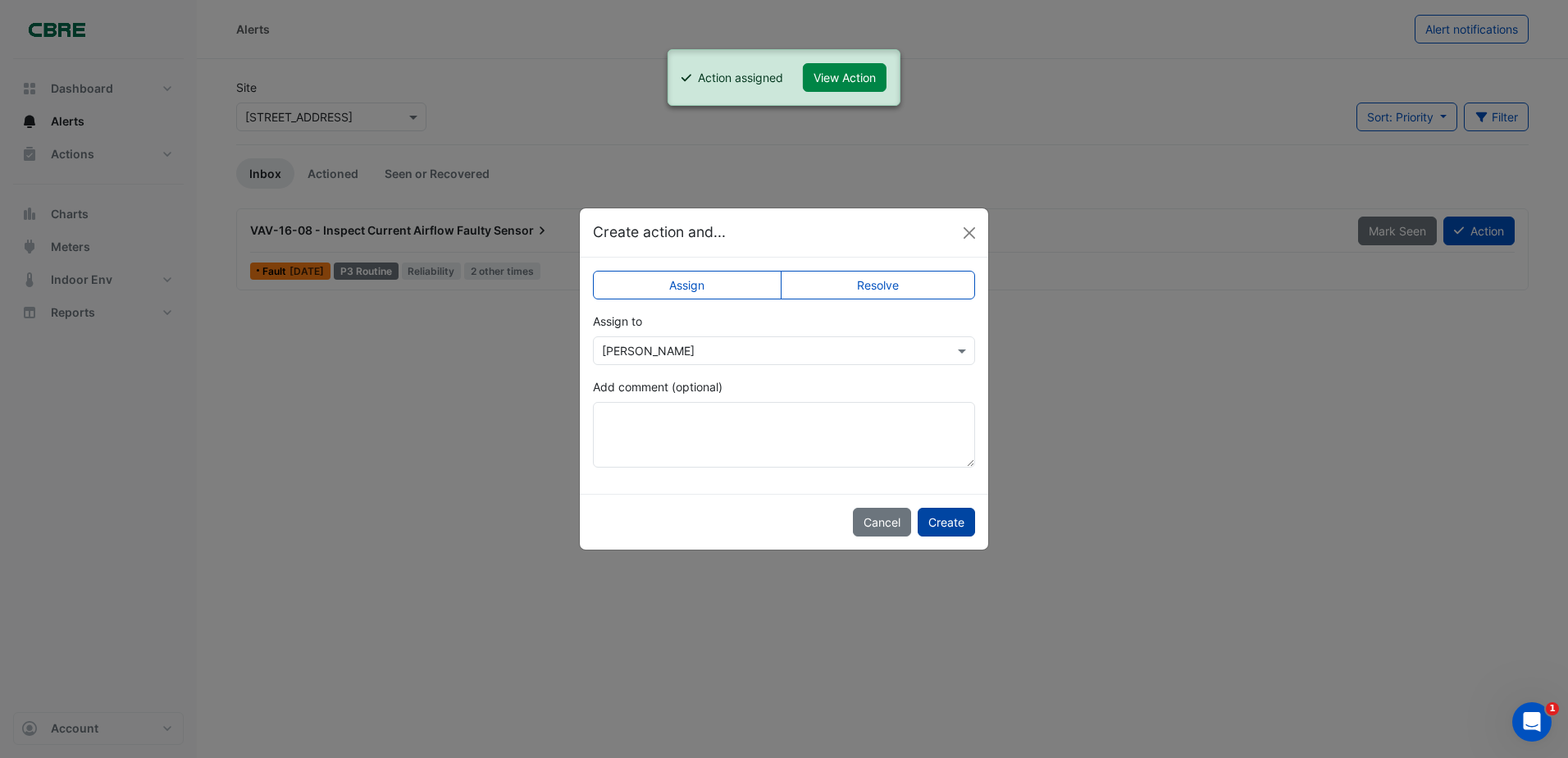
click at [949, 516] on button "Create" at bounding box center [946, 523] width 58 height 29
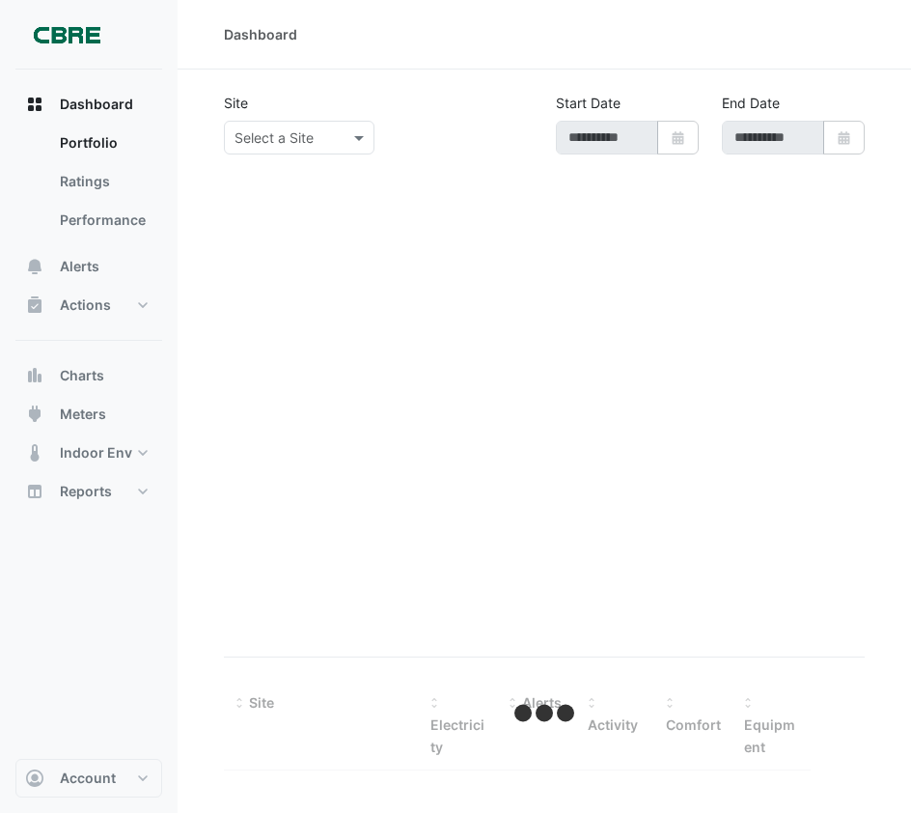
type input "**********"
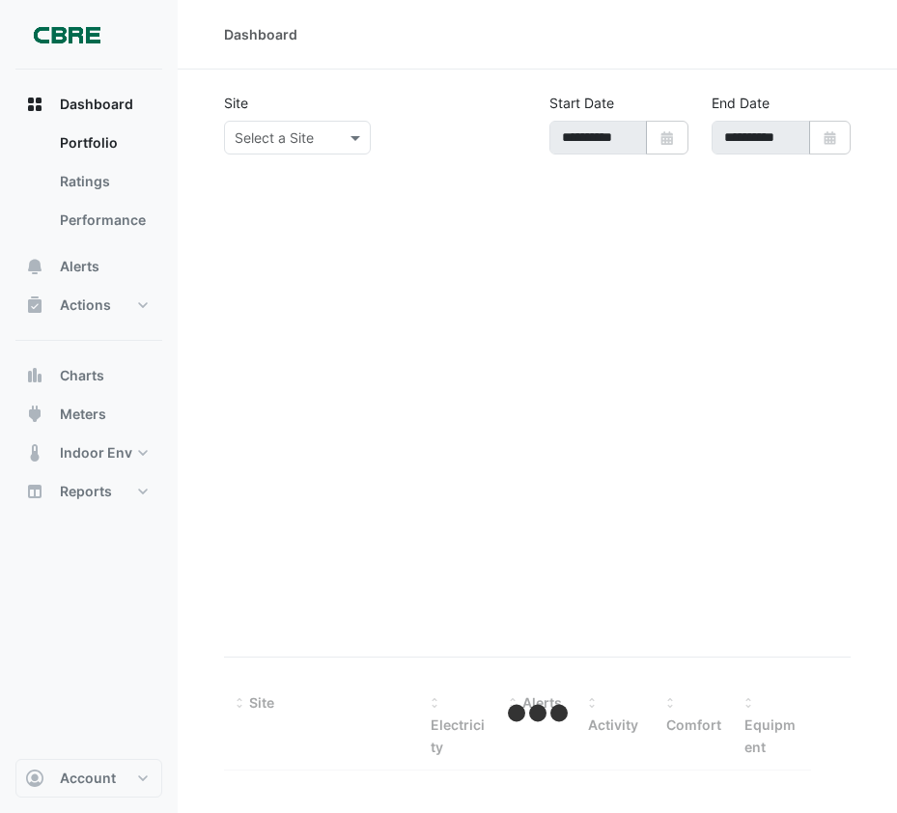
select select "***"
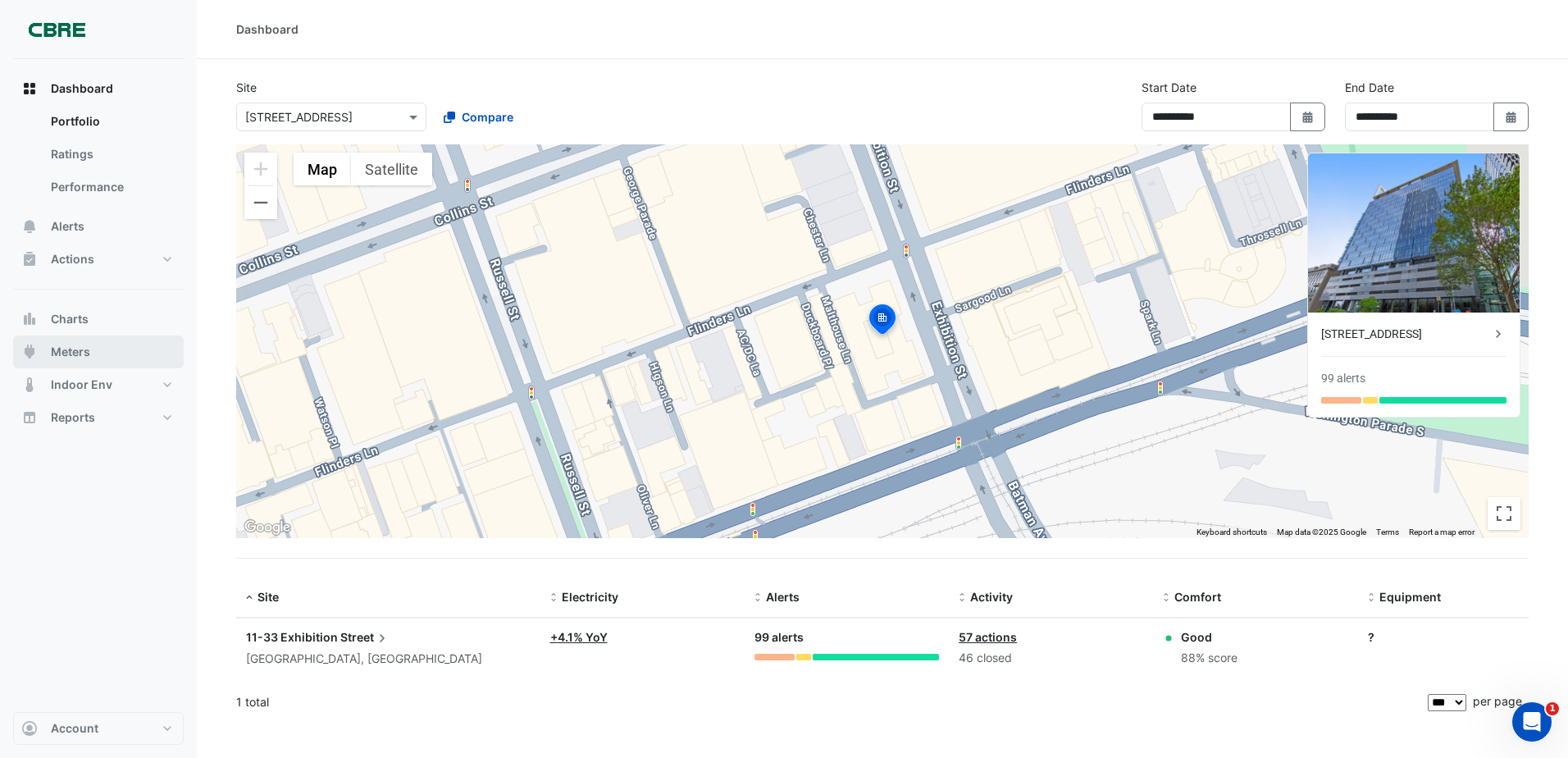
click at [84, 354] on span "Meters" at bounding box center [71, 352] width 39 height 16
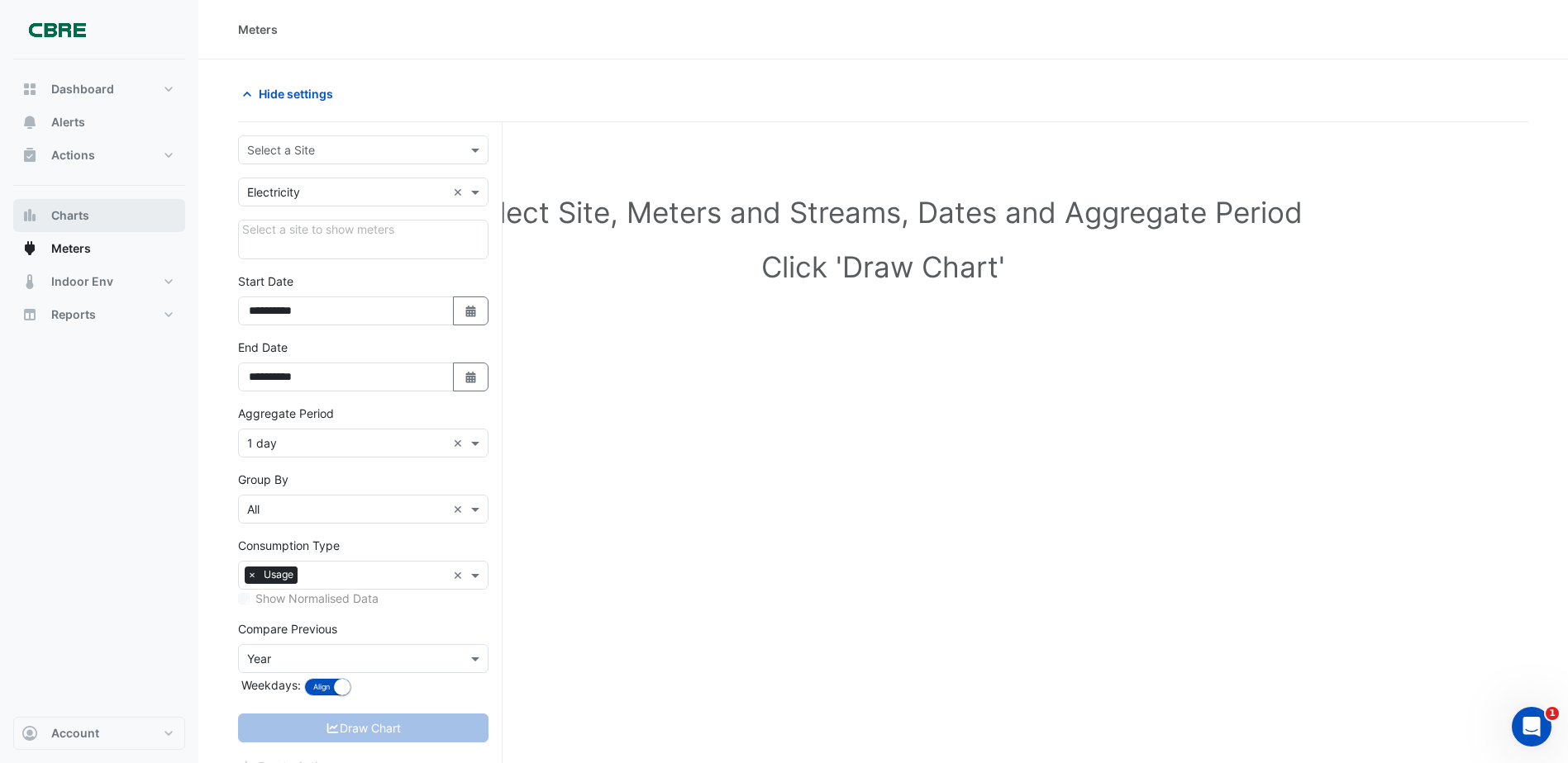
click at [71, 216] on span "Charts" at bounding box center [70, 215] width 38 height 16
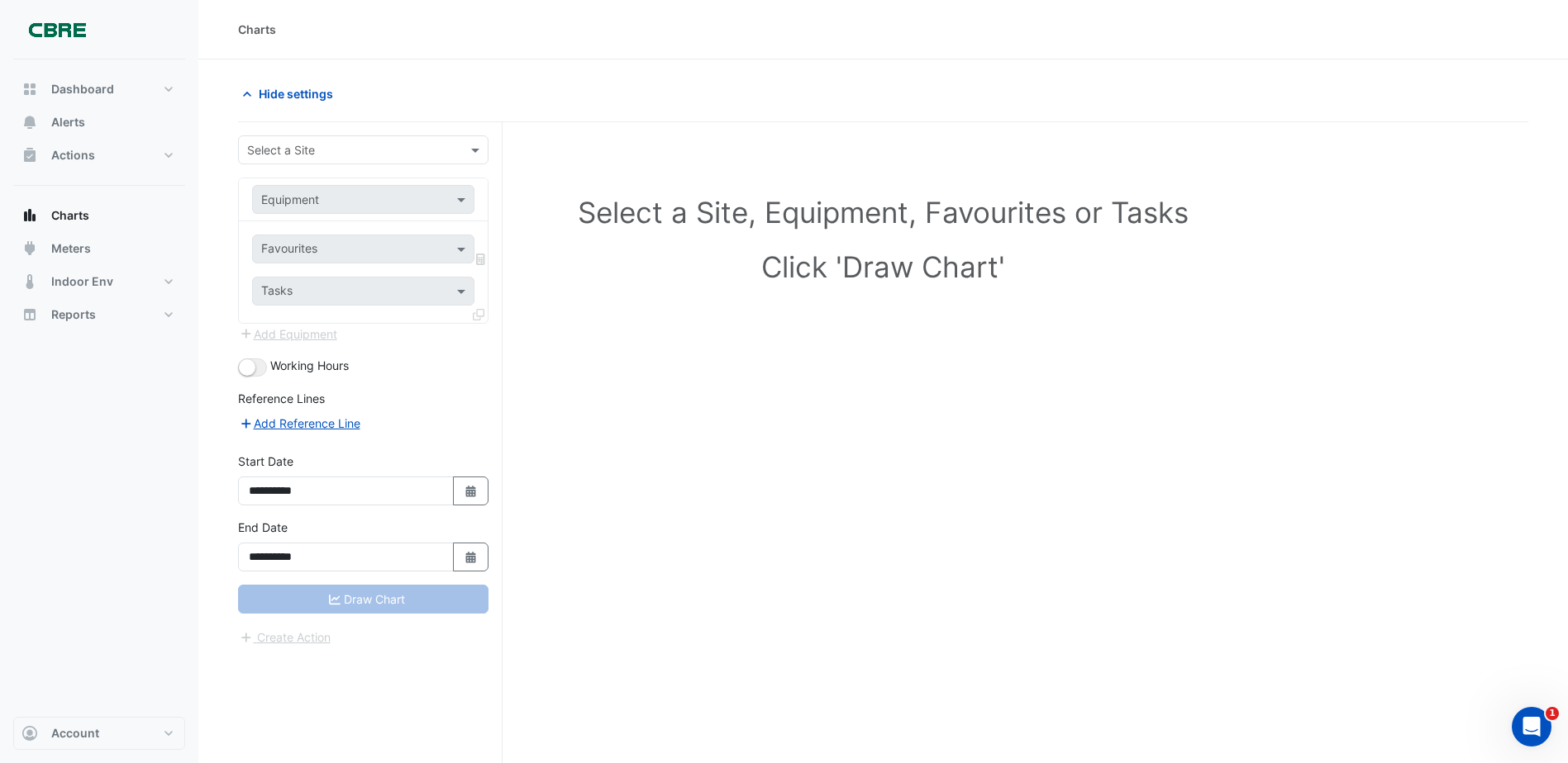
click at [322, 139] on div "Select a Site" at bounding box center [363, 150] width 251 height 29
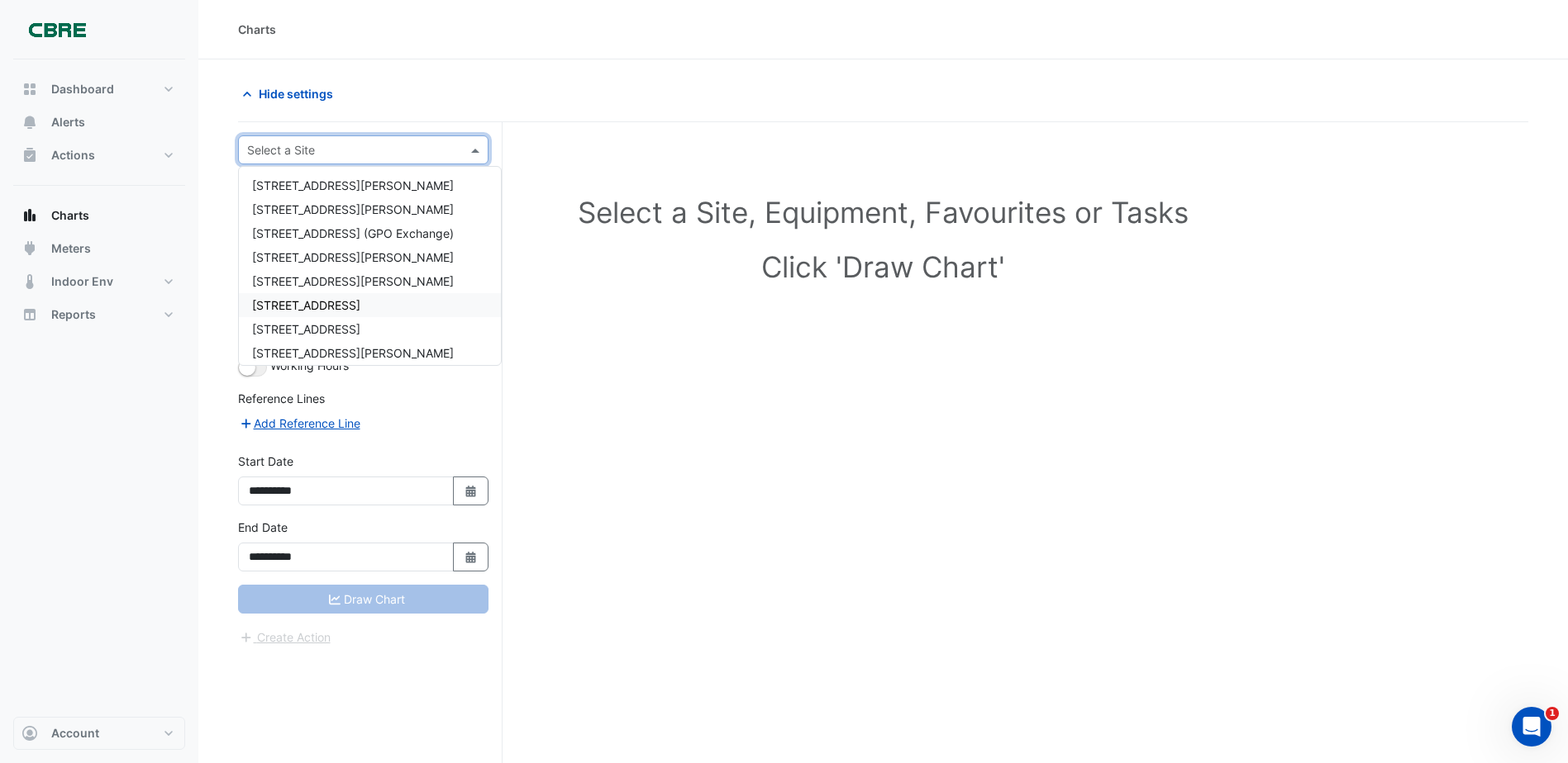
click at [328, 296] on div "[STREET_ADDRESS]" at bounding box center [370, 305] width 262 height 24
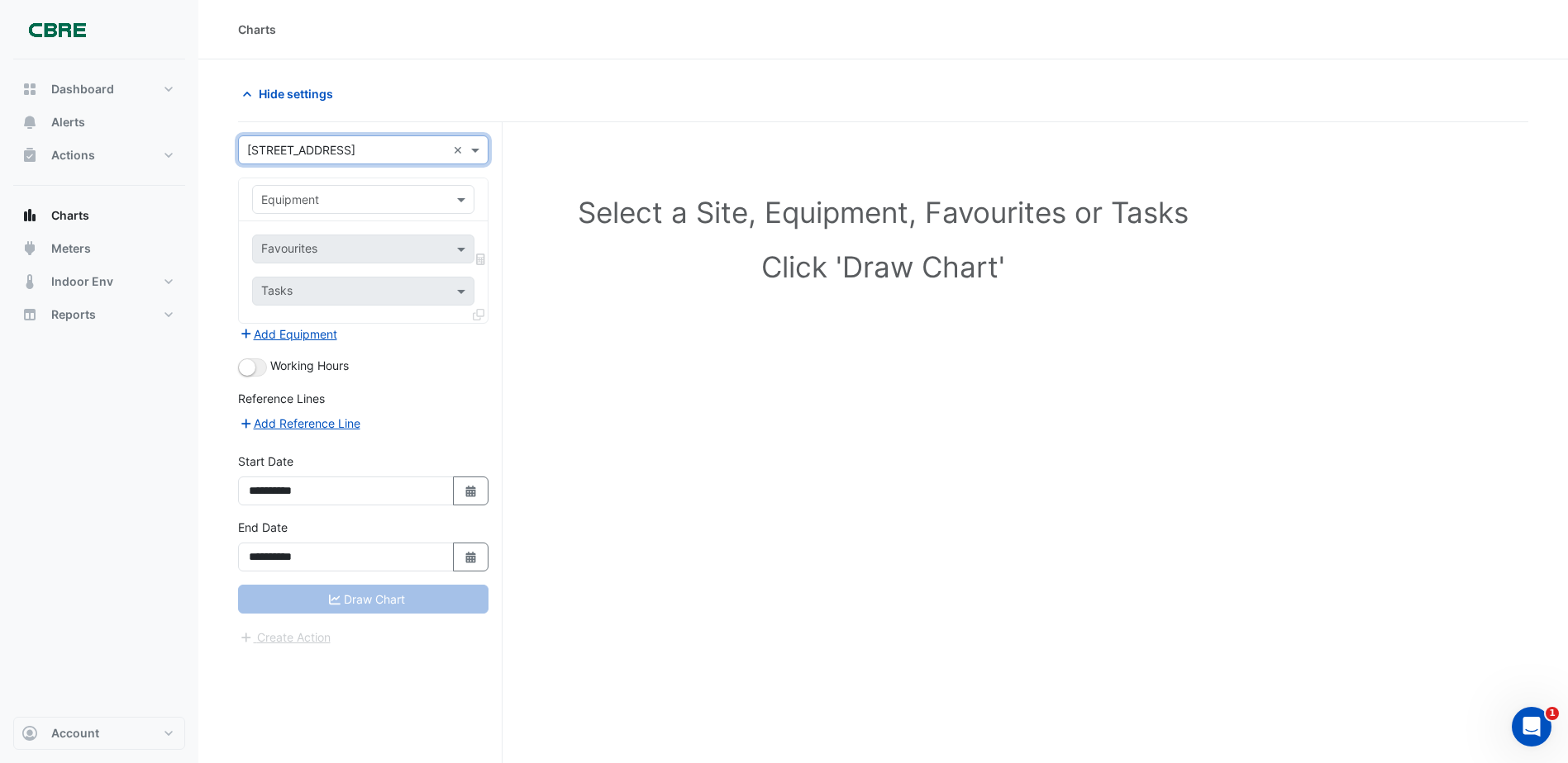
click at [357, 206] on div "Equipment" at bounding box center [349, 199] width 193 height 17
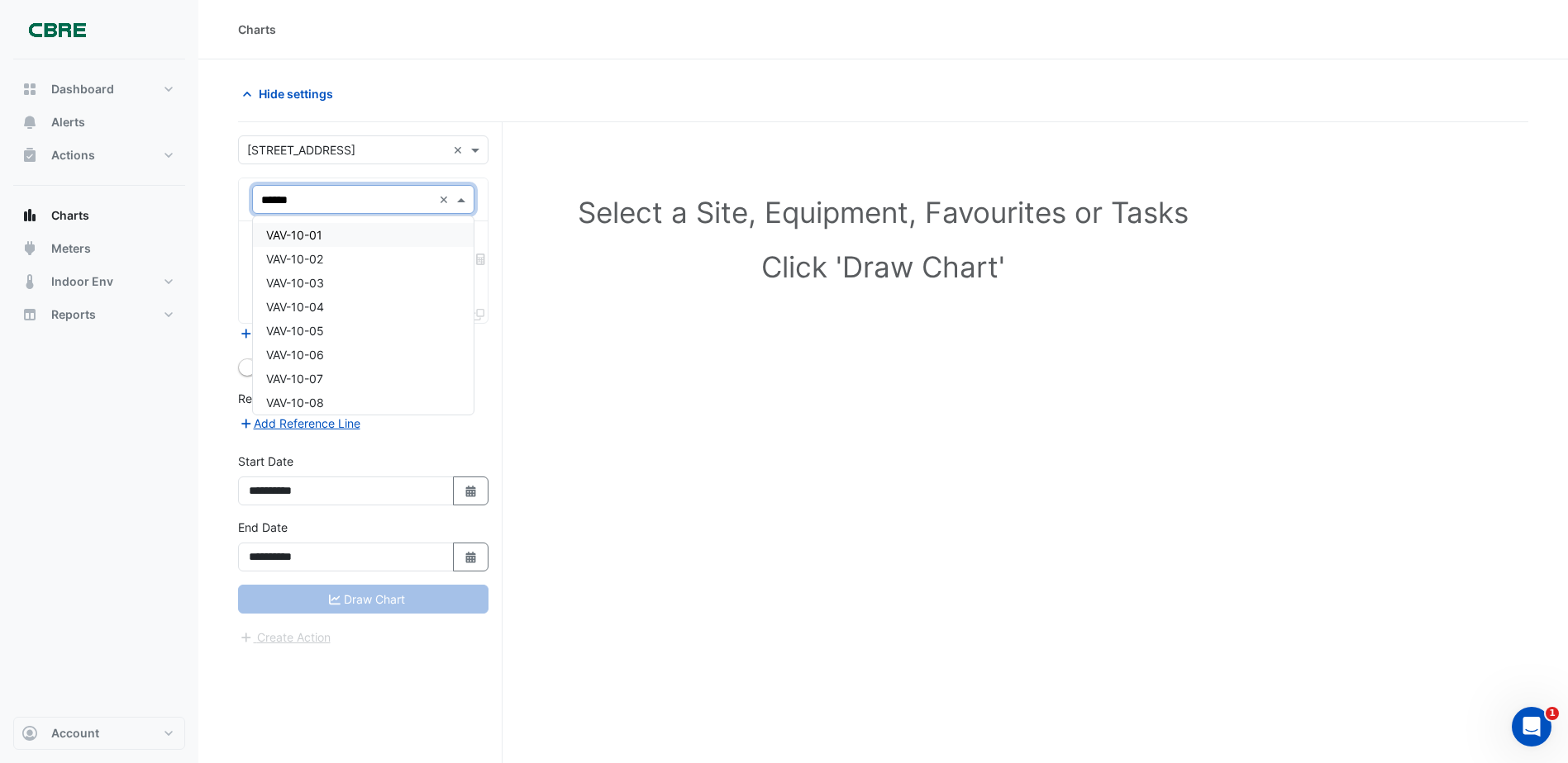
type input "*******"
click at [294, 383] on span "VAV-10-07" at bounding box center [294, 378] width 57 height 14
click at [339, 204] on input "text" at bounding box center [347, 200] width 171 height 17
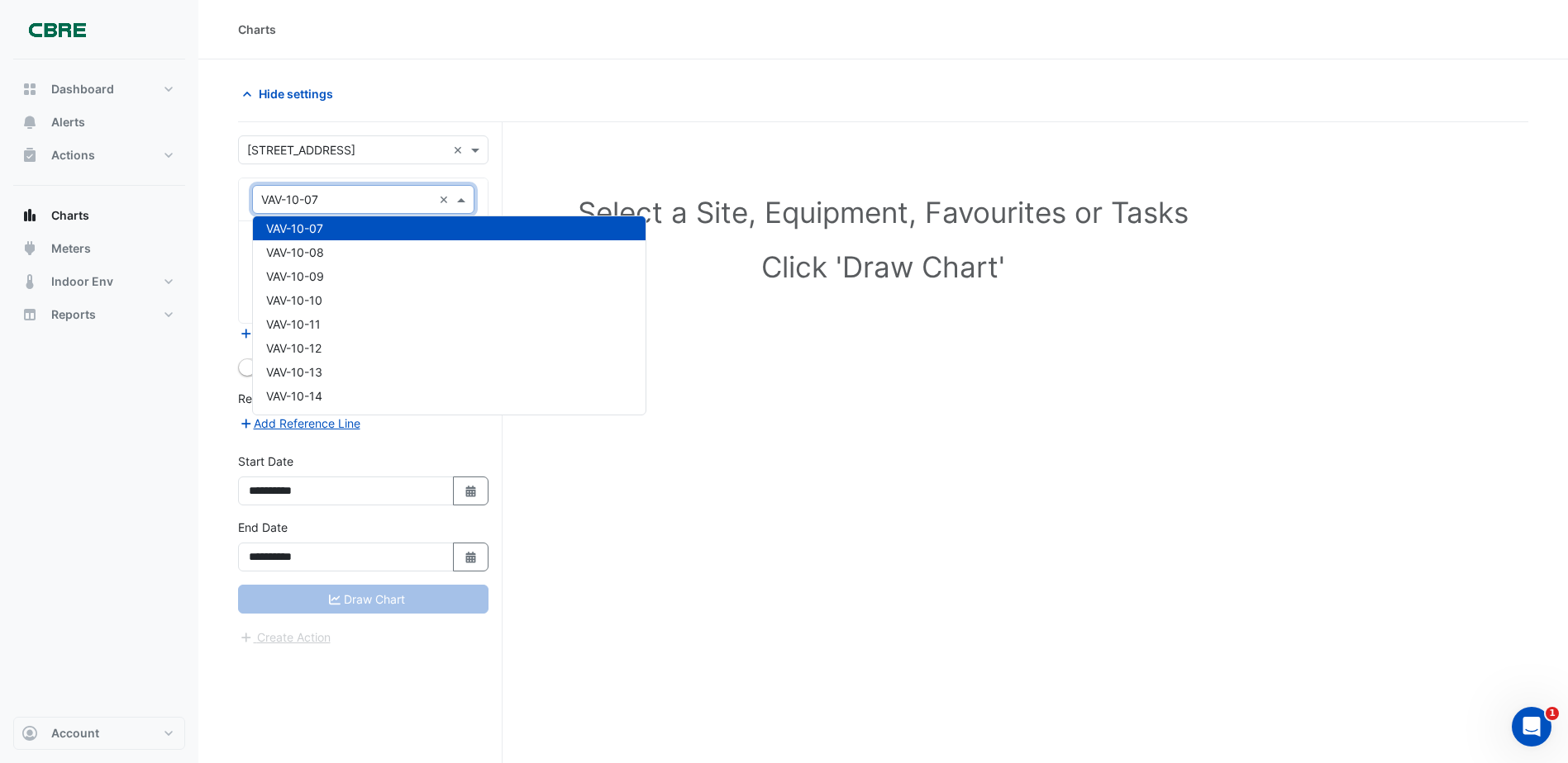
click at [339, 174] on form "**********" at bounding box center [363, 391] width 251 height 512
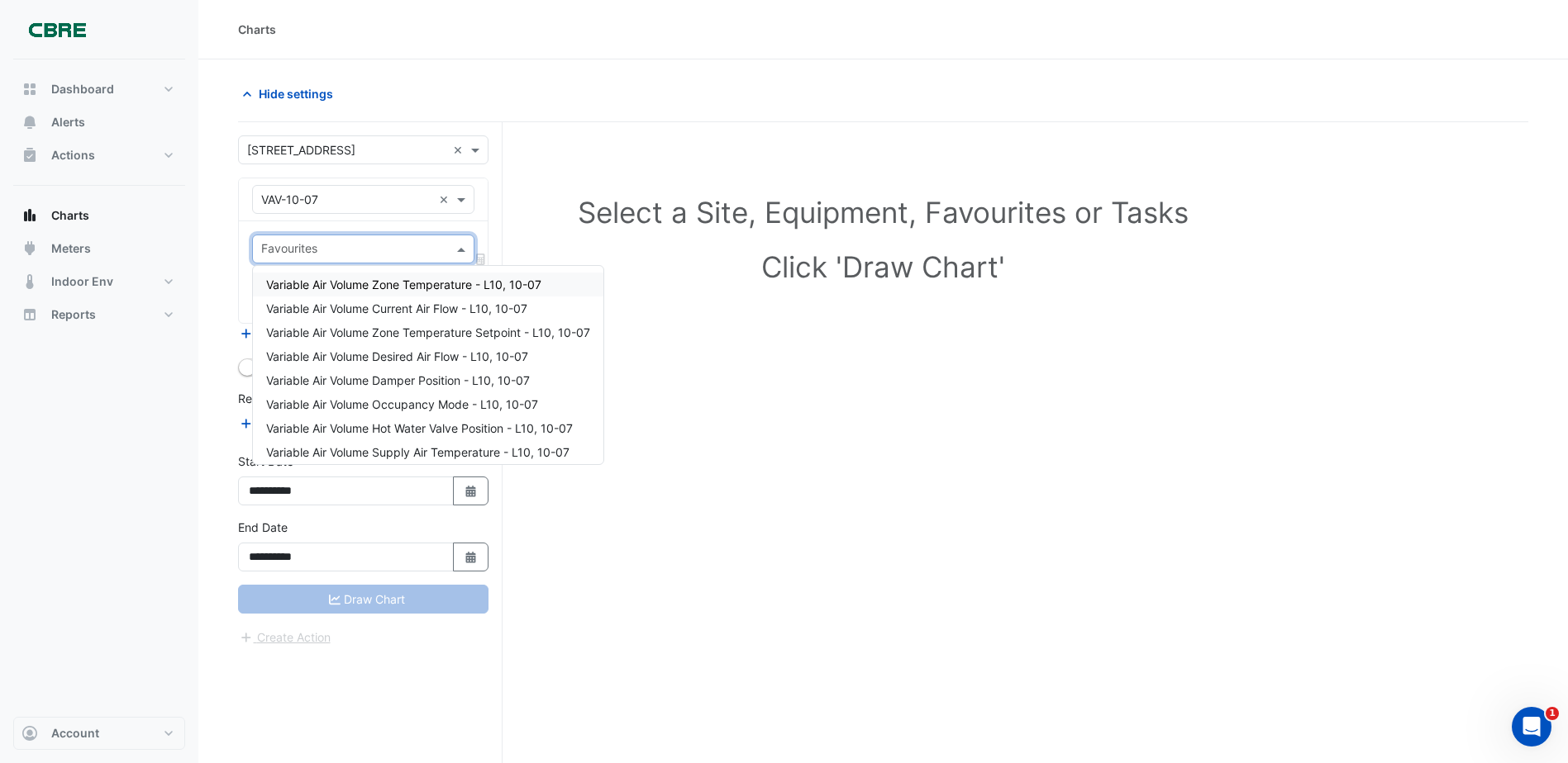
click at [390, 244] on input "text" at bounding box center [353, 251] width 185 height 17
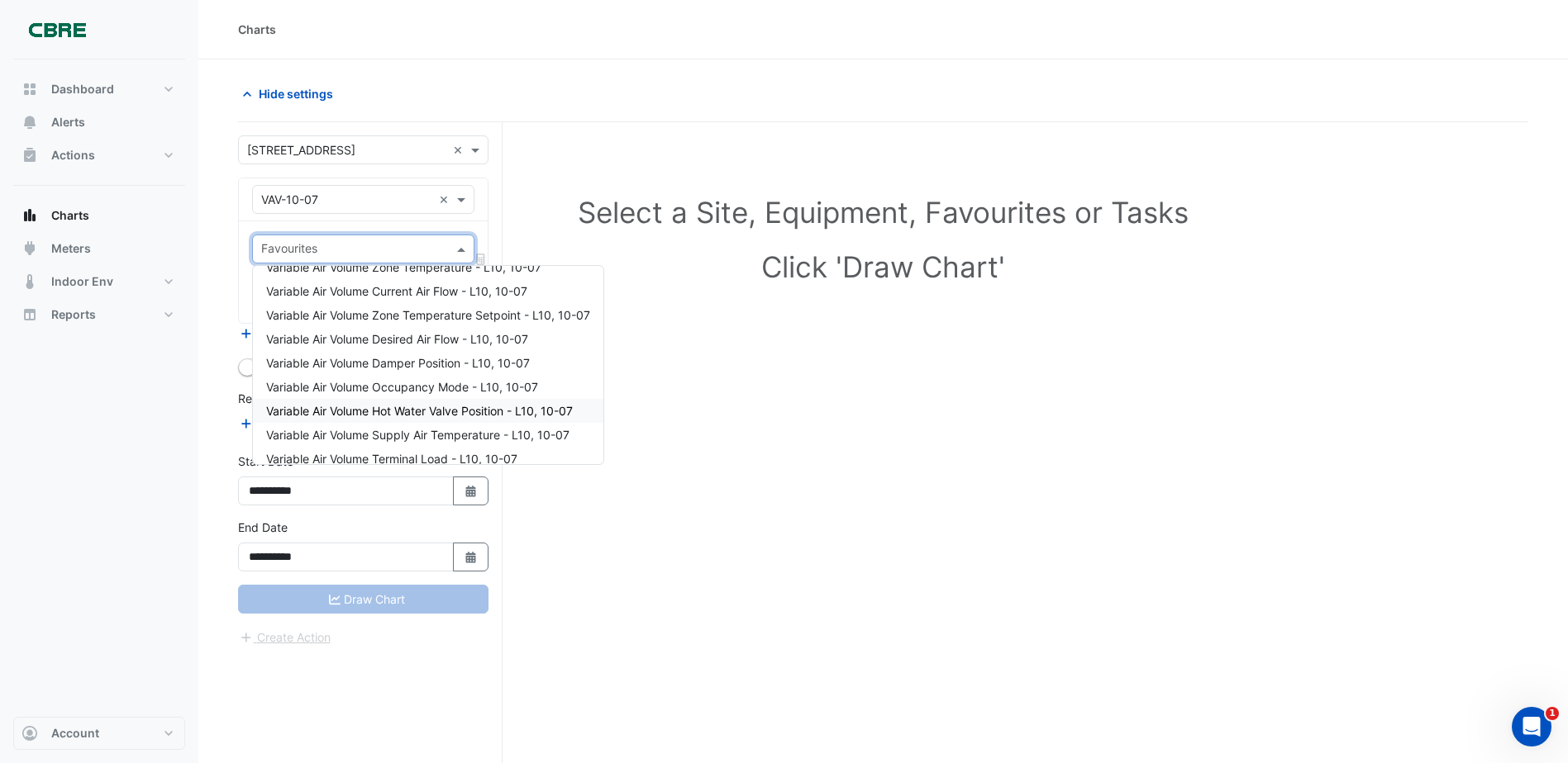
scroll to position [31, 0]
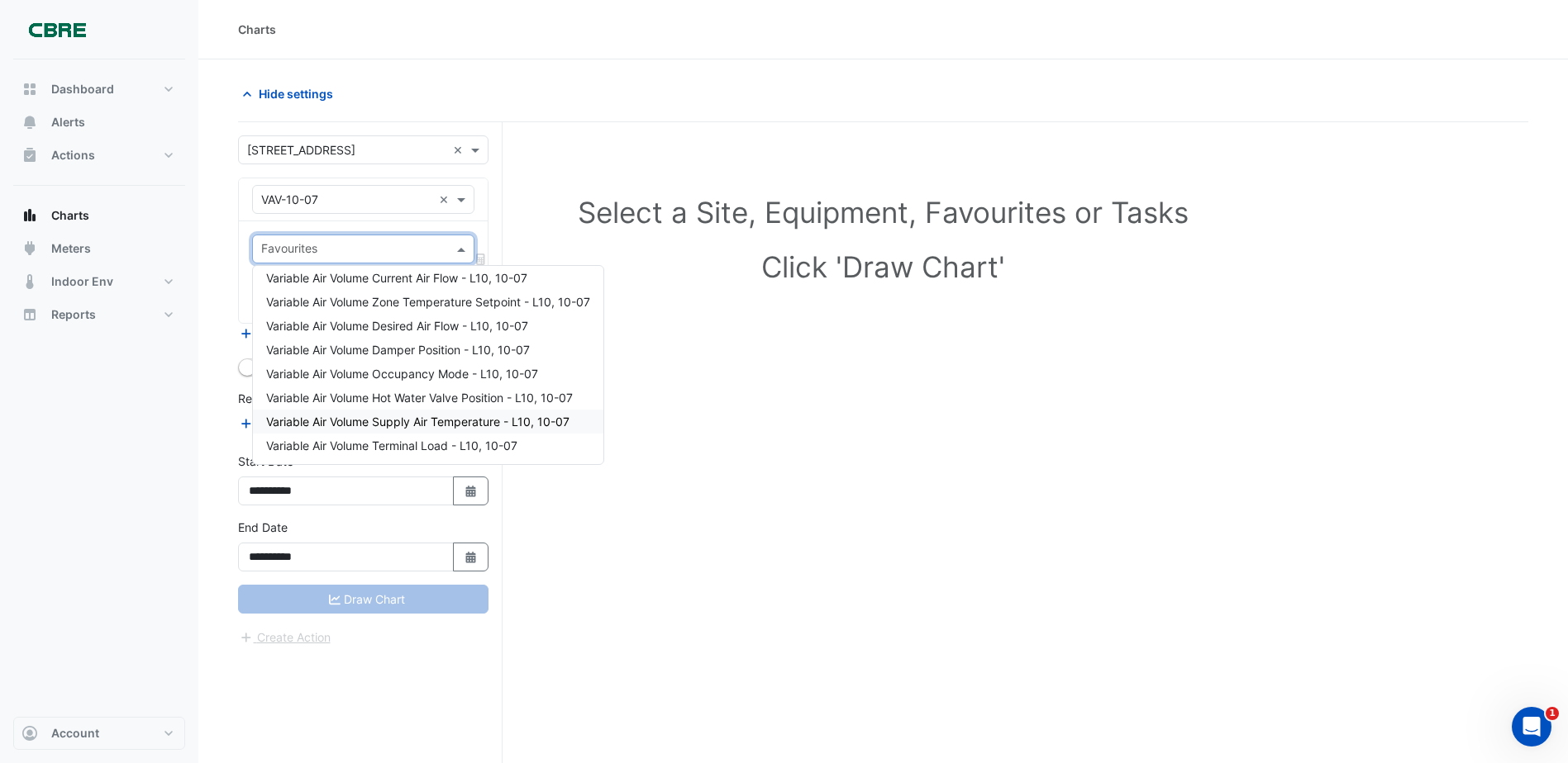
click at [452, 423] on span "Variable Air Volume Supply Air Temperature - L10, 10-07" at bounding box center [418, 422] width 303 height 14
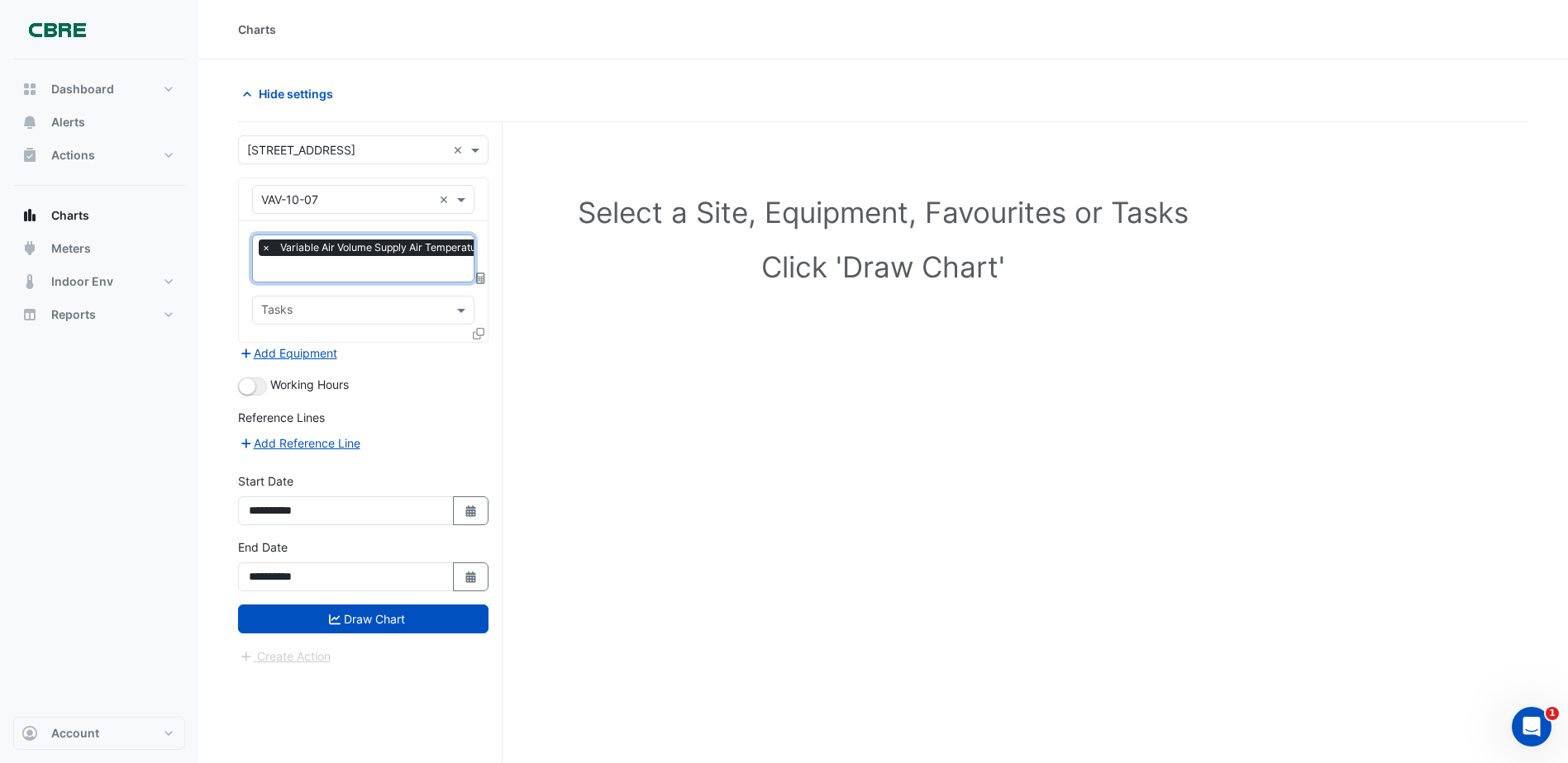
click at [383, 270] on input "text" at bounding box center [407, 270] width 294 height 17
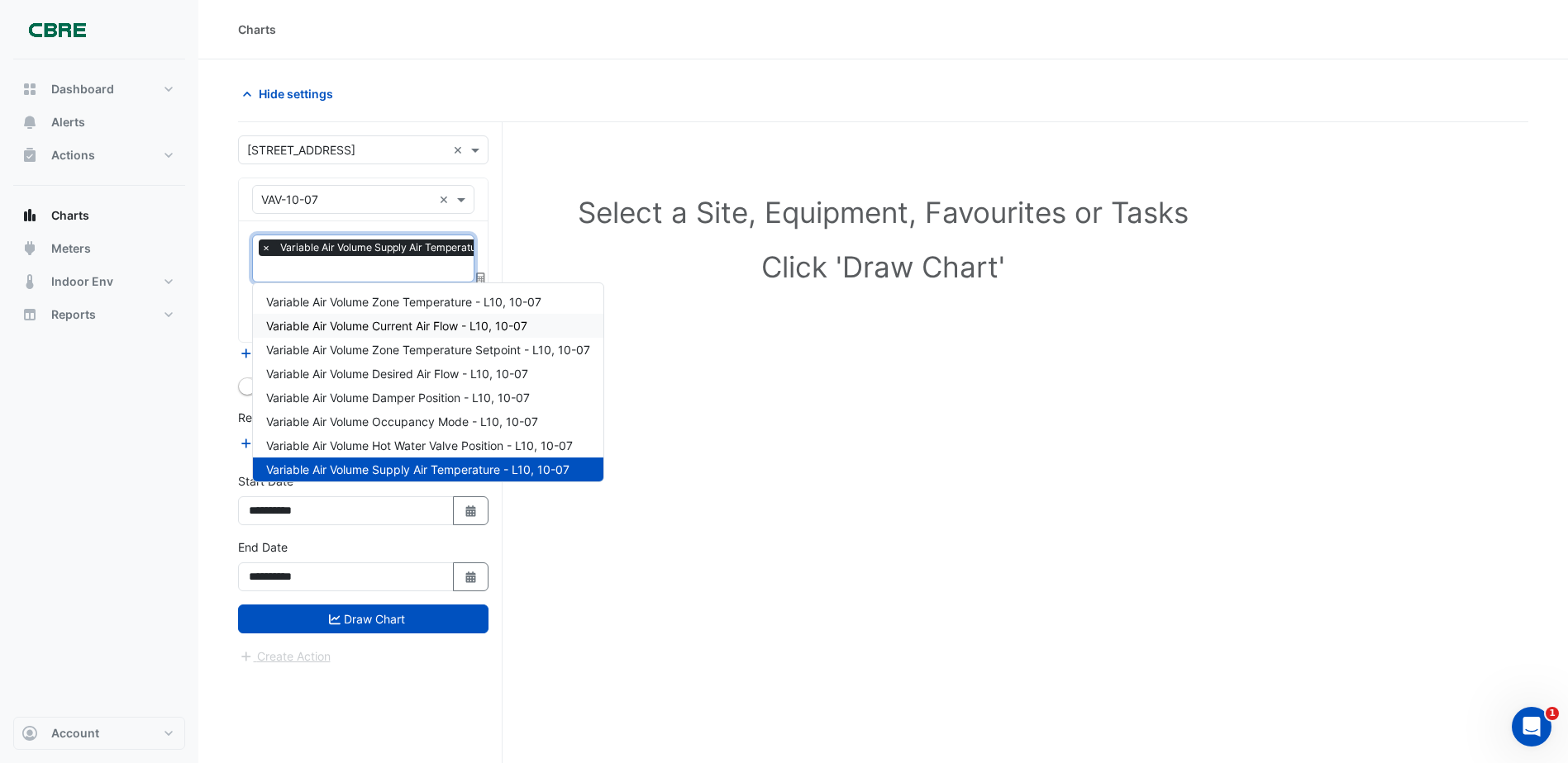
click at [460, 323] on span "Variable Air Volume Current Air Flow - L10, 10-07" at bounding box center [396, 326] width 261 height 14
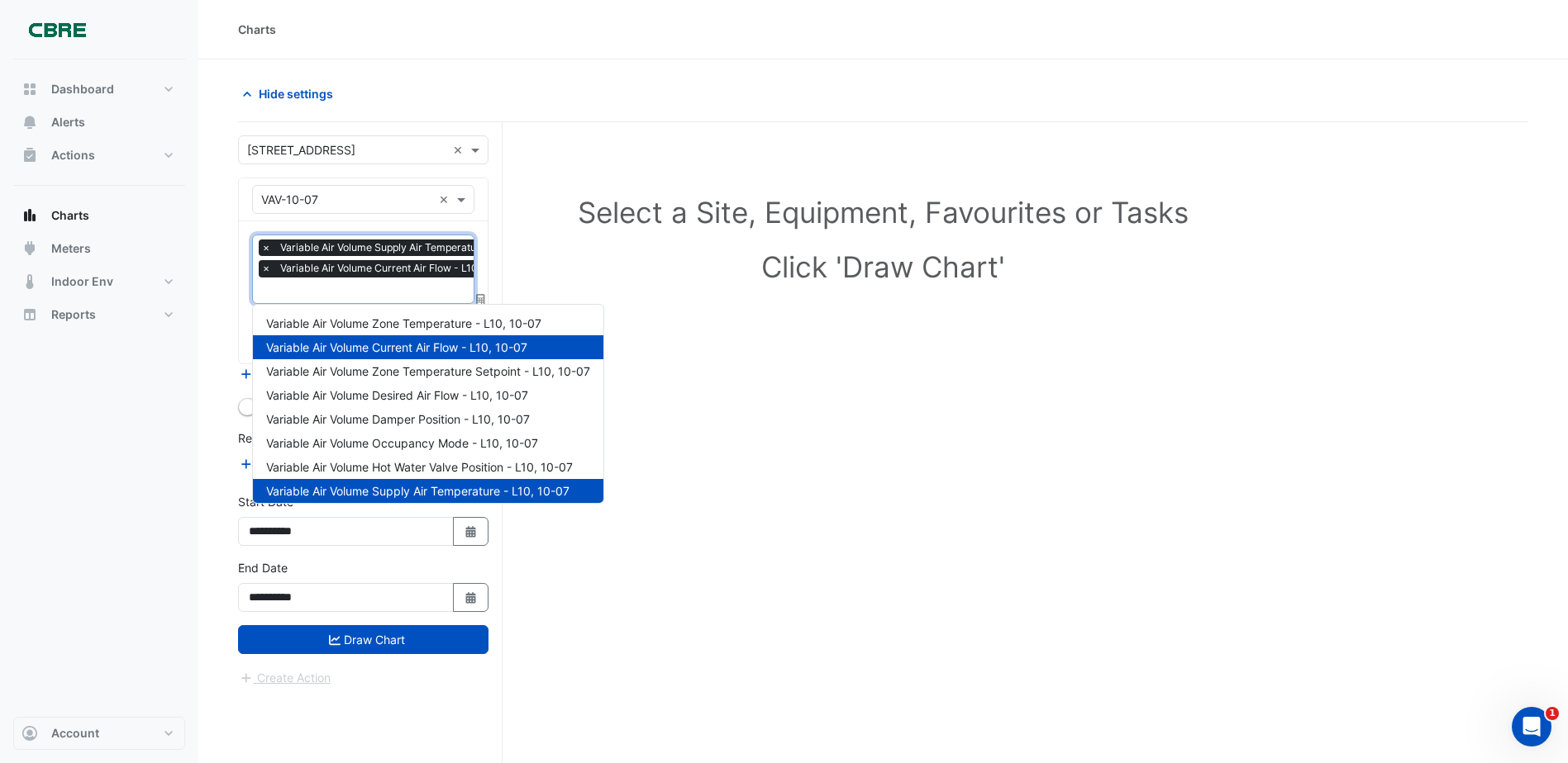
click at [422, 291] on input "text" at bounding box center [407, 292] width 294 height 17
click at [457, 329] on div "Variable Air Volume Zone Temperature - L10, 10-07" at bounding box center [427, 323] width 350 height 24
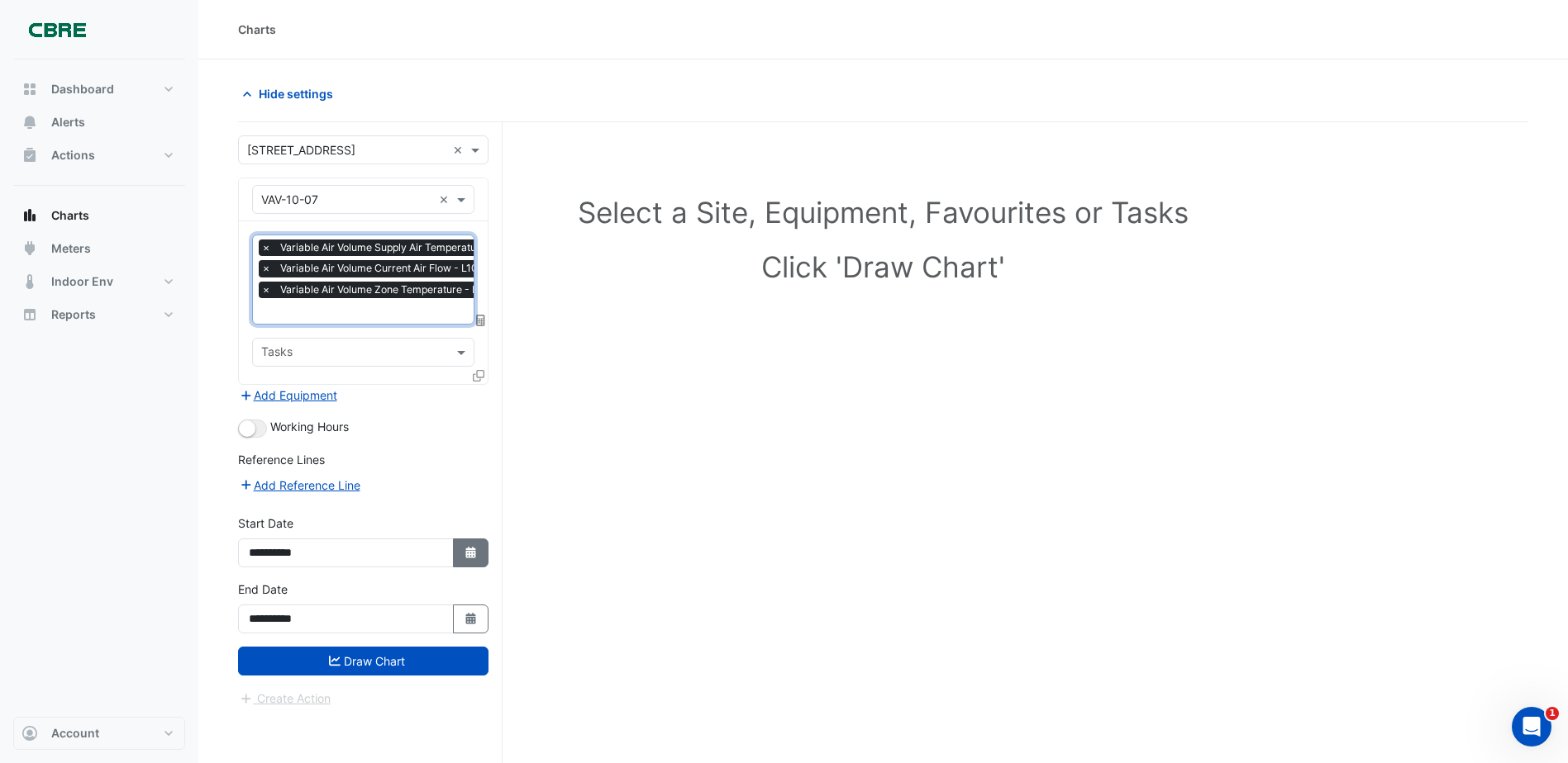
click at [481, 543] on button "Select Date" at bounding box center [471, 553] width 36 height 29
select select "*"
select select "****"
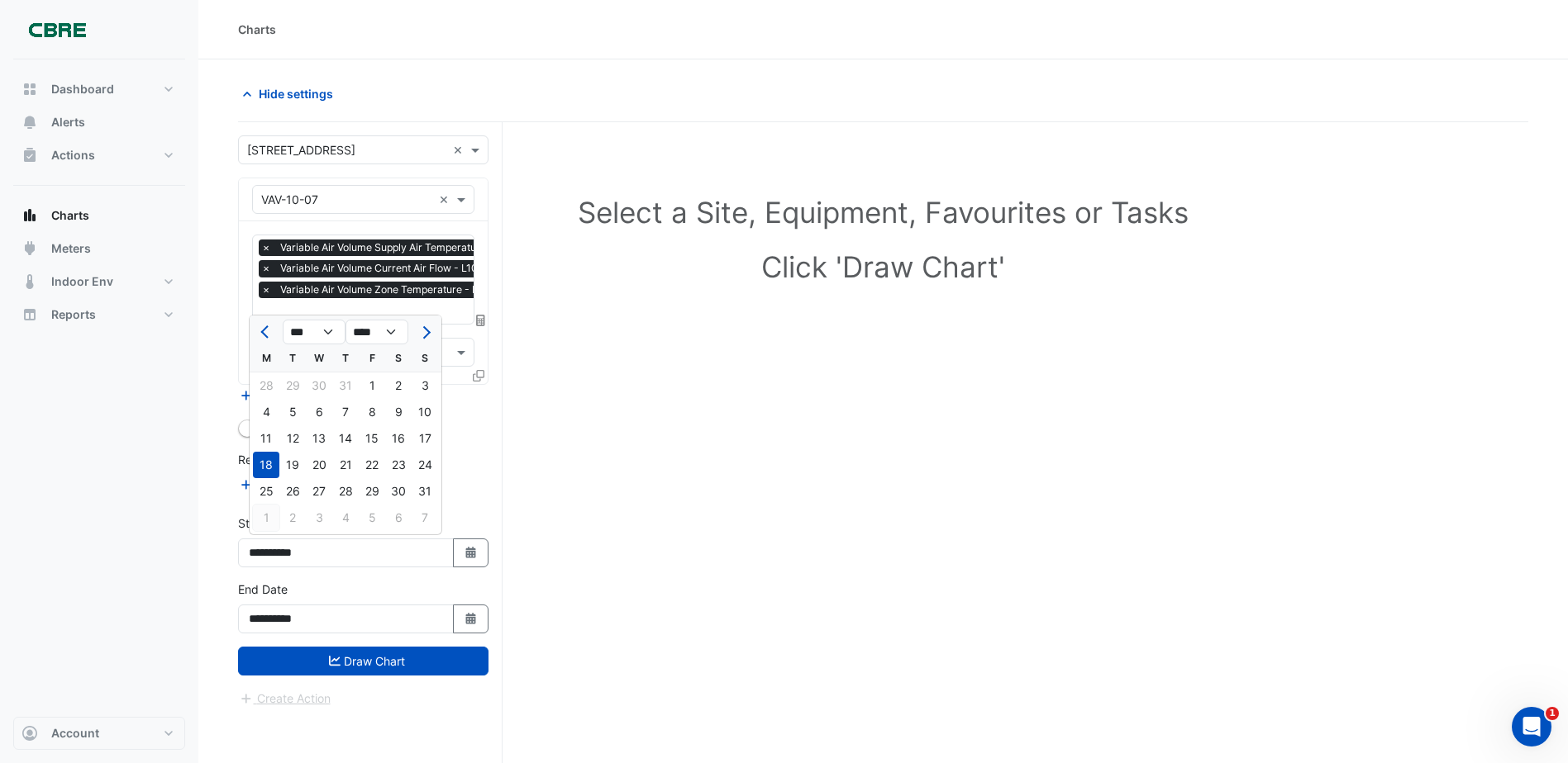
click at [266, 514] on div "1" at bounding box center [265, 518] width 27 height 27
type input "**********"
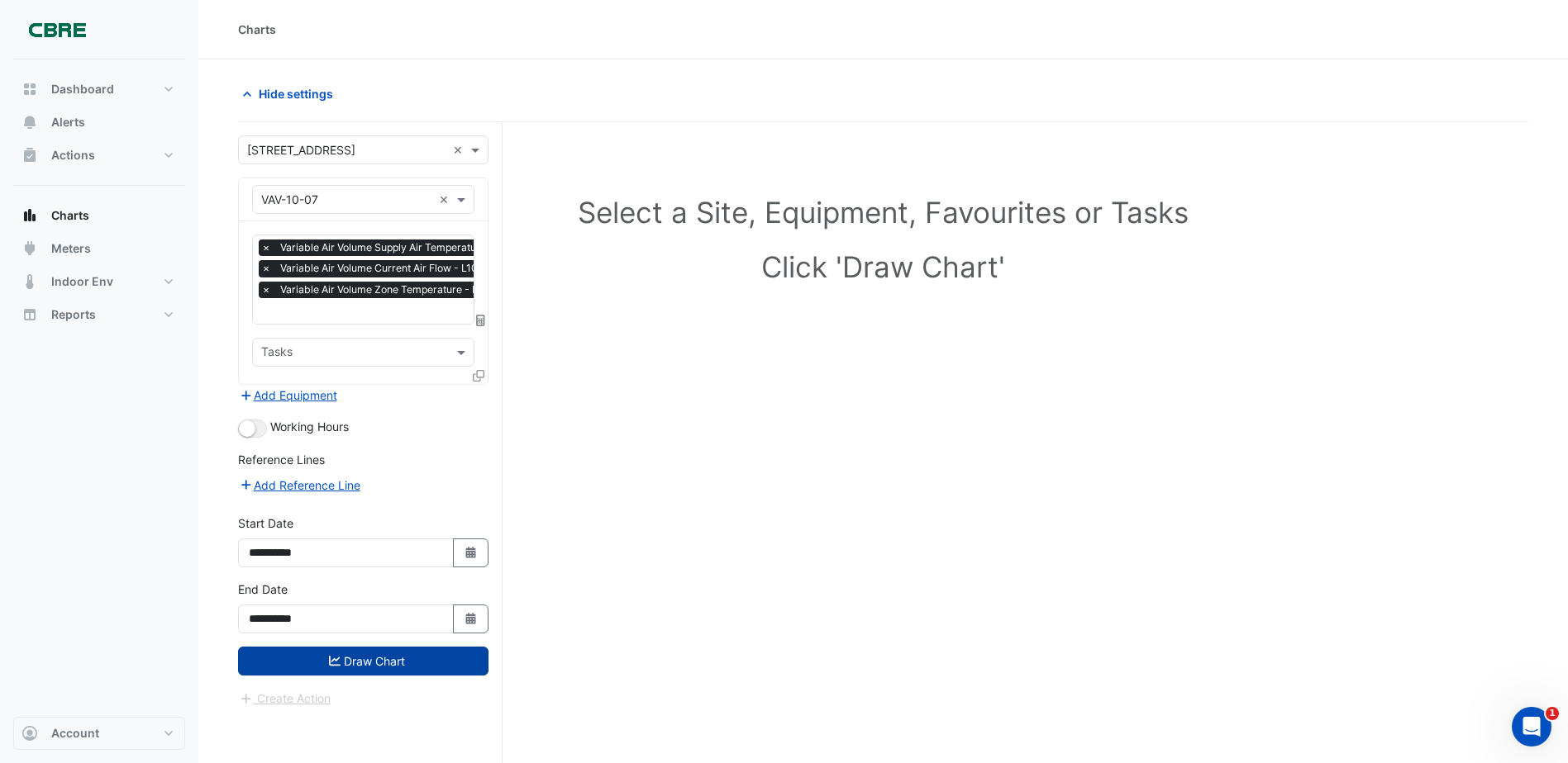
click at [416, 671] on button "Draw Chart" at bounding box center [363, 661] width 251 height 29
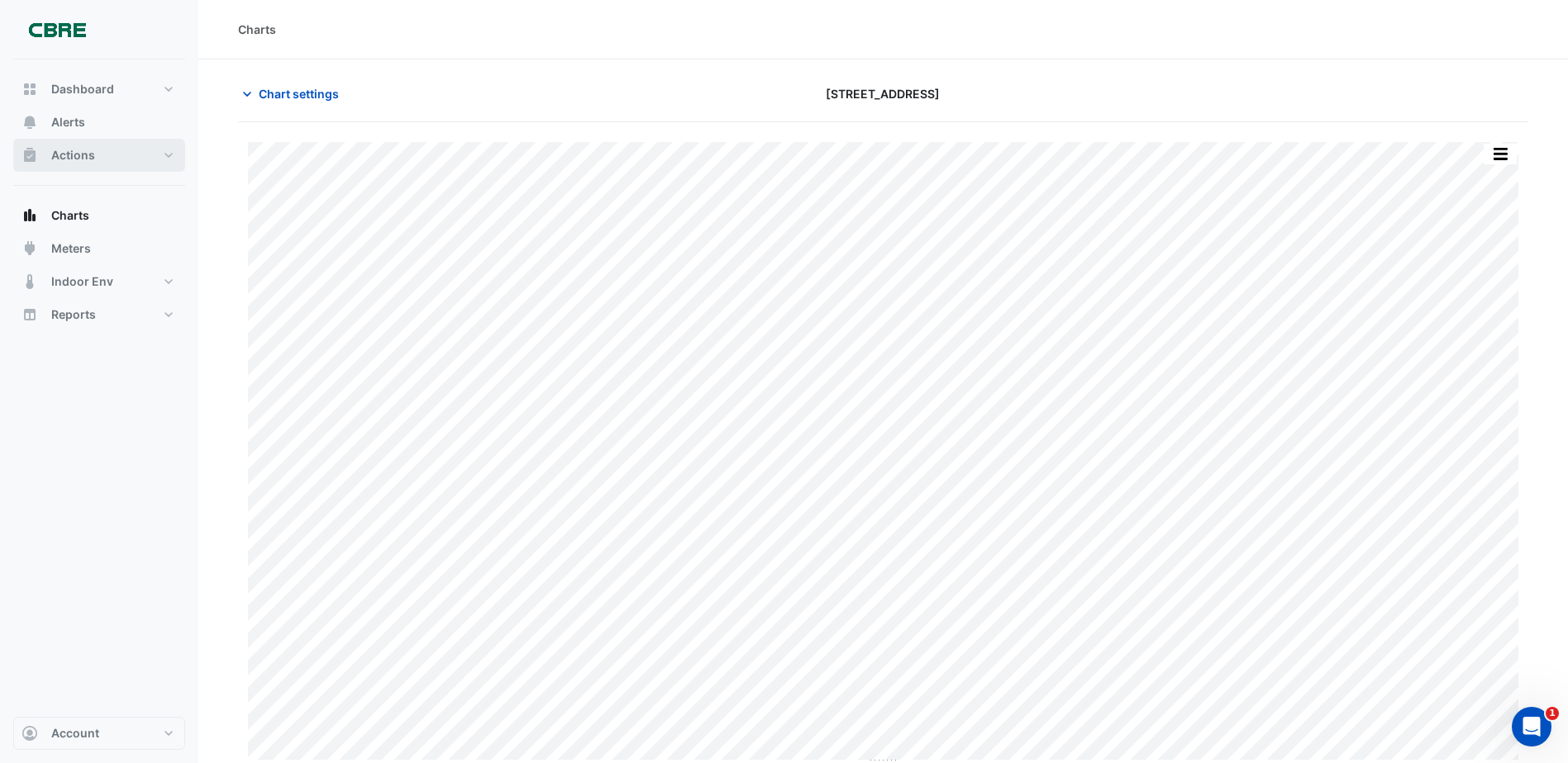
click at [146, 170] on button "Actions" at bounding box center [98, 155] width 172 height 33
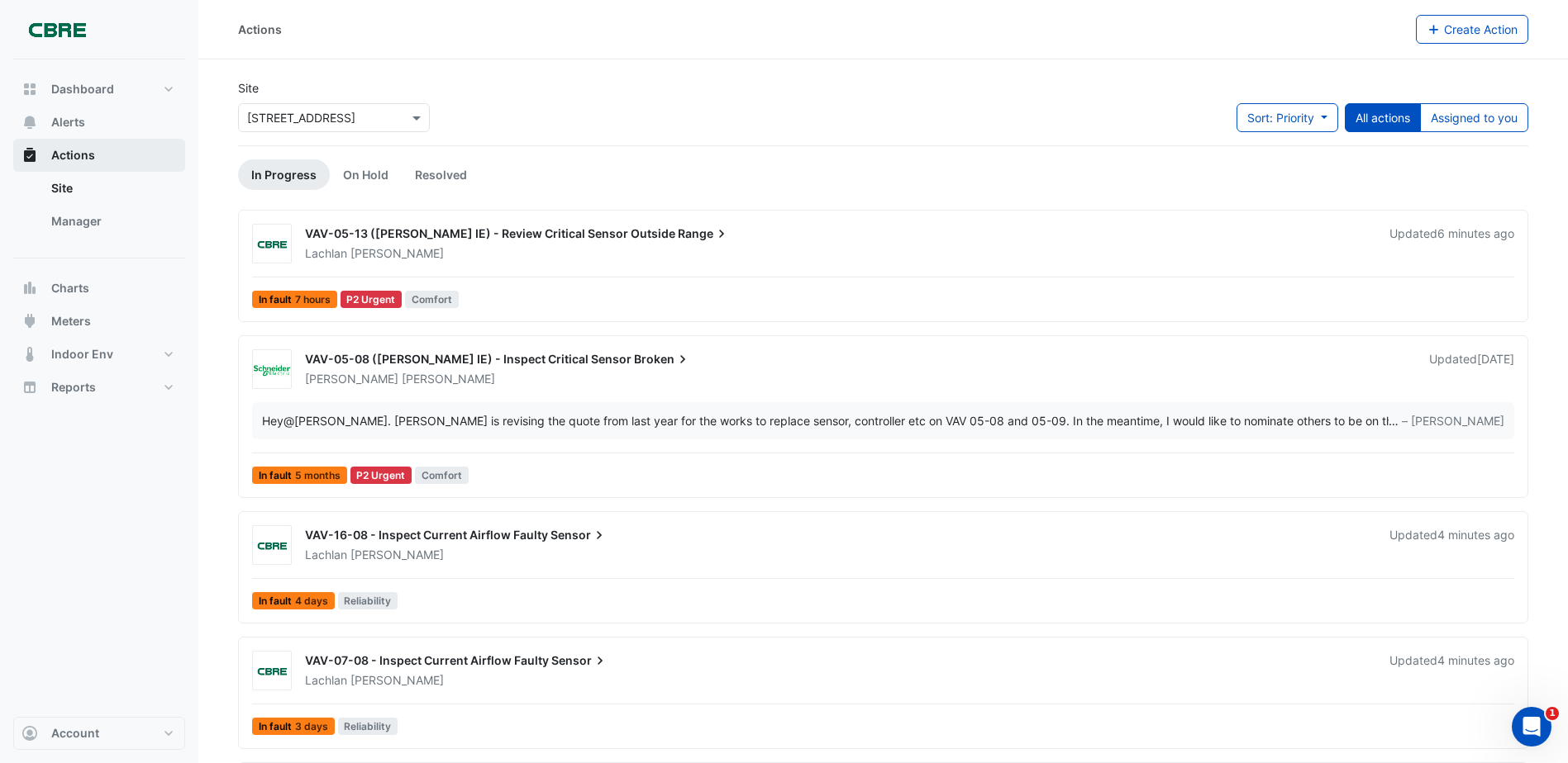
click at [121, 164] on button "Actions" at bounding box center [98, 155] width 172 height 33
click at [103, 288] on button "Charts" at bounding box center [98, 288] width 172 height 33
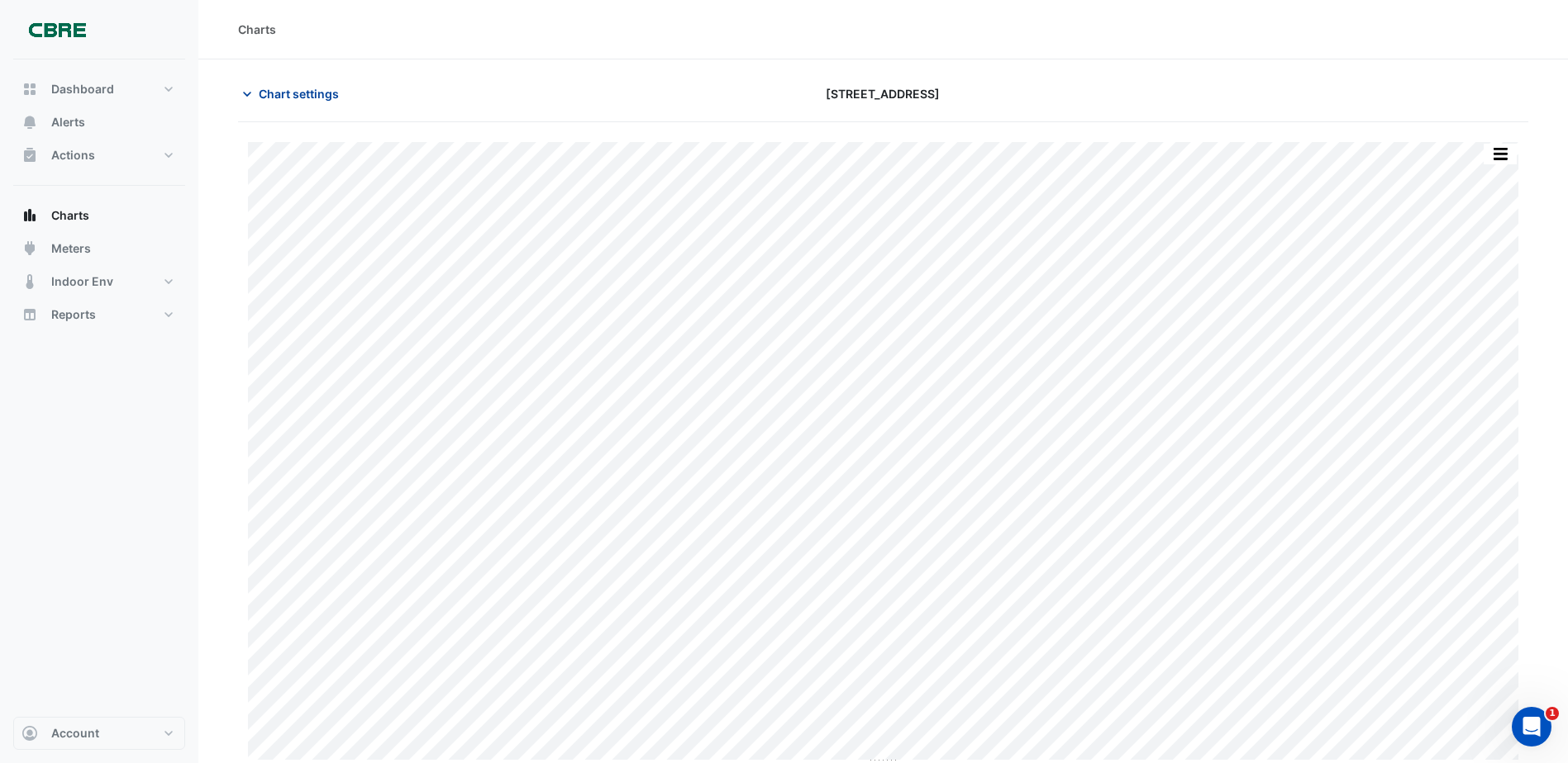
click at [244, 86] on icon "button" at bounding box center [246, 93] width 16 height 16
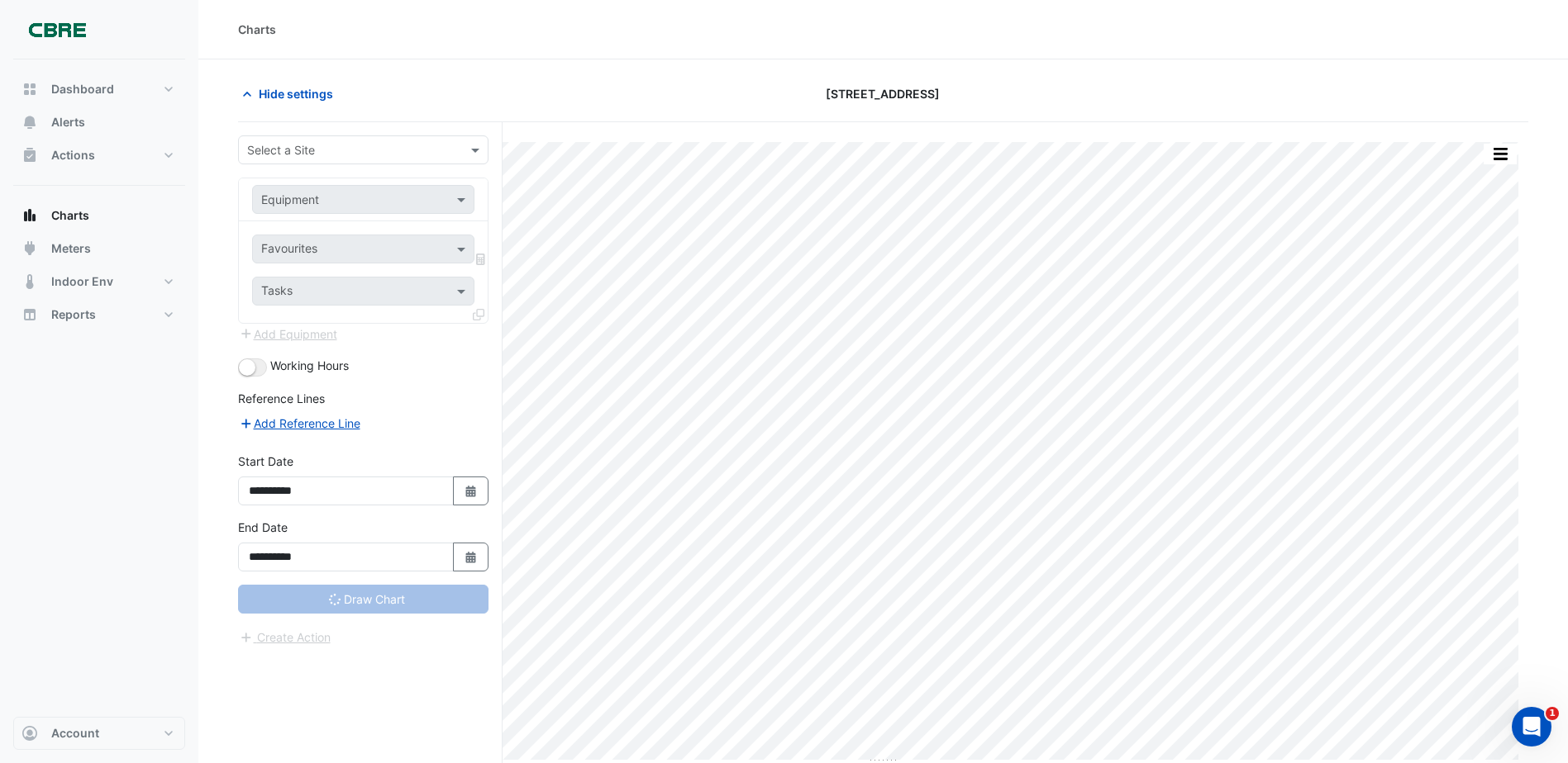
type input "**********"
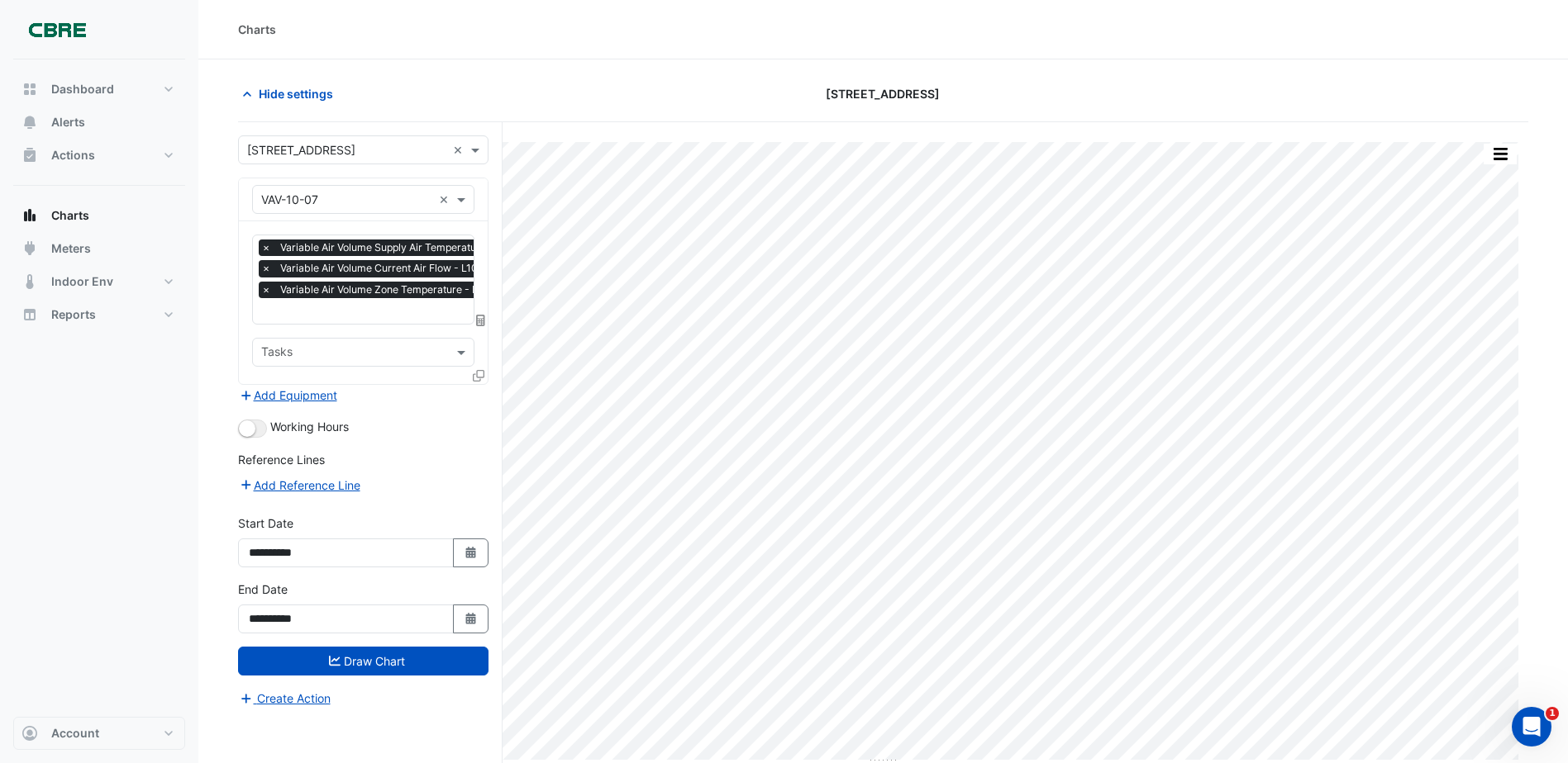
click at [336, 184] on div "Equipment × VAV-10-07 ×" at bounding box center [363, 200] width 249 height 43
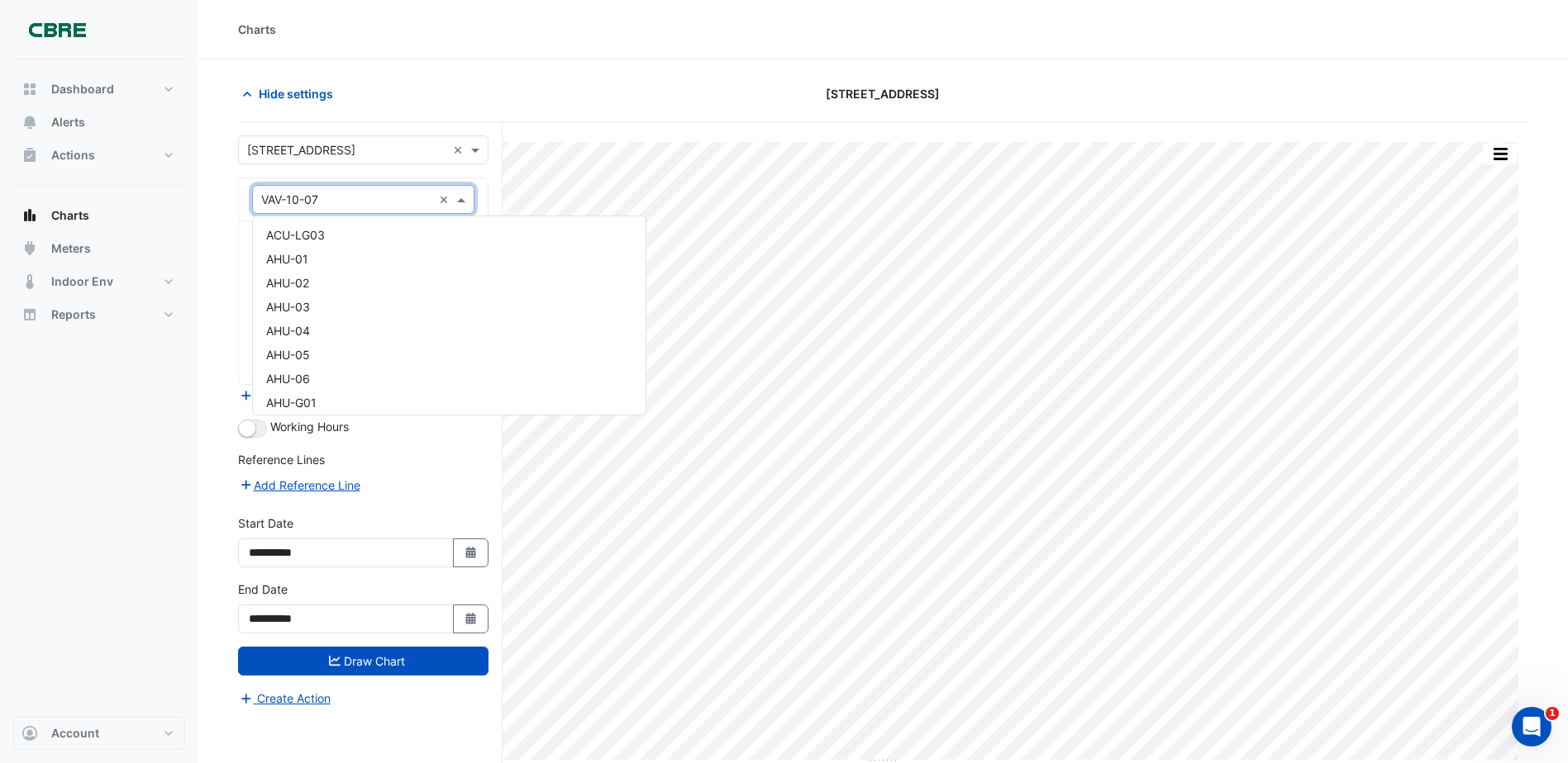
click at [336, 208] on div "Equipment × VAV-10-07 ×" at bounding box center [363, 199] width 223 height 29
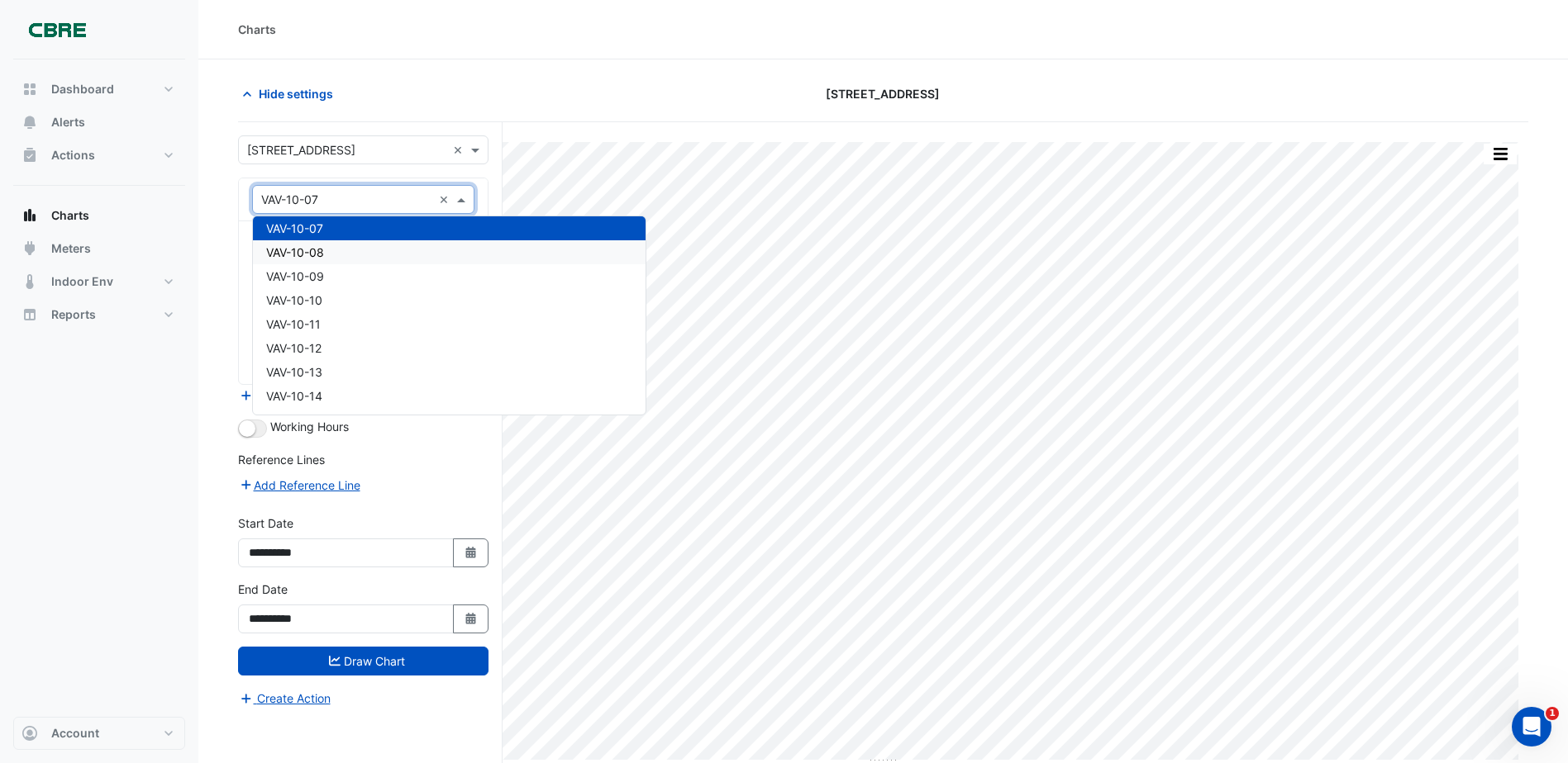
click at [339, 259] on div "VAV-10-08" at bounding box center [448, 252] width 393 height 24
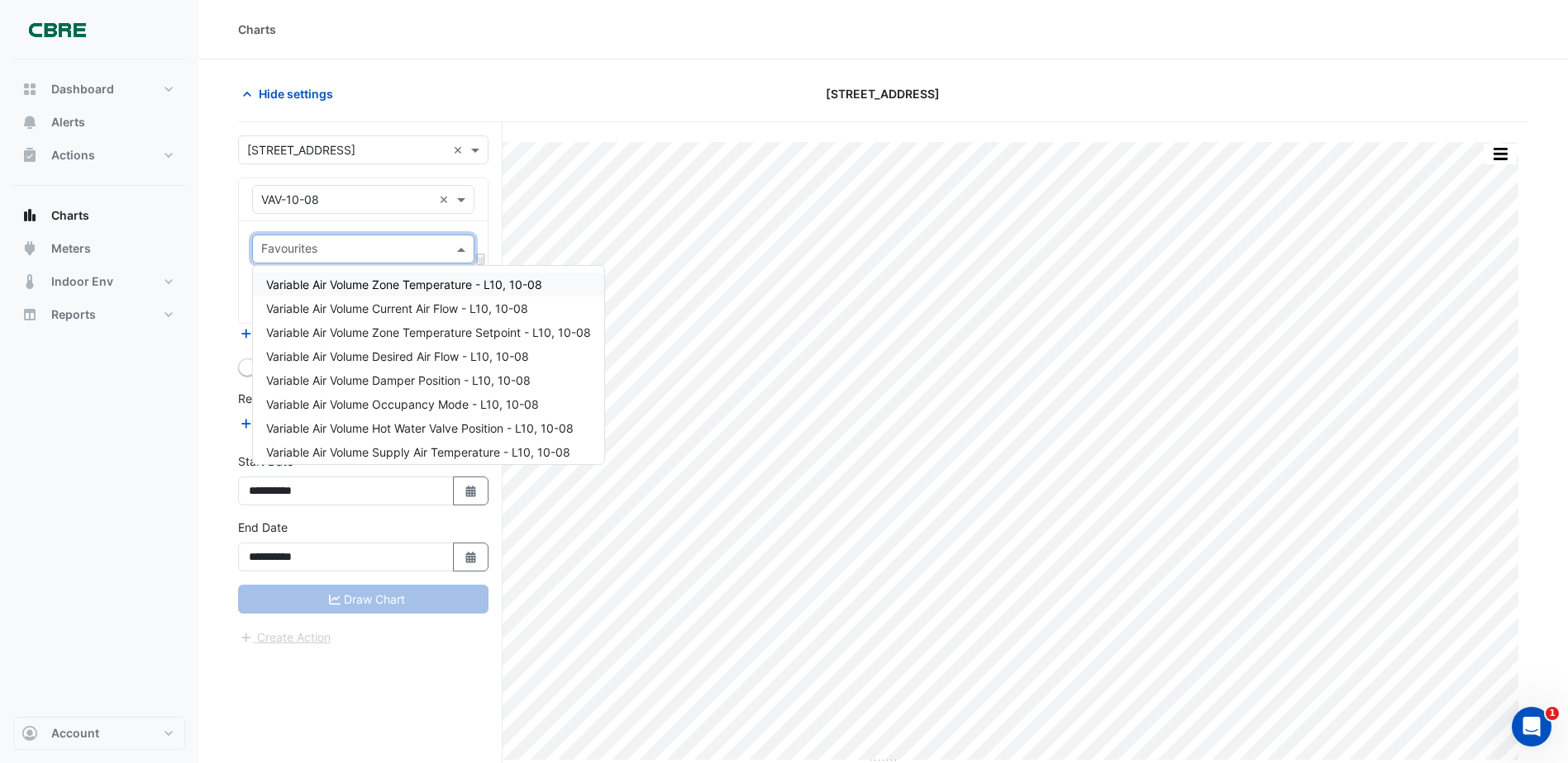
click at [425, 251] on input "text" at bounding box center [353, 251] width 185 height 17
click at [421, 289] on span "Variable Air Volume Zone Temperature - L10, 10-08" at bounding box center [404, 284] width 276 height 14
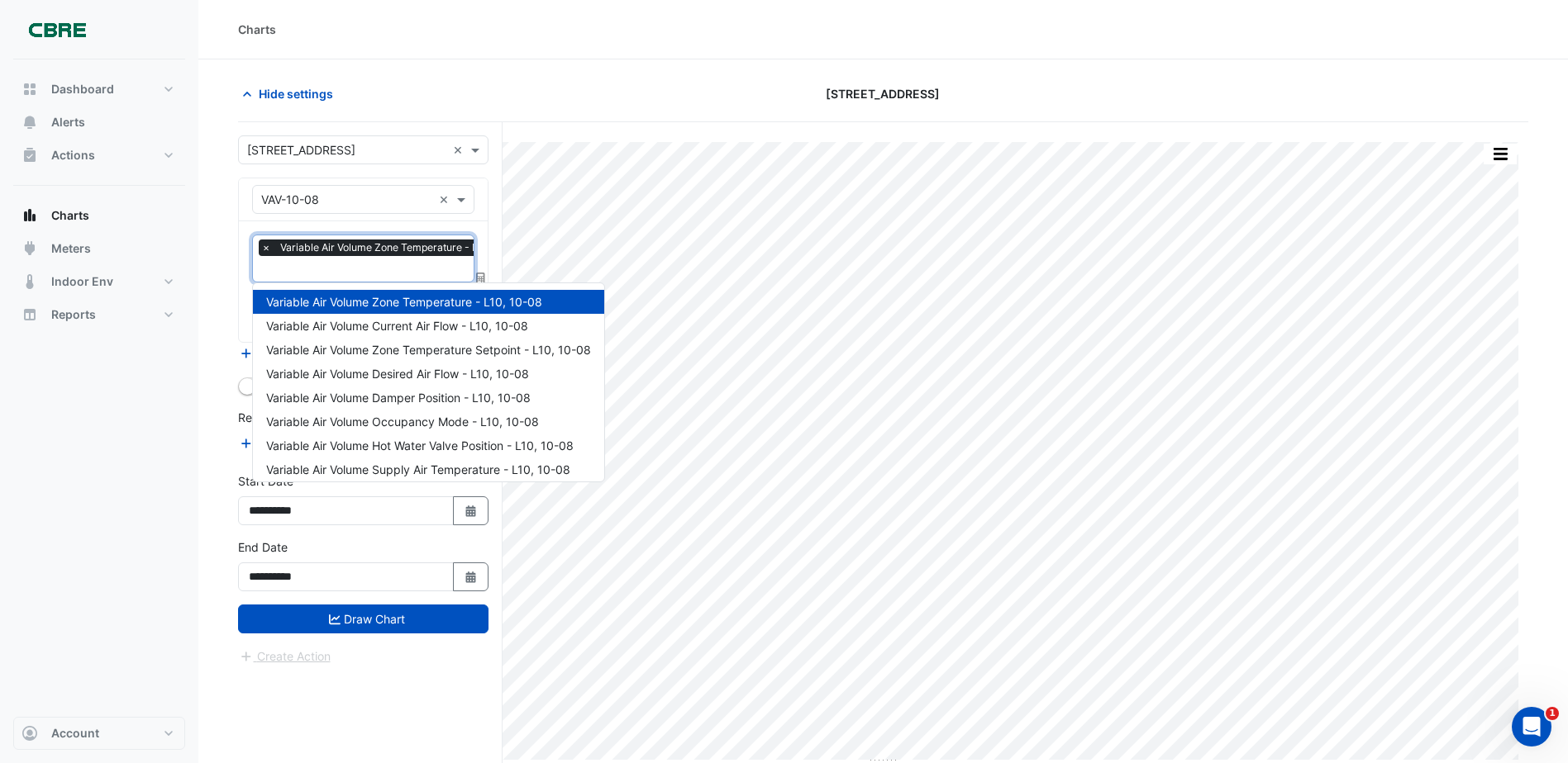
click at [394, 265] on input "text" at bounding box center [396, 270] width 270 height 17
click at [405, 321] on span "Variable Air Volume Current Air Flow - L10, 10-08" at bounding box center [397, 326] width 262 height 14
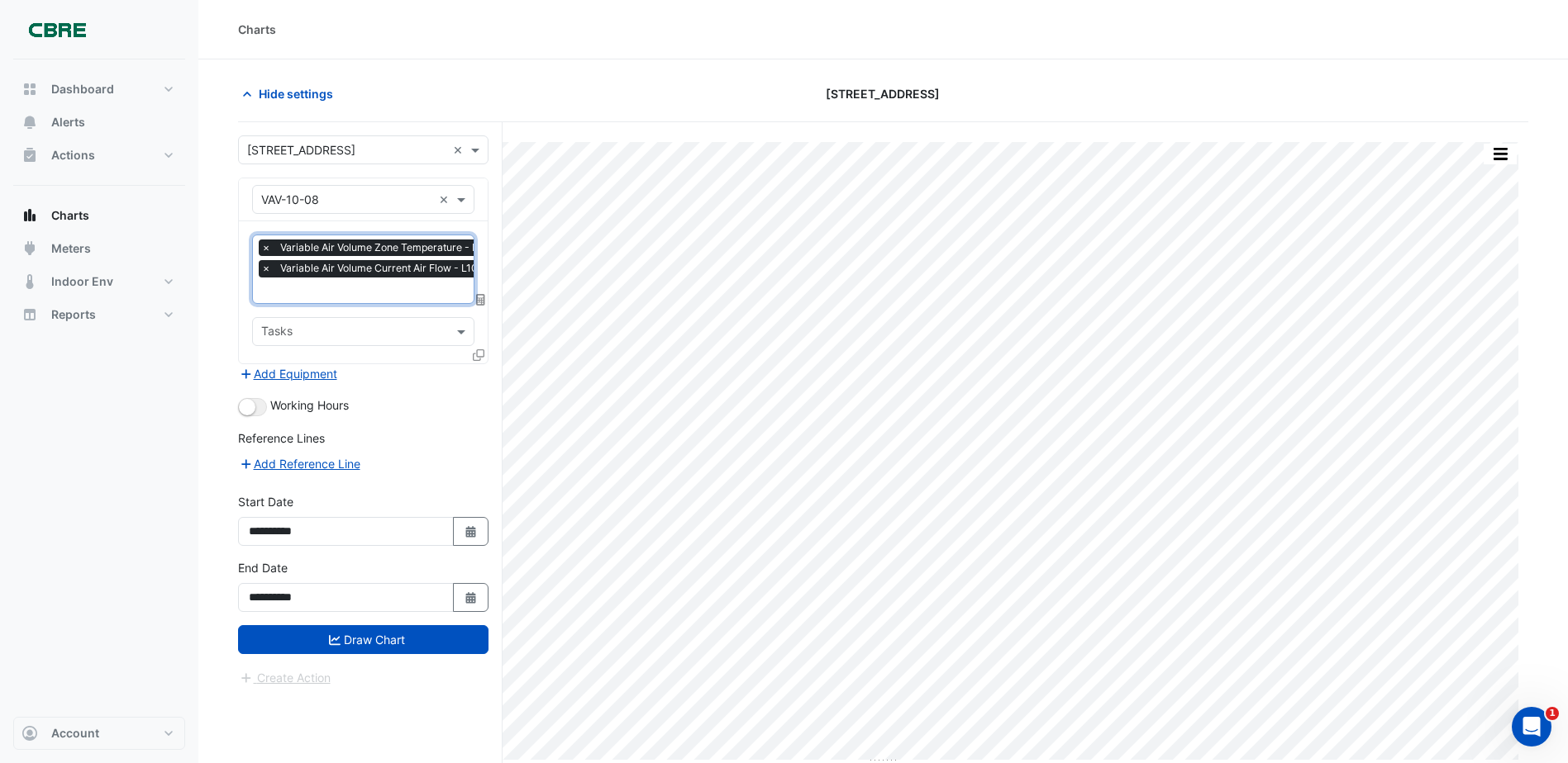
click at [402, 295] on input "text" at bounding box center [396, 292] width 270 height 17
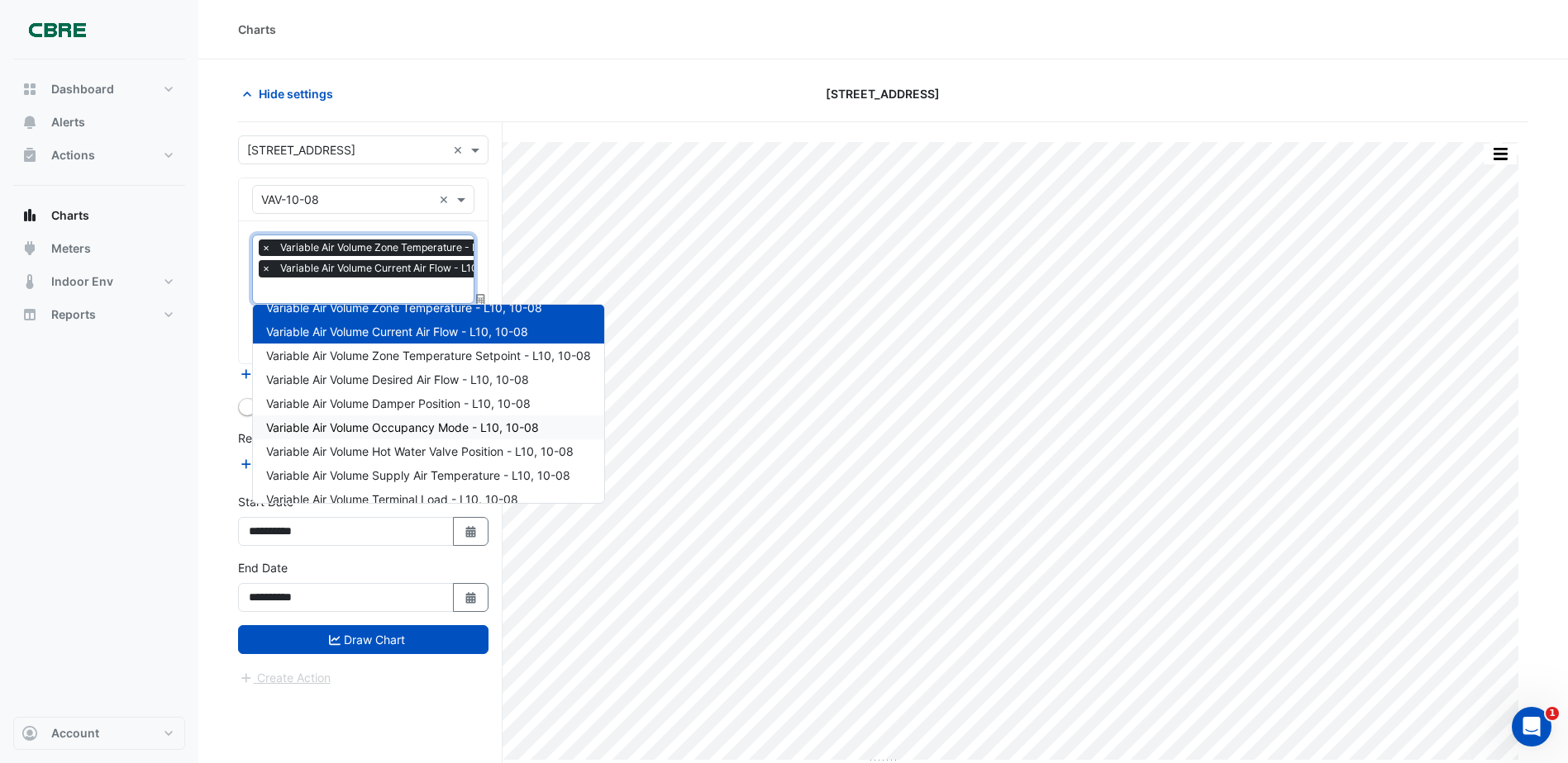
scroll to position [31, 0]
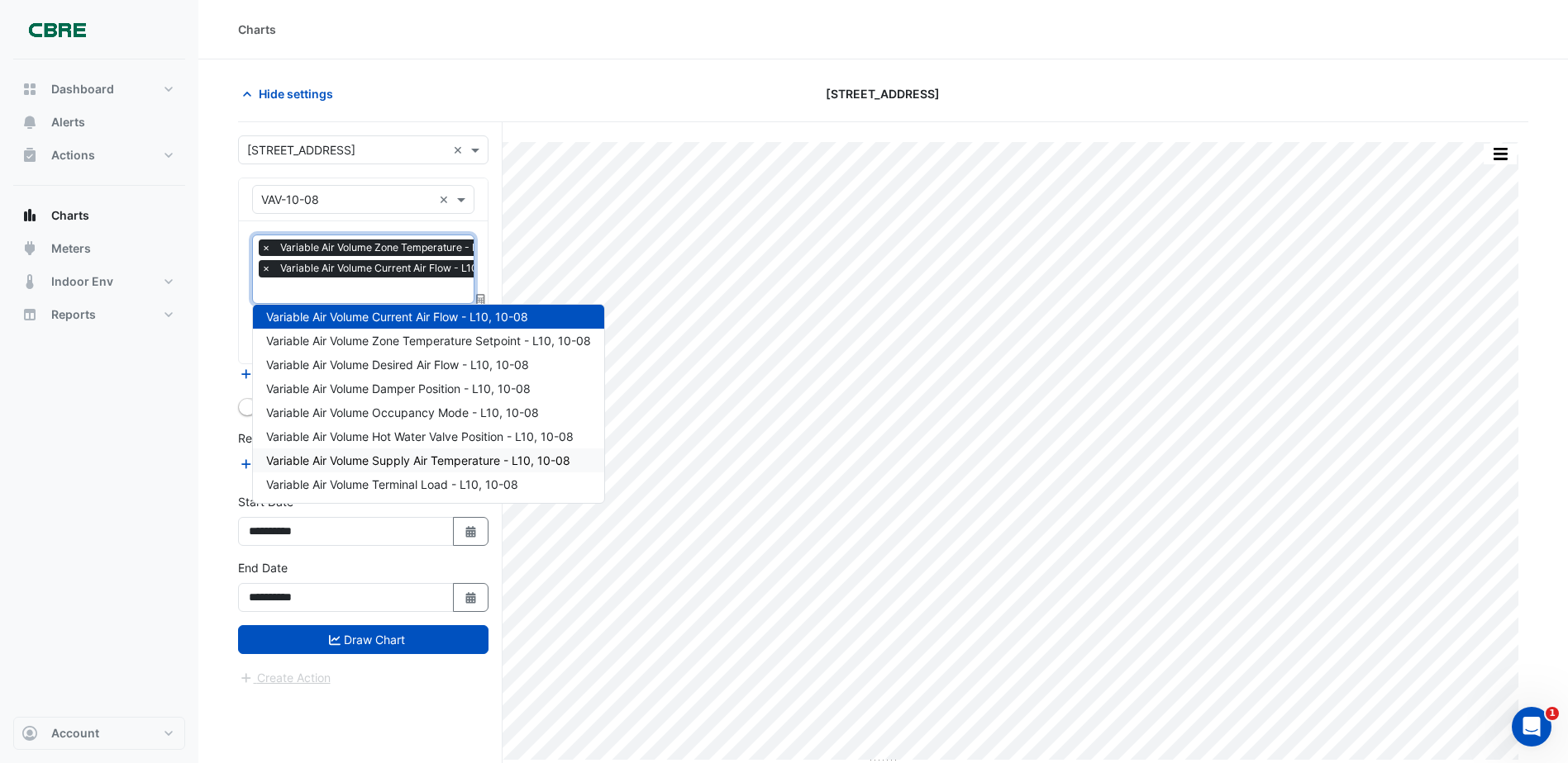
click at [460, 467] on div "Variable Air Volume Supply Air Temperature - L10, 10-08" at bounding box center [428, 460] width 351 height 24
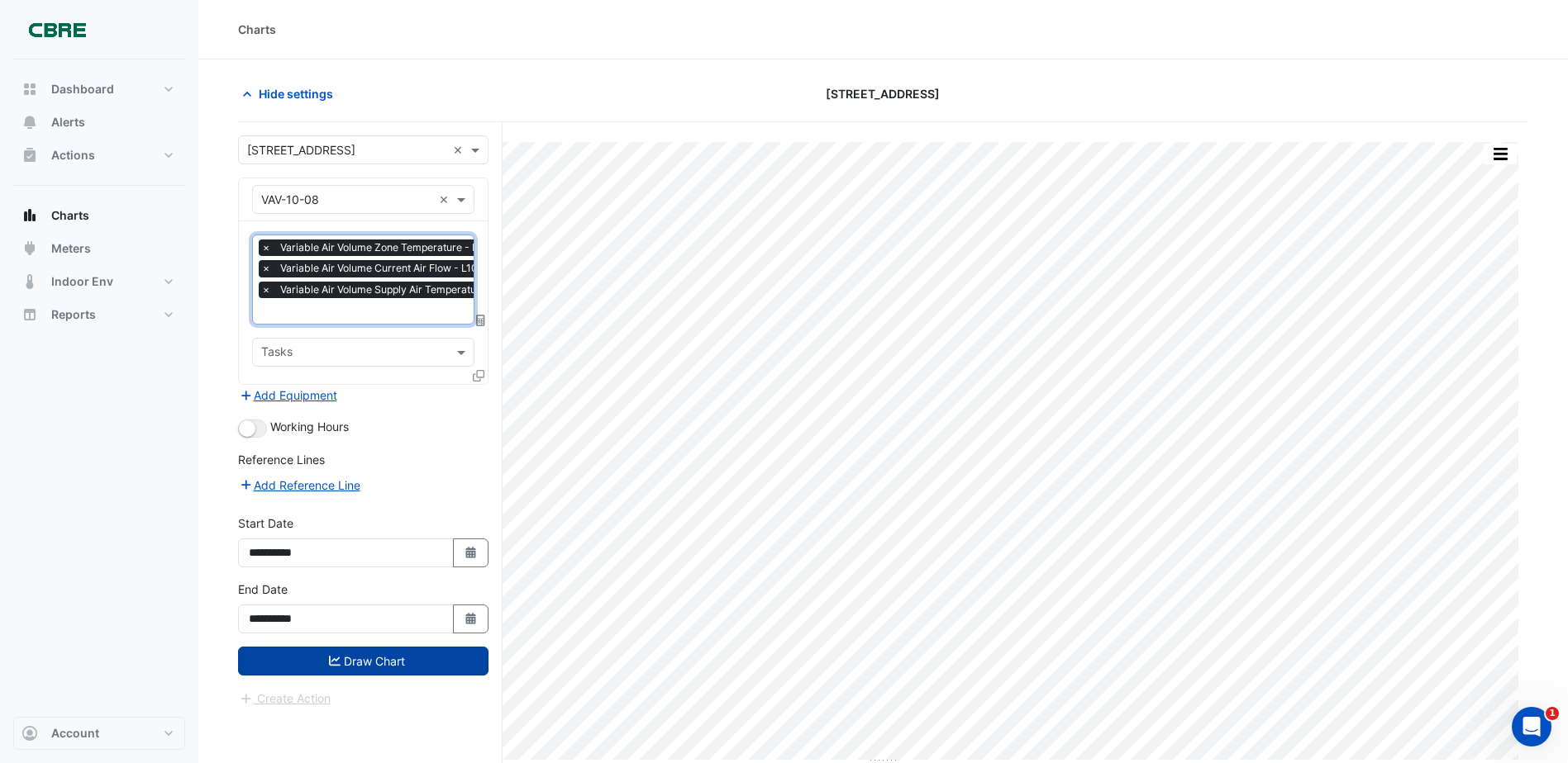
click at [401, 665] on button "Draw Chart" at bounding box center [363, 661] width 251 height 29
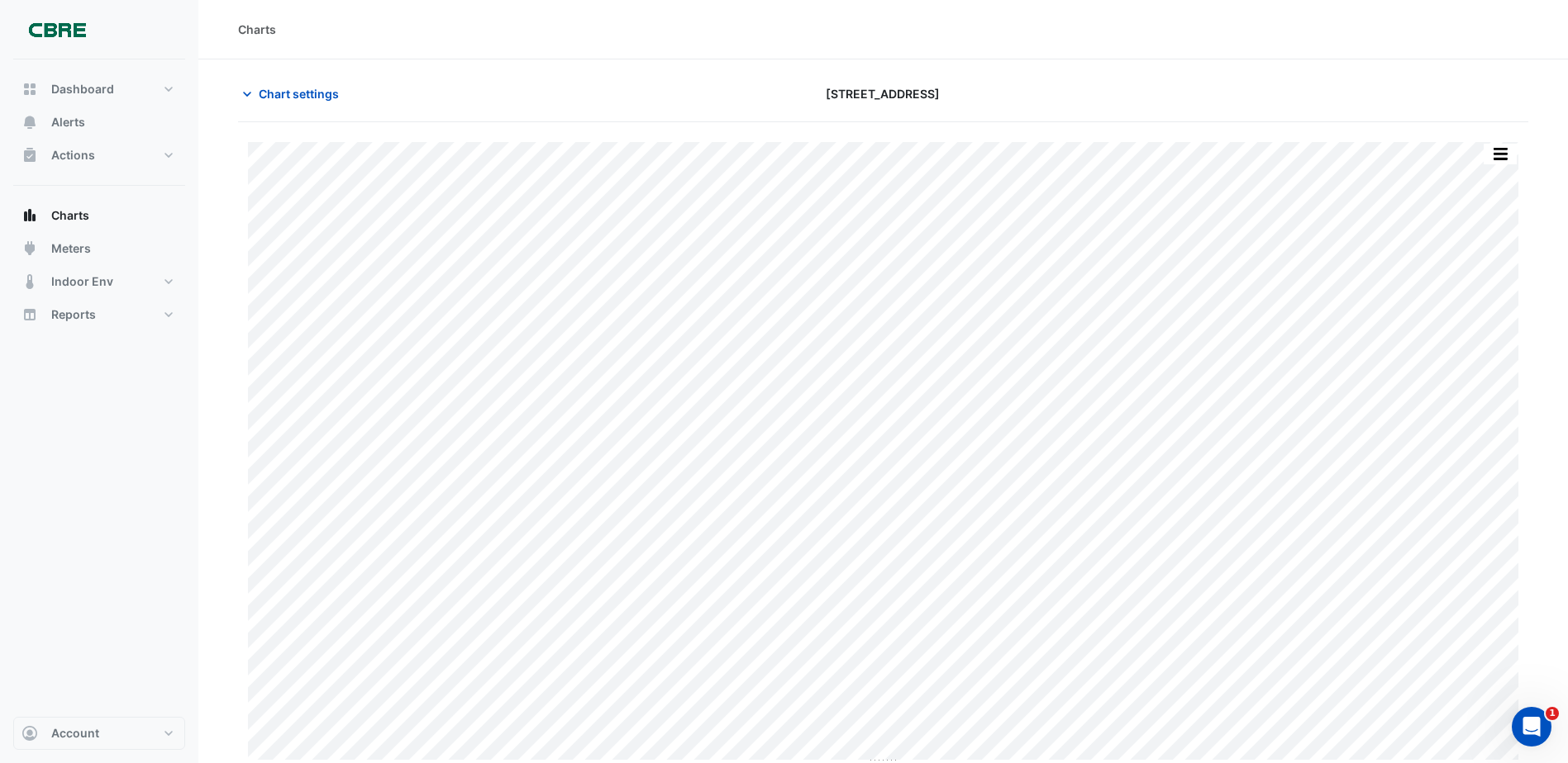
click at [266, 109] on div "Chart settings 11-33 Exhibition Street" at bounding box center [882, 101] width 1290 height 43
click at [269, 100] on span "Chart settings" at bounding box center [299, 93] width 80 height 17
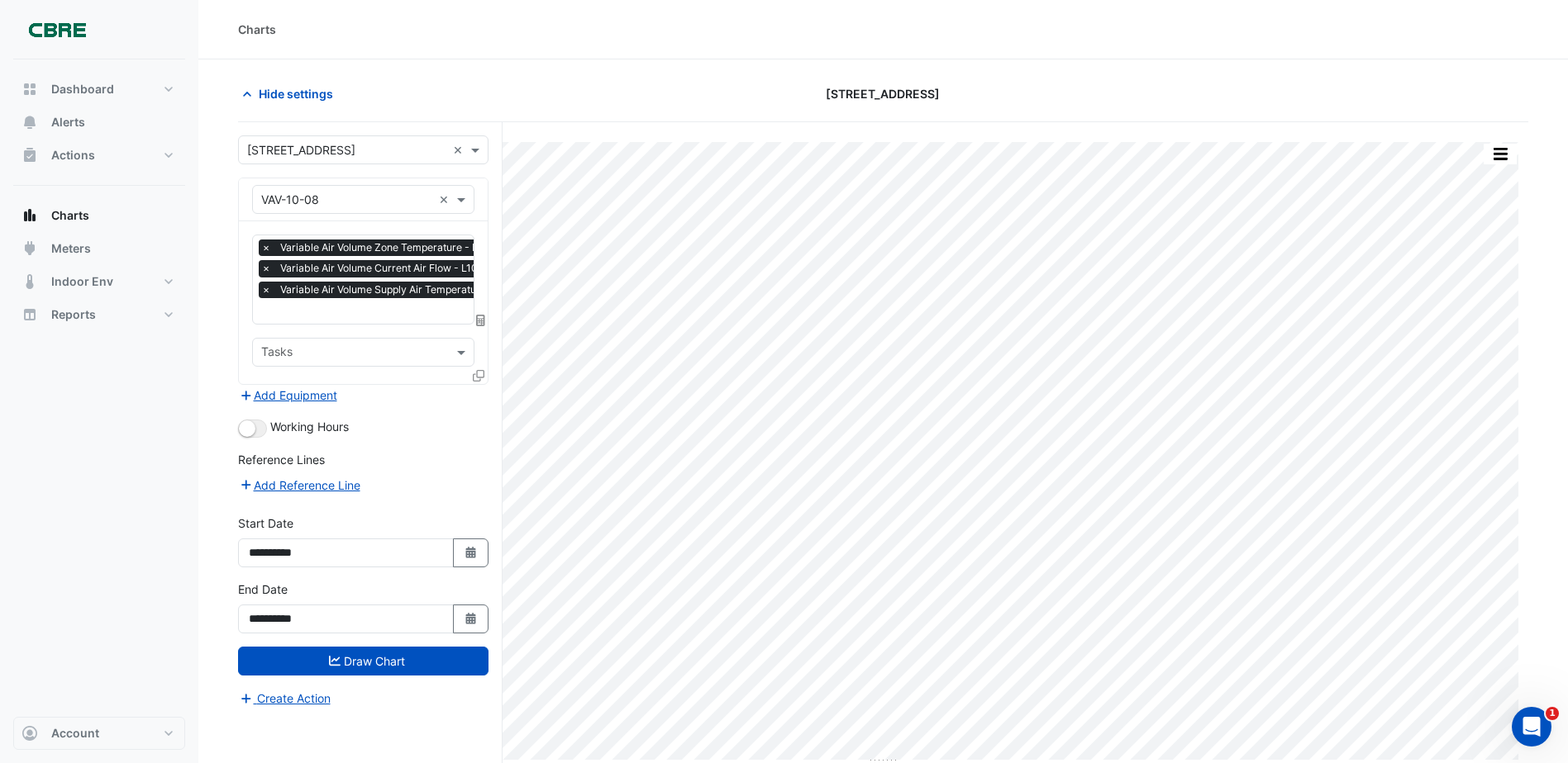
click at [342, 201] on input "text" at bounding box center [347, 200] width 171 height 17
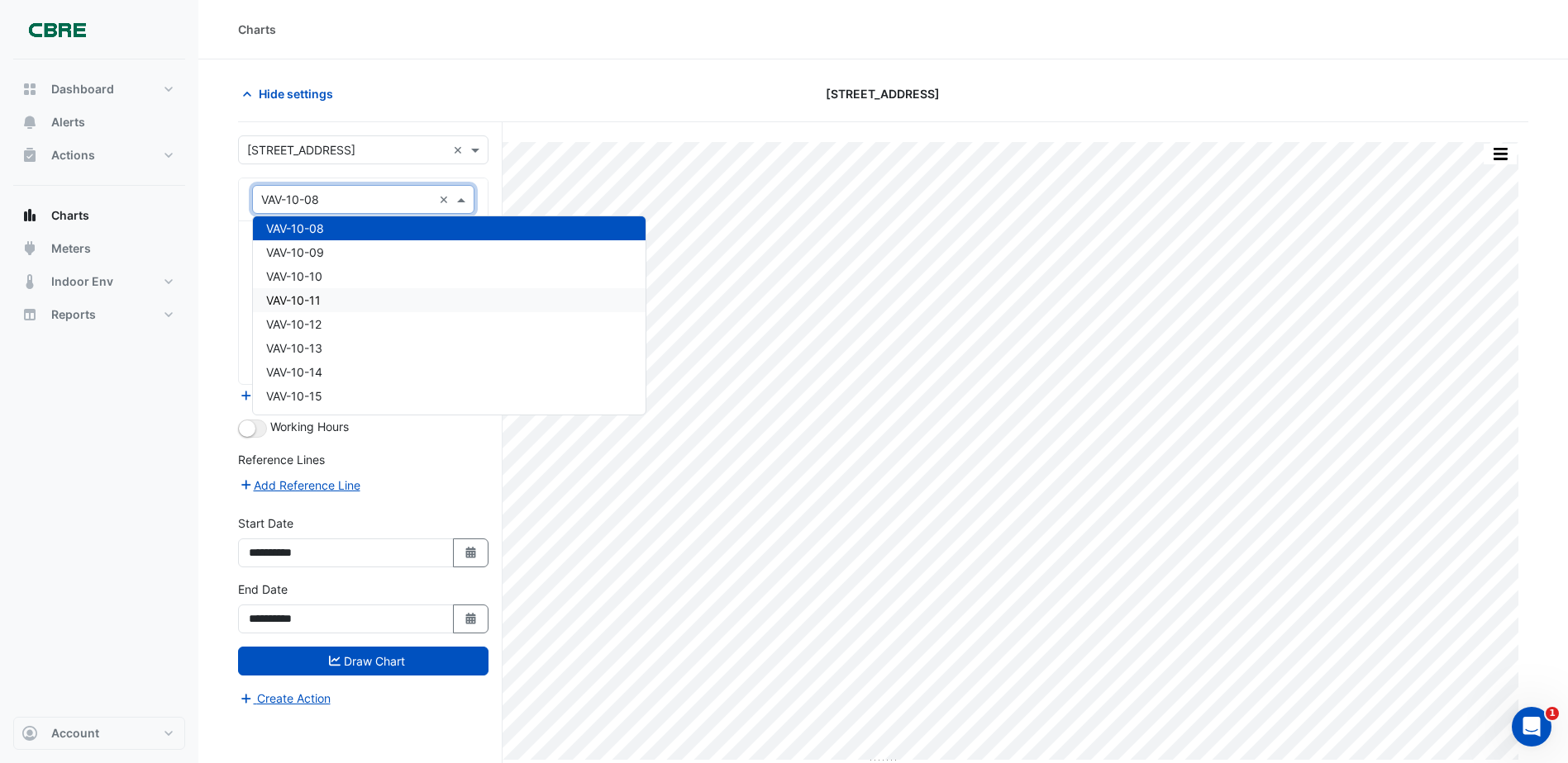
scroll to position [6798, 0]
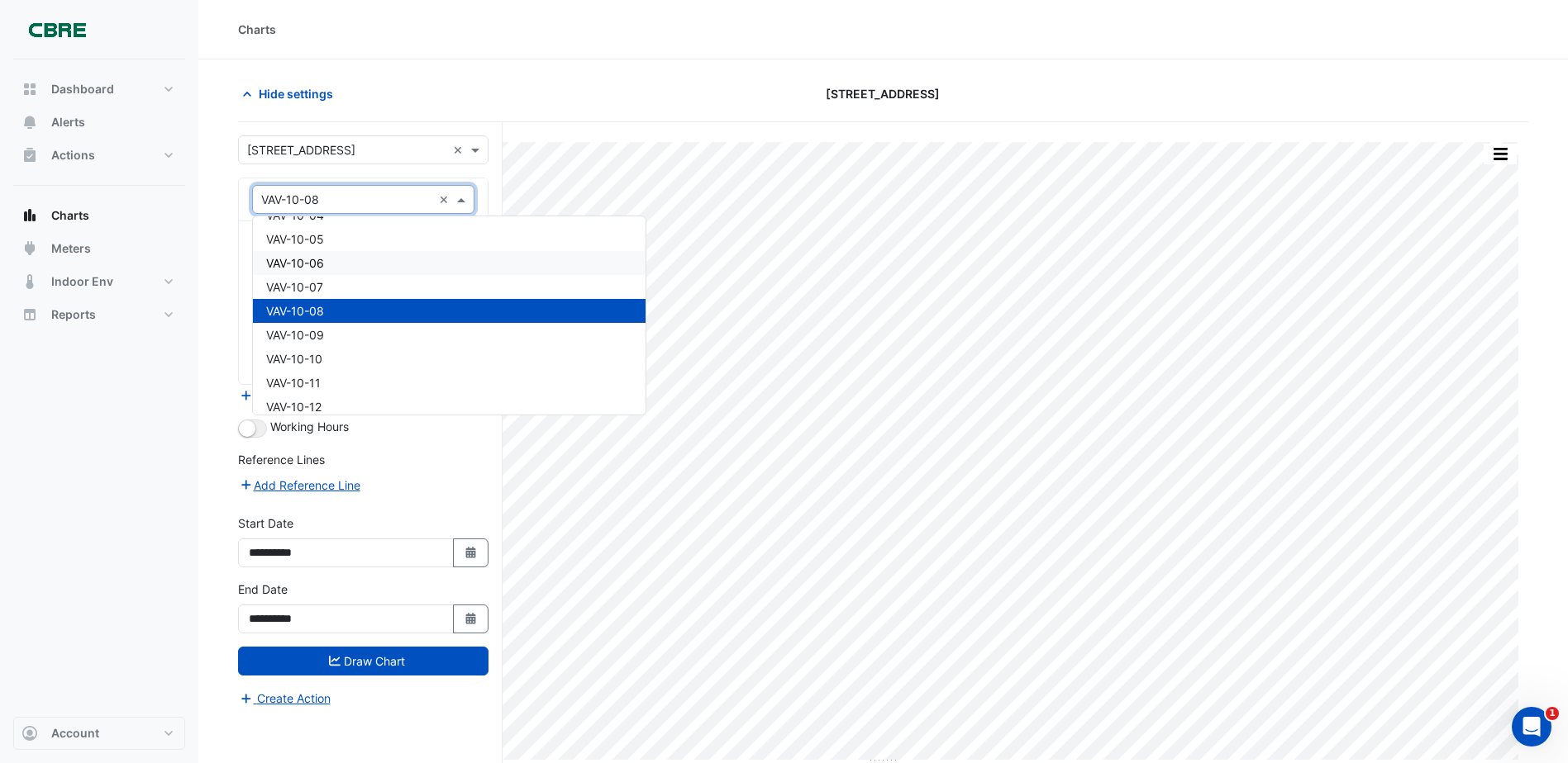
click at [360, 262] on div "VAV-10-06" at bounding box center [448, 263] width 393 height 24
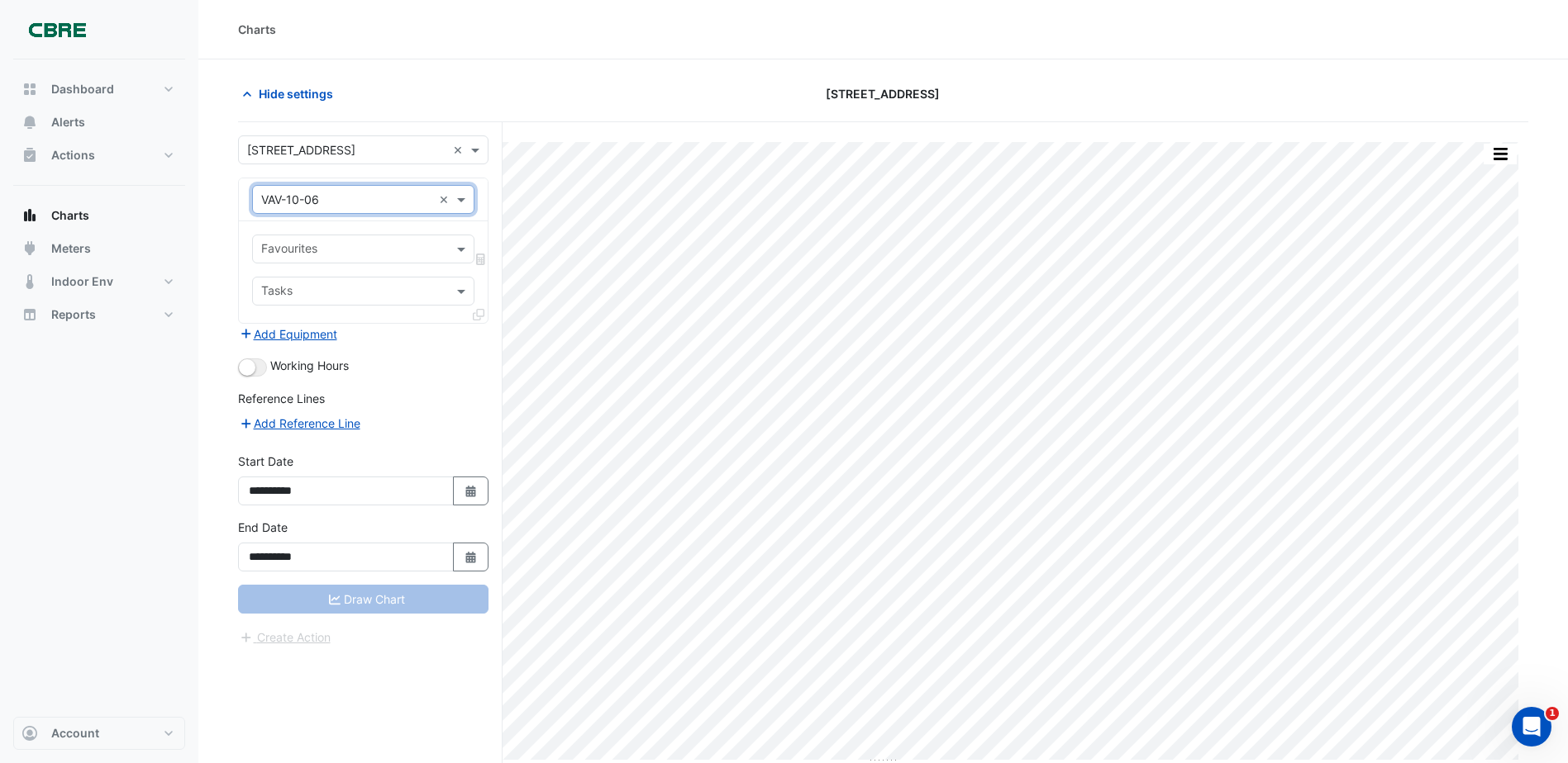
click at [363, 248] on input "text" at bounding box center [353, 251] width 185 height 17
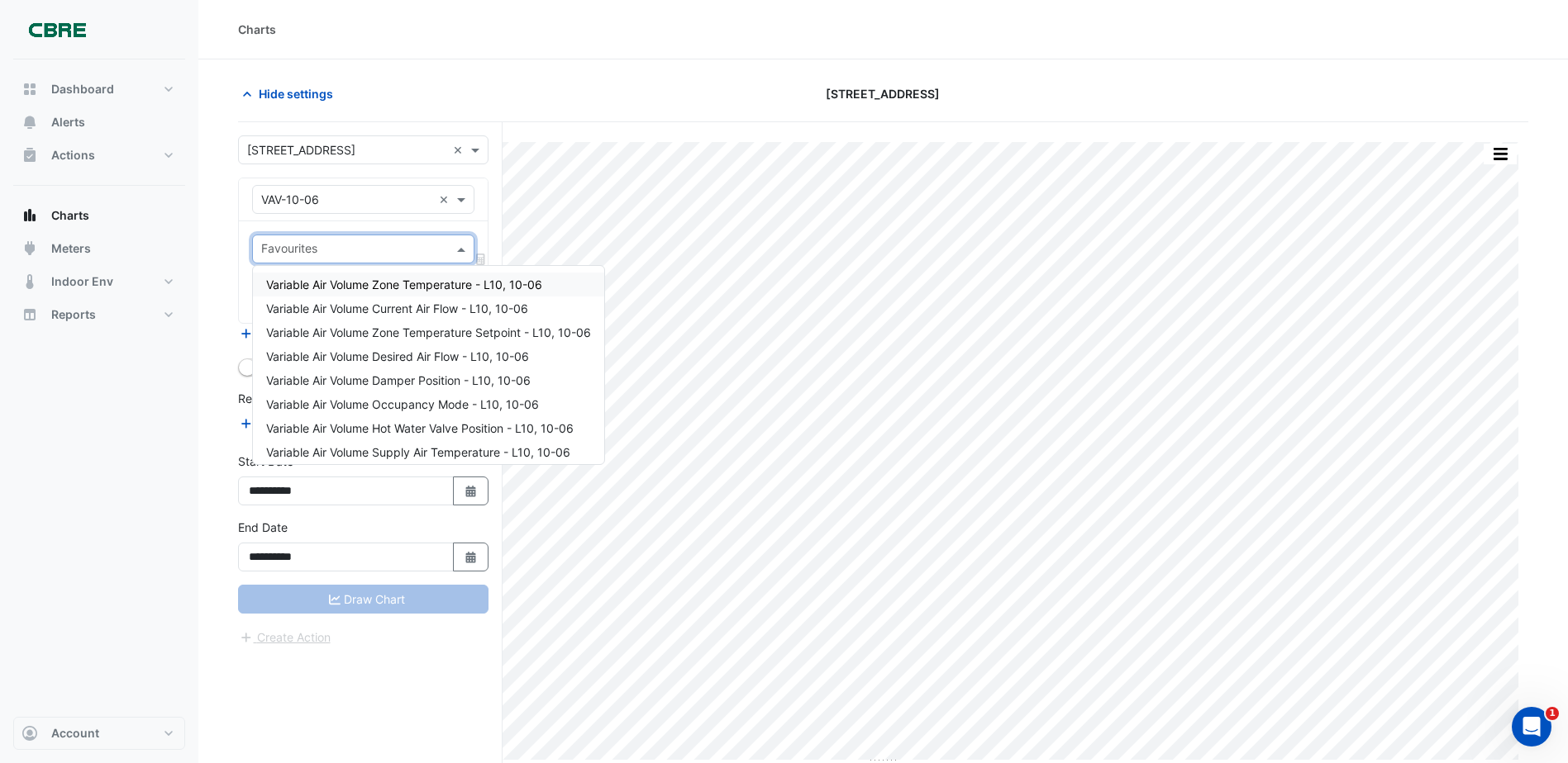
click at [420, 284] on span "Variable Air Volume Zone Temperature - L10, 10-06" at bounding box center [404, 284] width 276 height 14
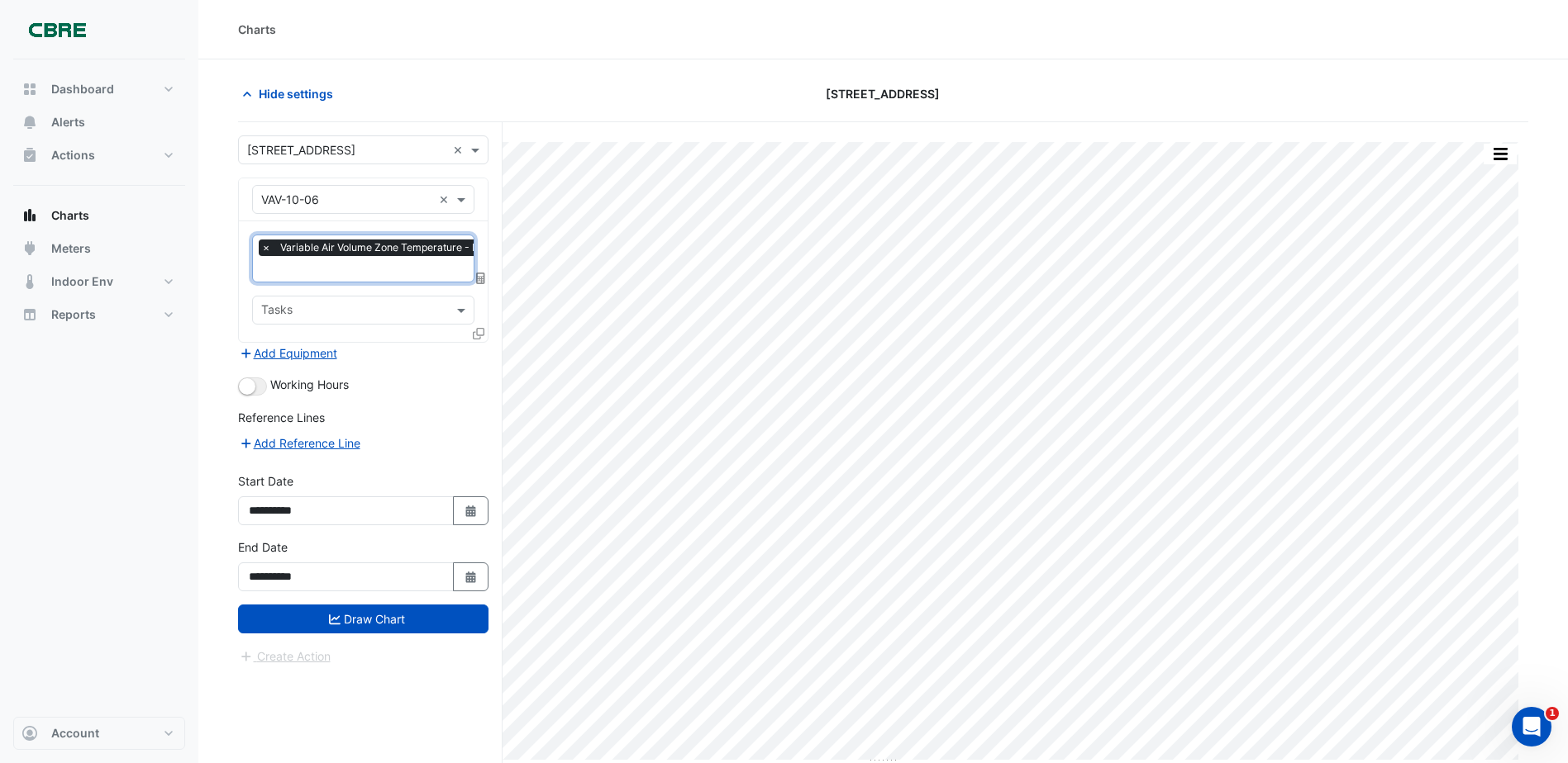
click at [359, 270] on input "text" at bounding box center [396, 270] width 270 height 17
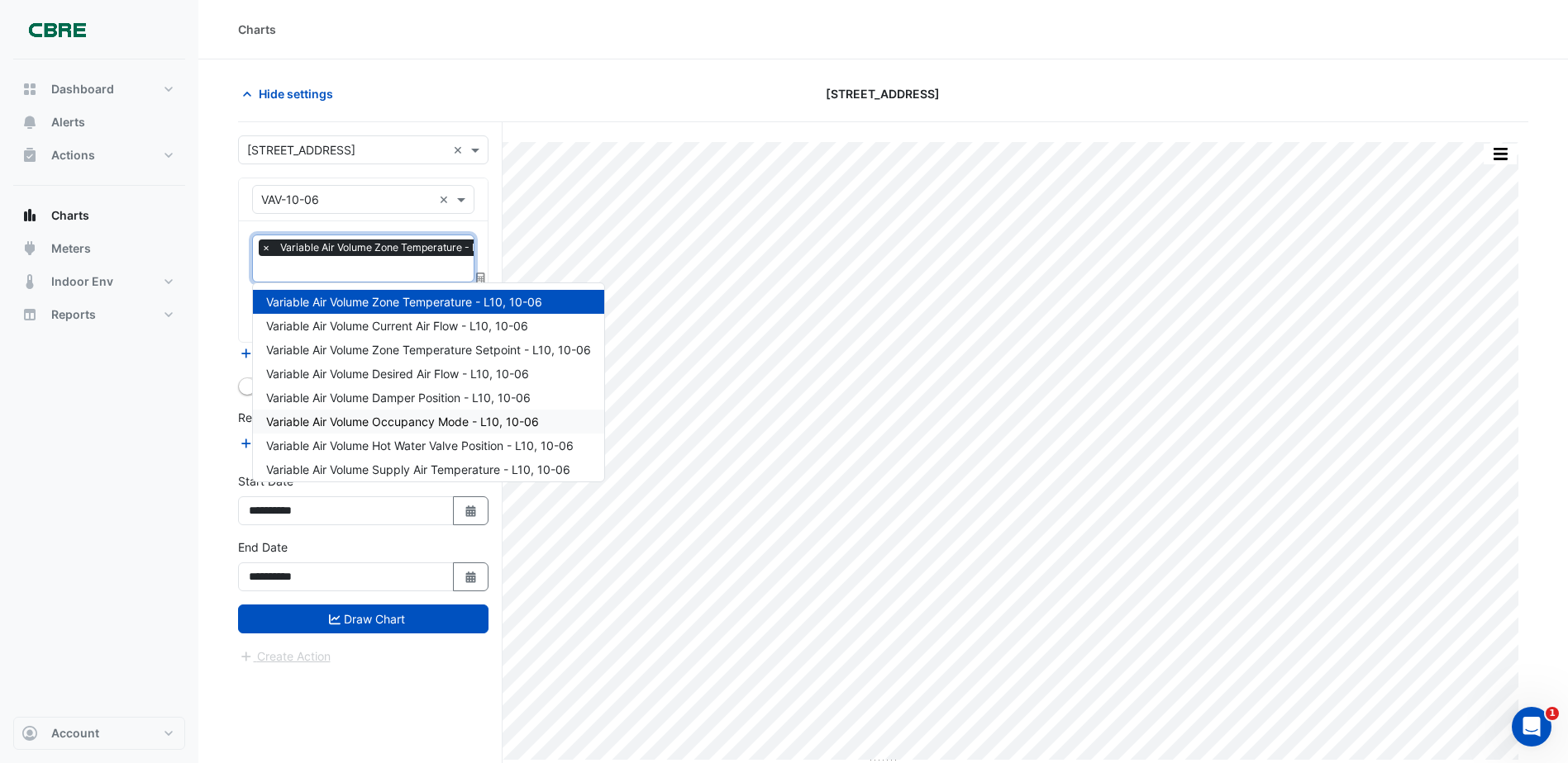
scroll to position [31, 0]
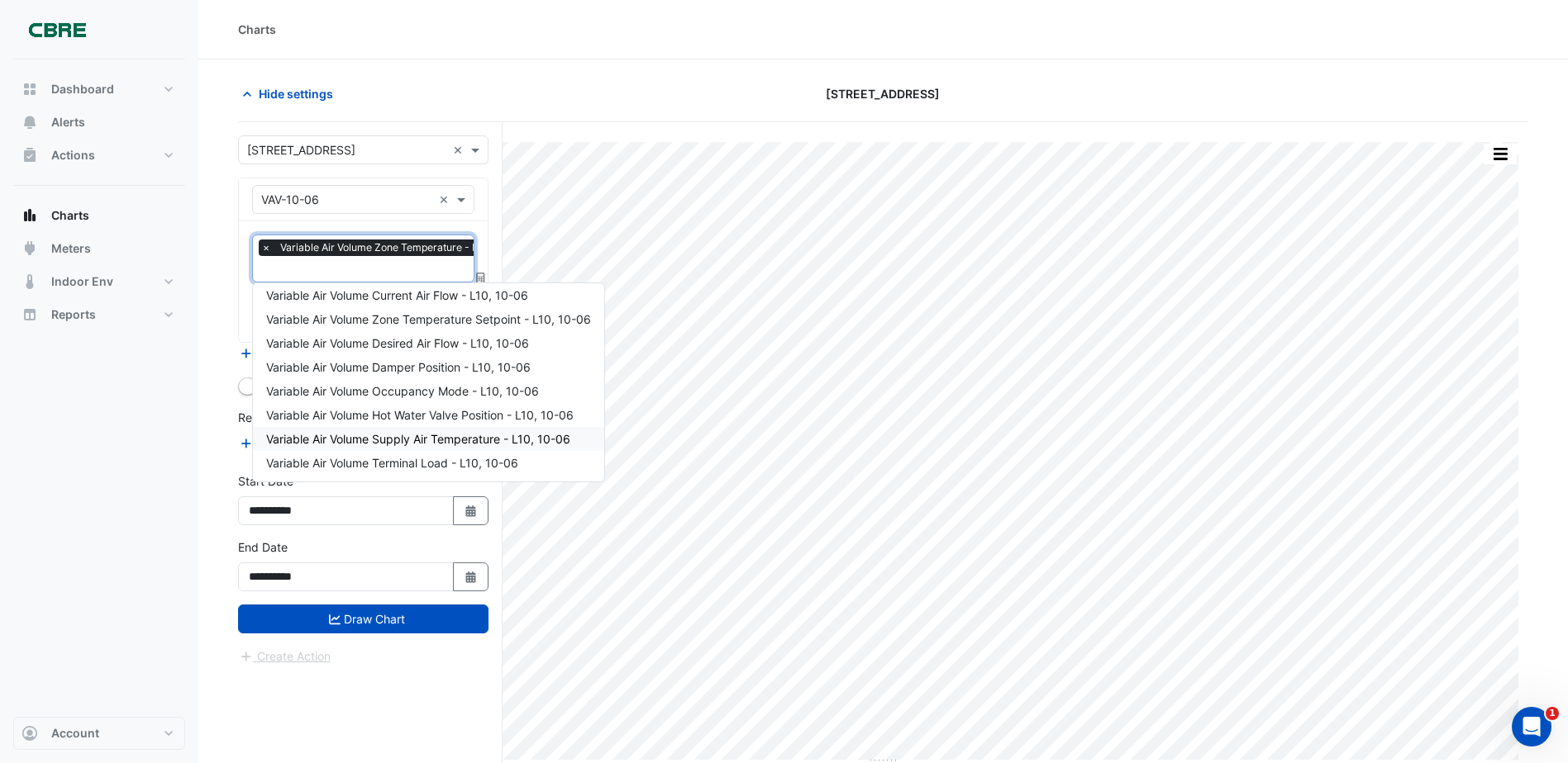
click at [424, 440] on span "Variable Air Volume Supply Air Temperature - L10, 10-06" at bounding box center [418, 439] width 304 height 14
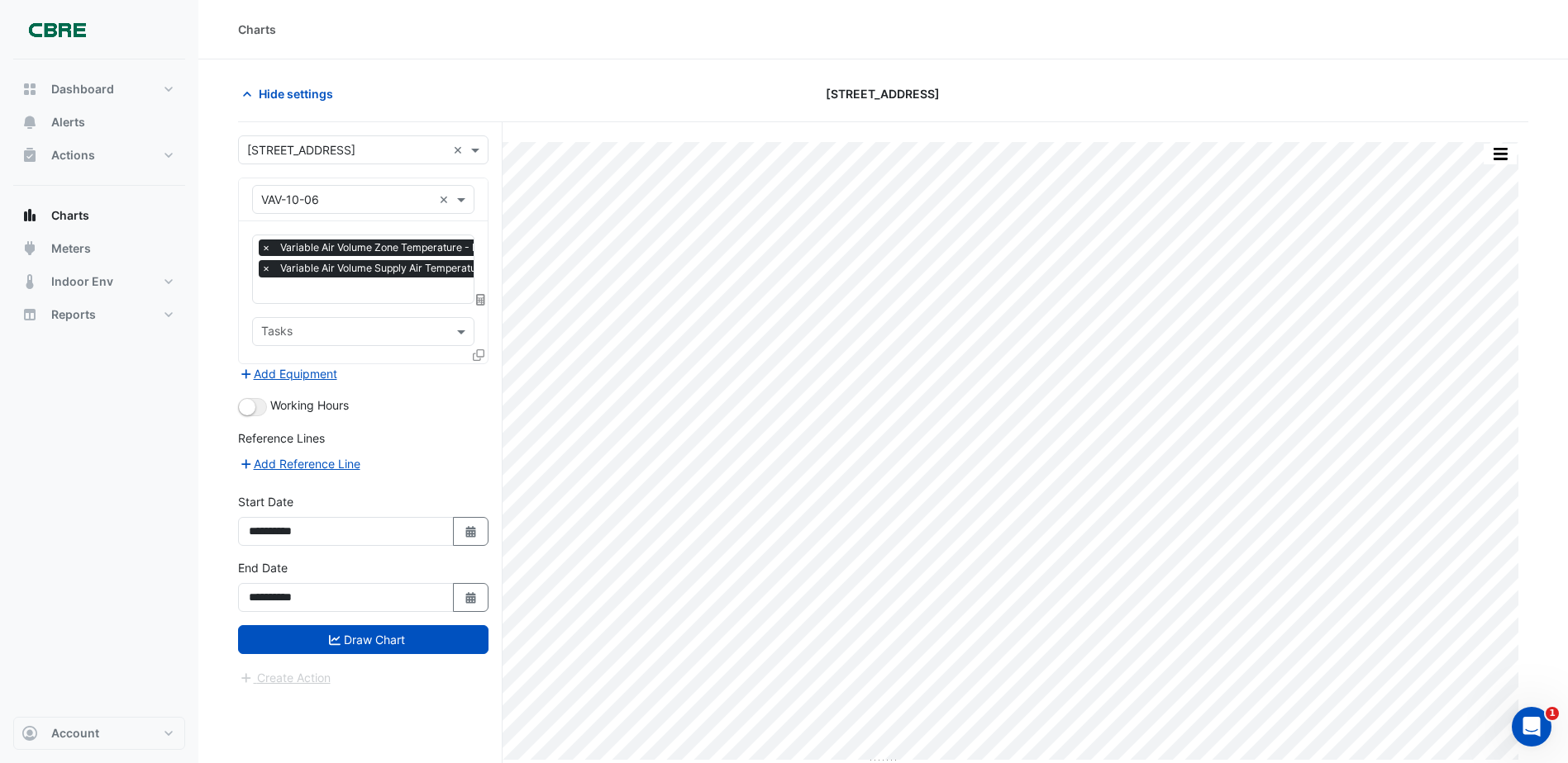
click at [394, 306] on div "Favourites × Variable Air Volume Zone Temperature - L10, 10-06 × Variable Air V…" at bounding box center [363, 293] width 249 height 142
click at [383, 290] on input "text" at bounding box center [408, 292] width 294 height 17
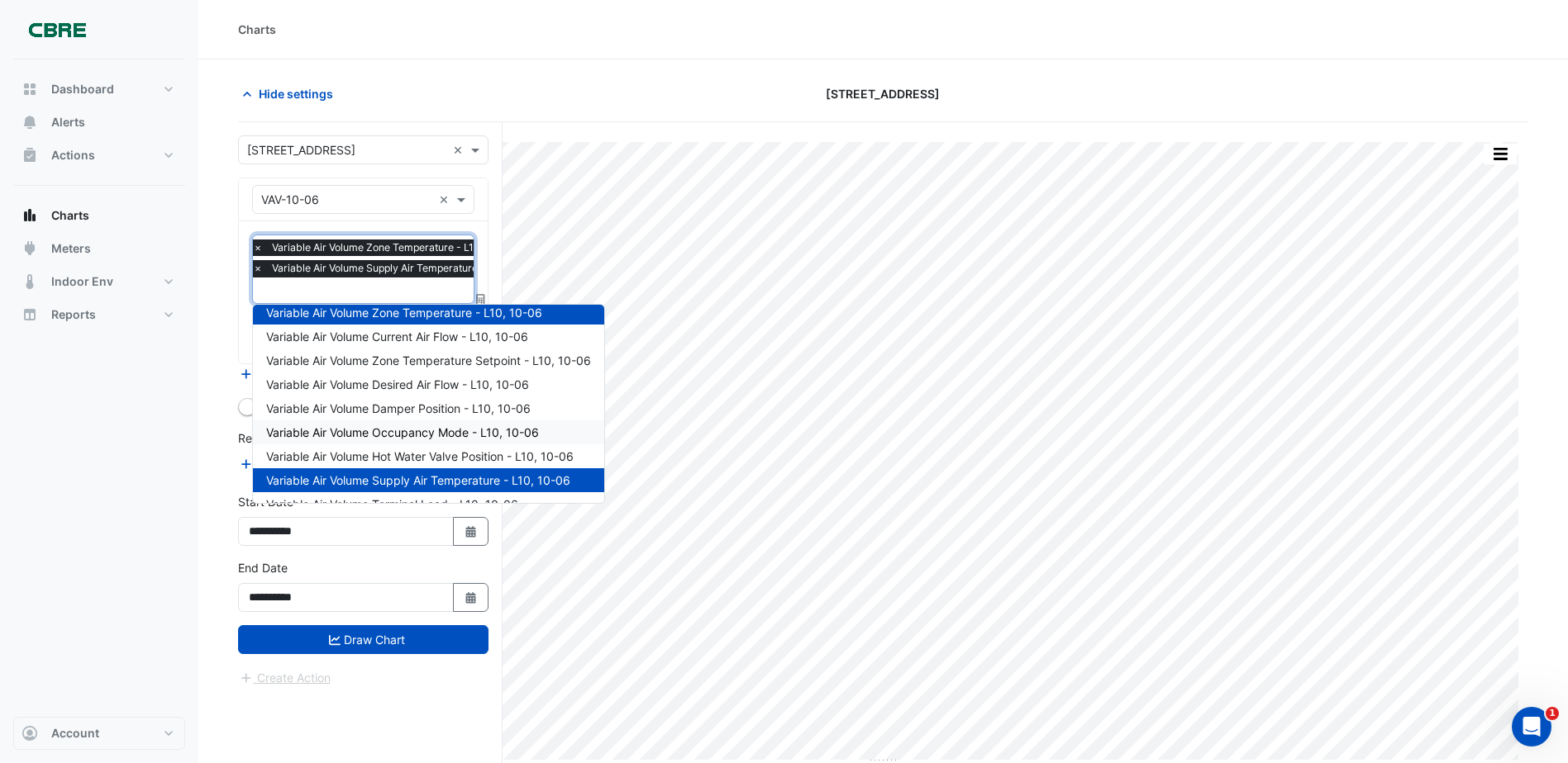
scroll to position [0, 0]
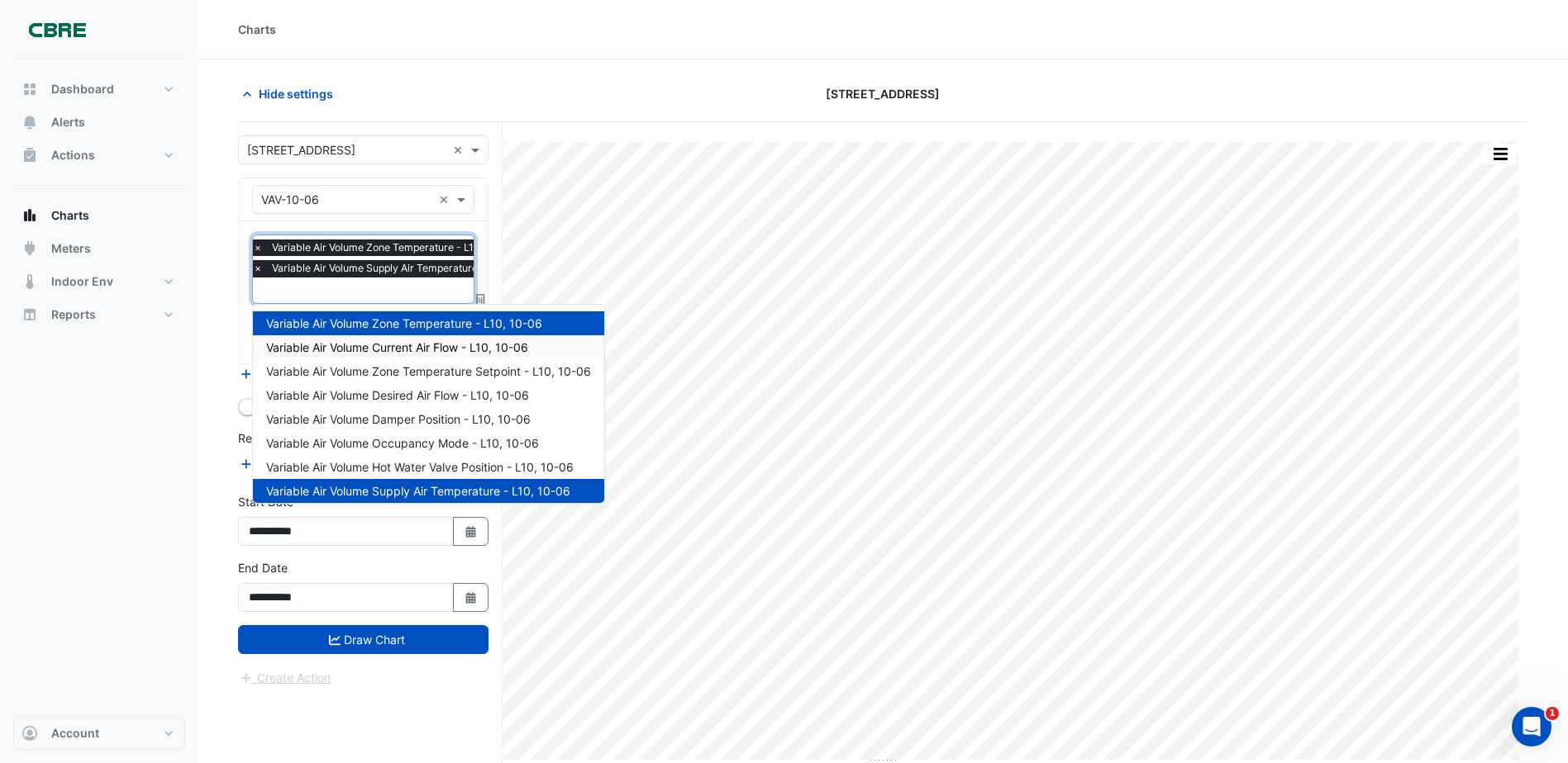
drag, startPoint x: 448, startPoint y: 346, endPoint x: 441, endPoint y: 382, distance: 36.7
click at [448, 346] on span "Variable Air Volume Current Air Flow - L10, 10-06" at bounding box center [397, 347] width 262 height 14
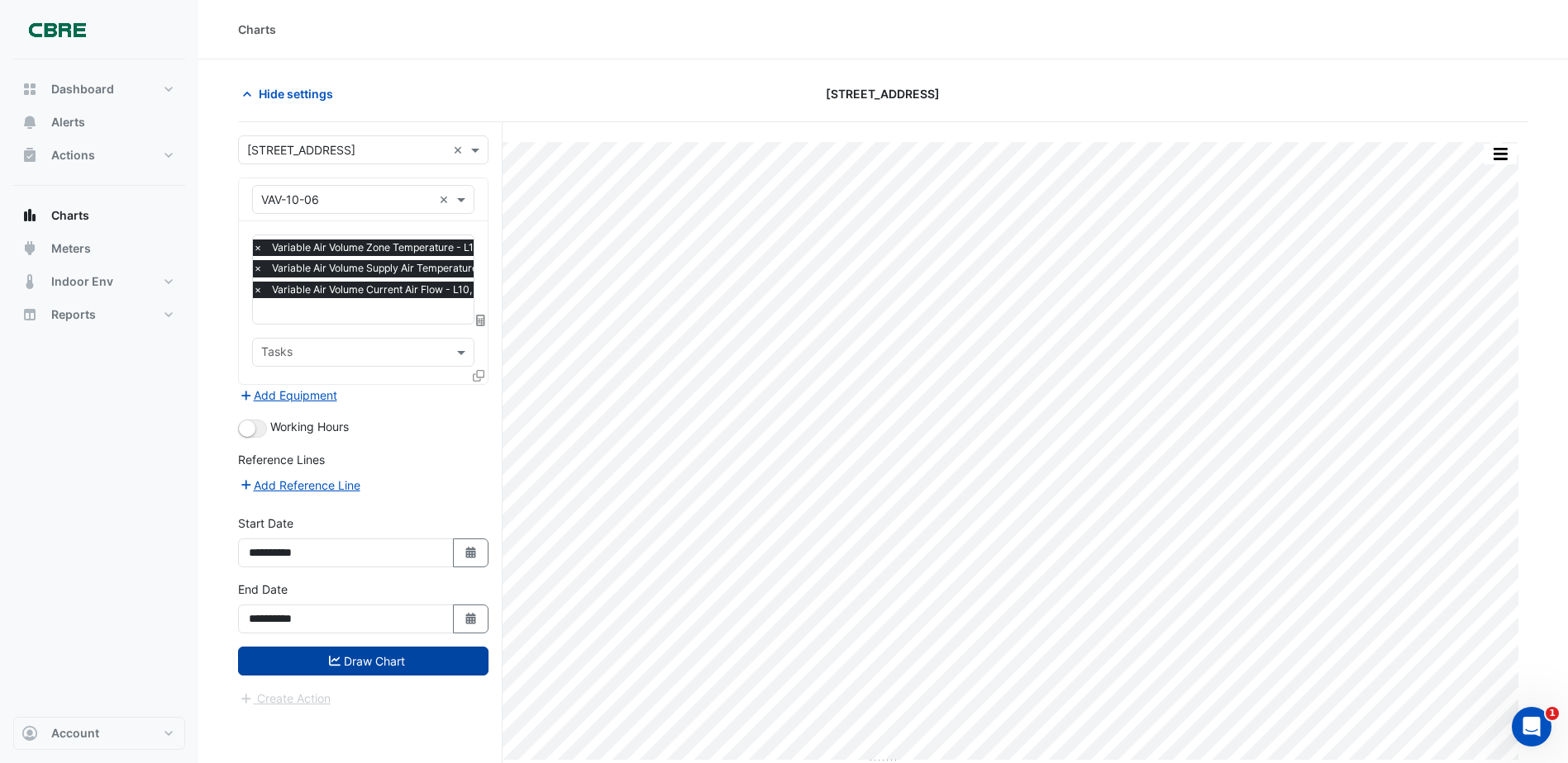
click at [367, 658] on button "Draw Chart" at bounding box center [363, 661] width 251 height 29
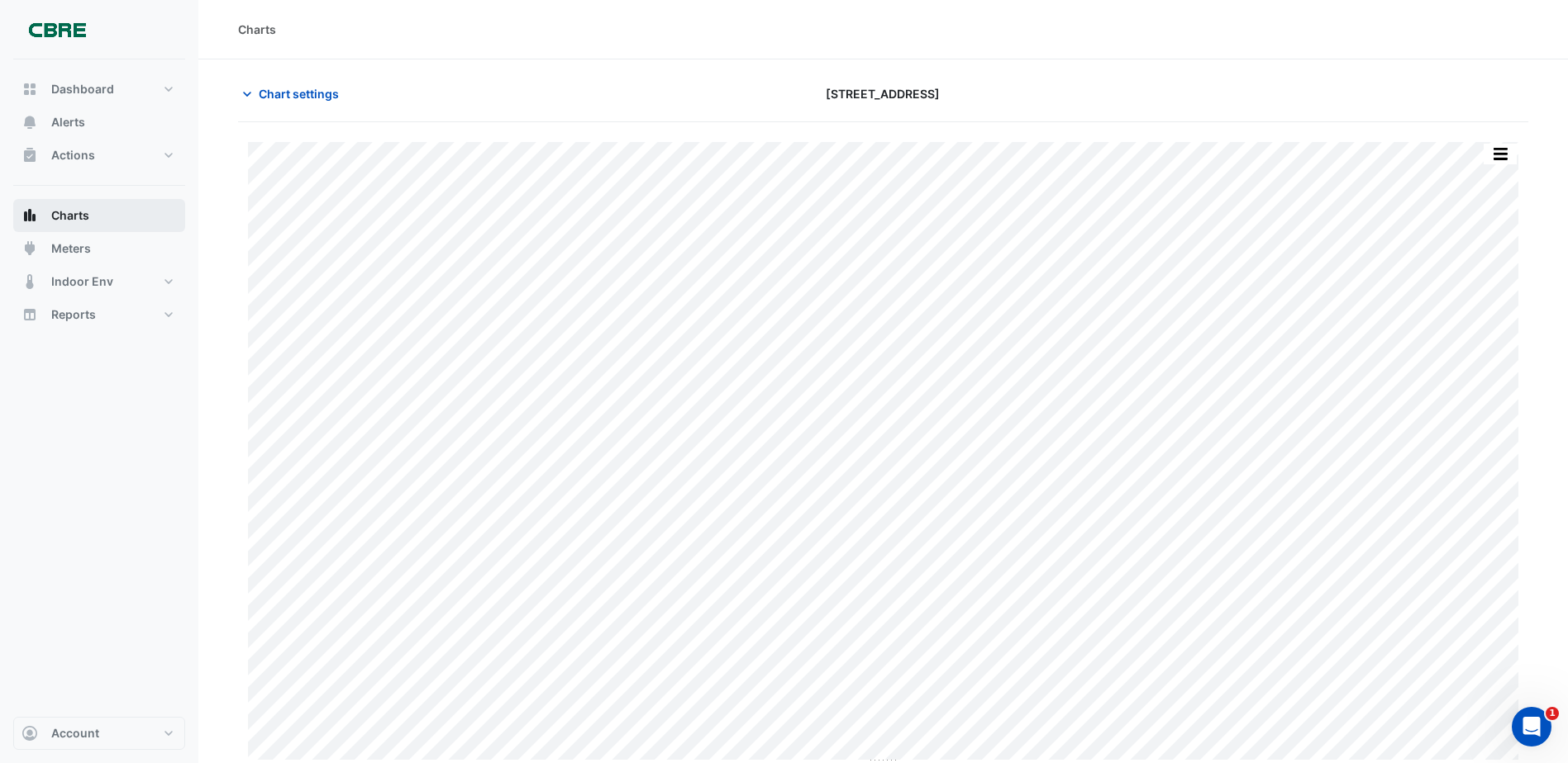
click at [80, 228] on button "Charts" at bounding box center [98, 216] width 172 height 33
